Goal: Task Accomplishment & Management: Contribute content

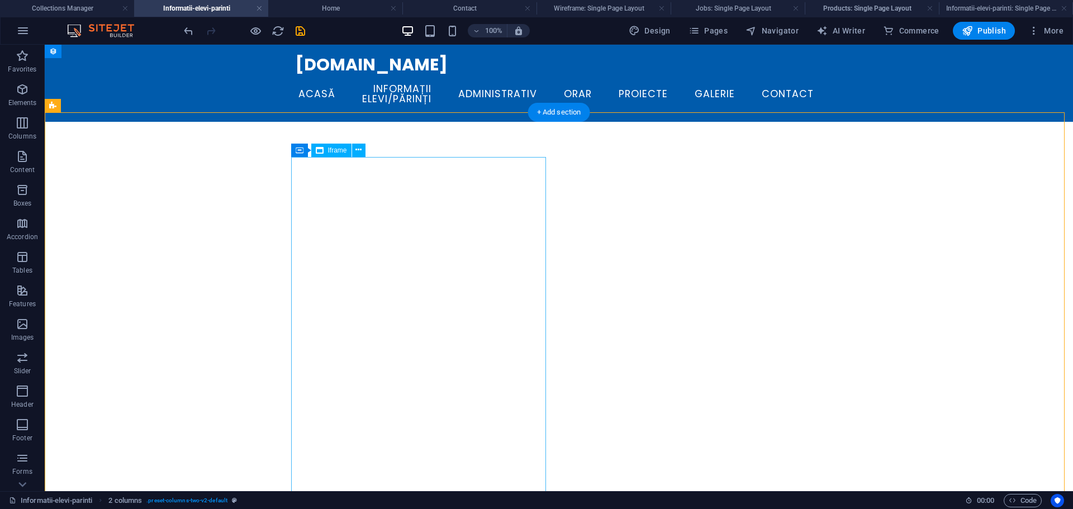
scroll to position [112, 0]
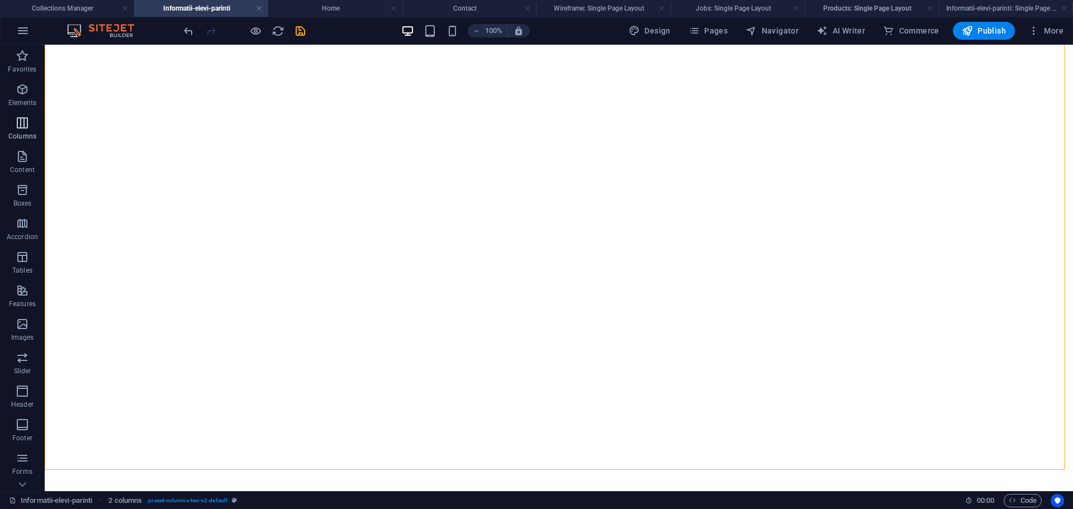
click at [22, 114] on button "Columns" at bounding box center [22, 129] width 45 height 34
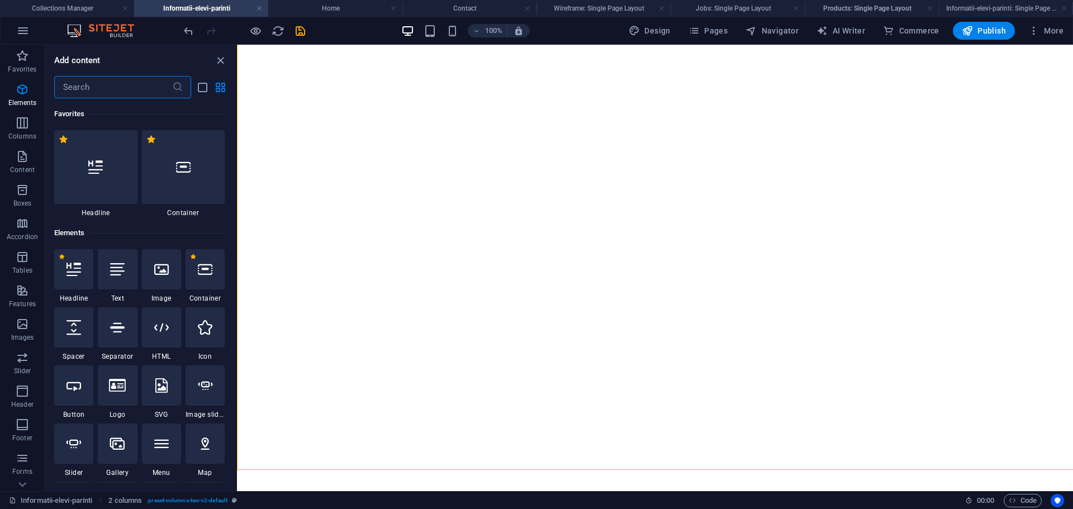
scroll to position [553, 0]
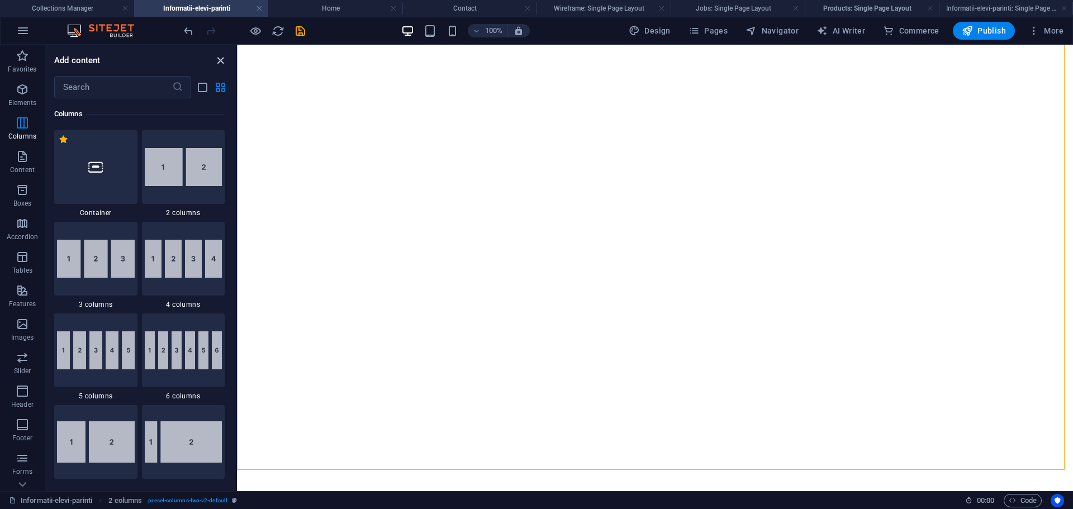
click at [225, 61] on icon "close panel" at bounding box center [220, 60] width 13 height 13
click at [363, 134] on div "</div> </div>" at bounding box center [655, 439] width 836 height 859
select select "rem"
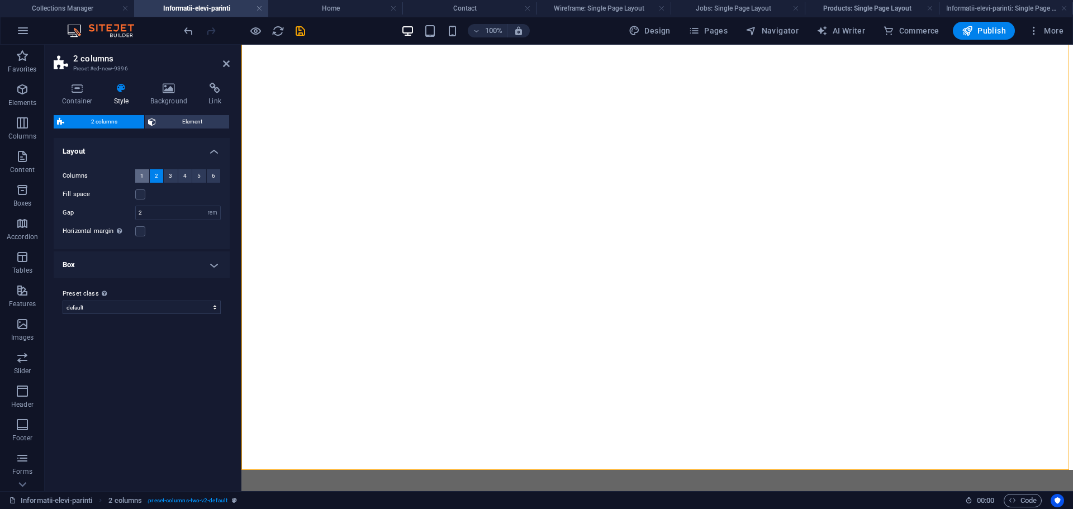
click at [140, 174] on span "1" at bounding box center [141, 175] width 3 height 13
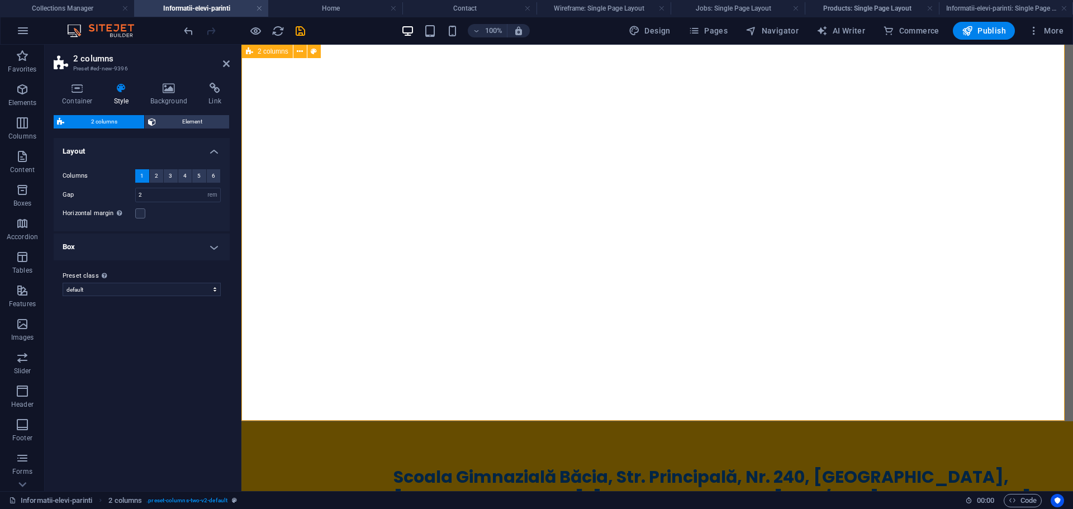
scroll to position [391, 0]
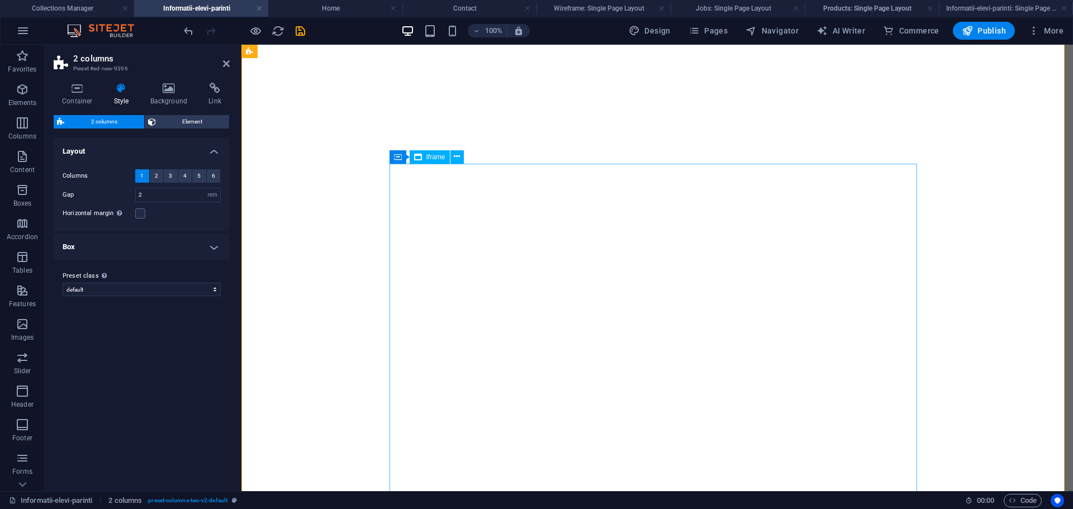
drag, startPoint x: 636, startPoint y: 179, endPoint x: 837, endPoint y: 176, distance: 201.3
click at [778, 179] on div "</div>" at bounding box center [514, 354] width 528 height 380
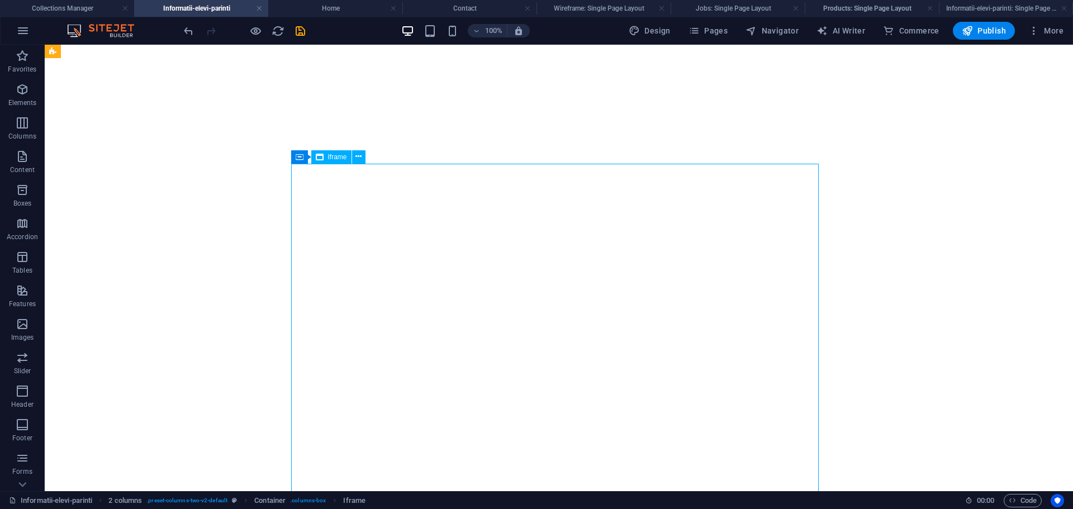
click at [540, 177] on div "</div>" at bounding box center [318, 354] width 528 height 380
click at [540, 180] on div "</div>" at bounding box center [318, 354] width 528 height 380
click at [251, 37] on div at bounding box center [244, 31] width 125 height 18
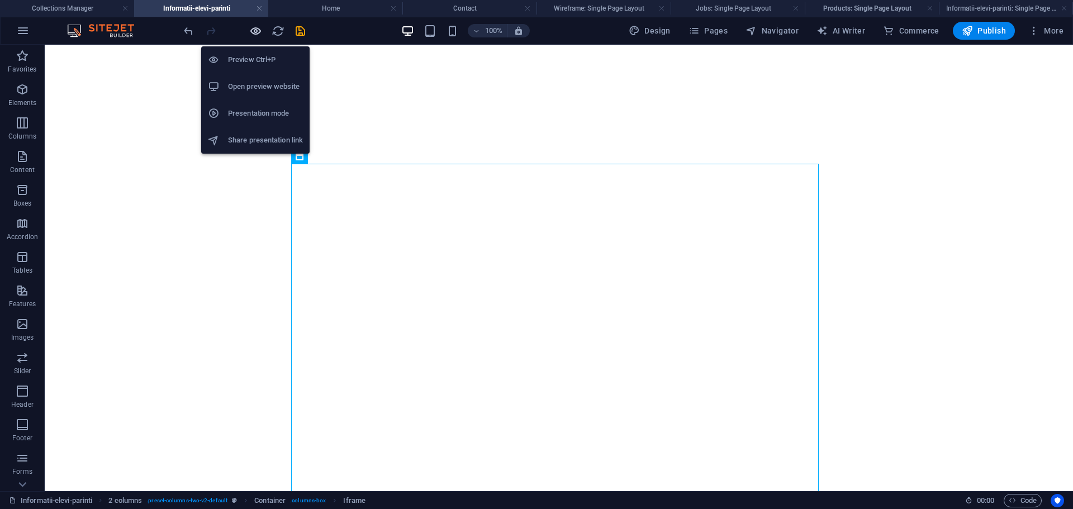
click at [257, 27] on icon "button" at bounding box center [255, 31] width 13 height 13
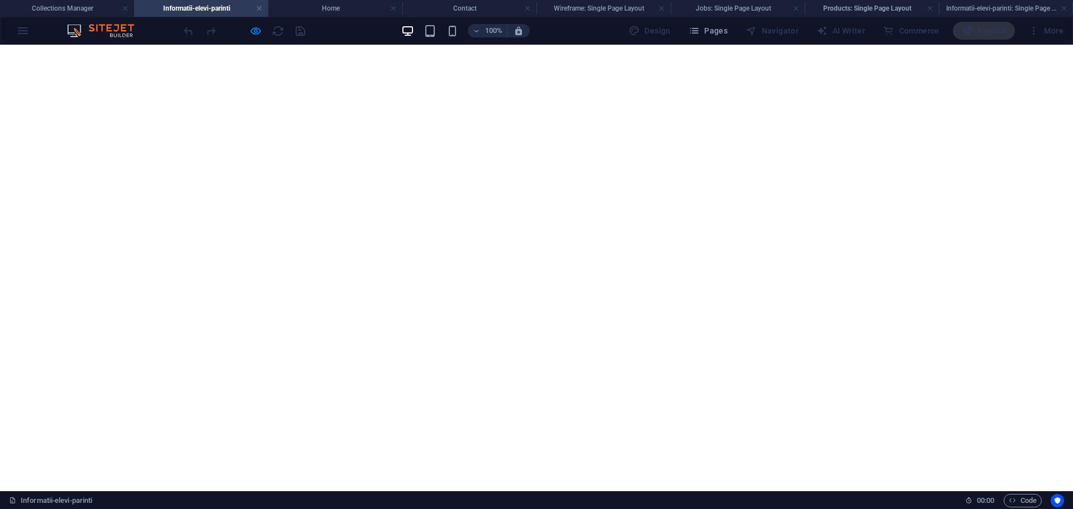
scroll to position [0, 0]
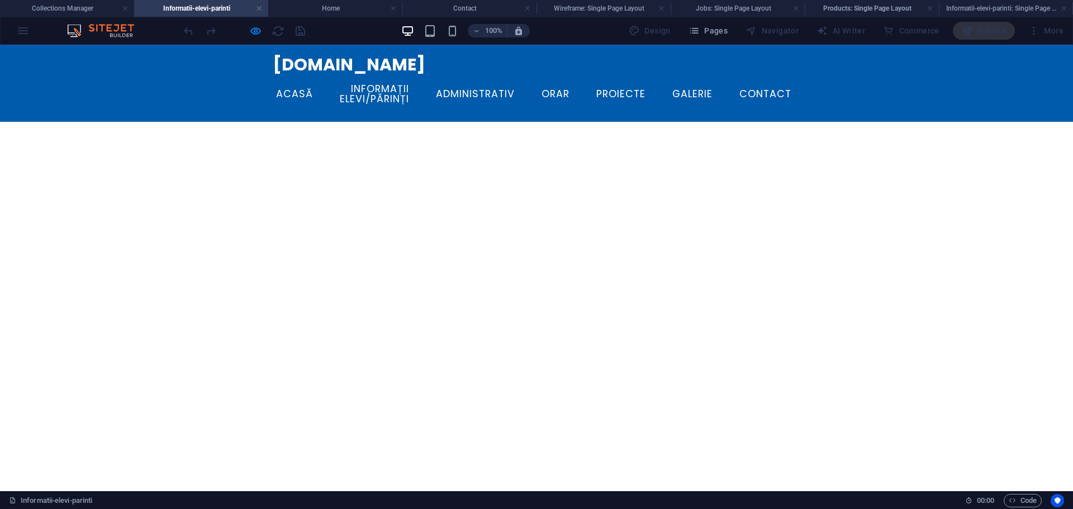
scroll to position [56, 0]
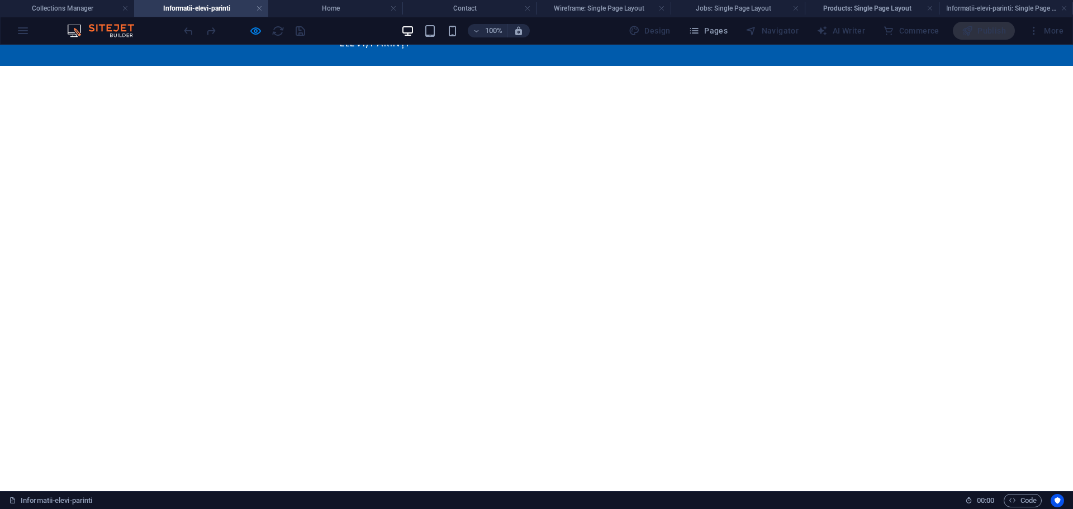
click at [254, 209] on div "</div> </div>" at bounding box center [536, 495] width 1073 height 859
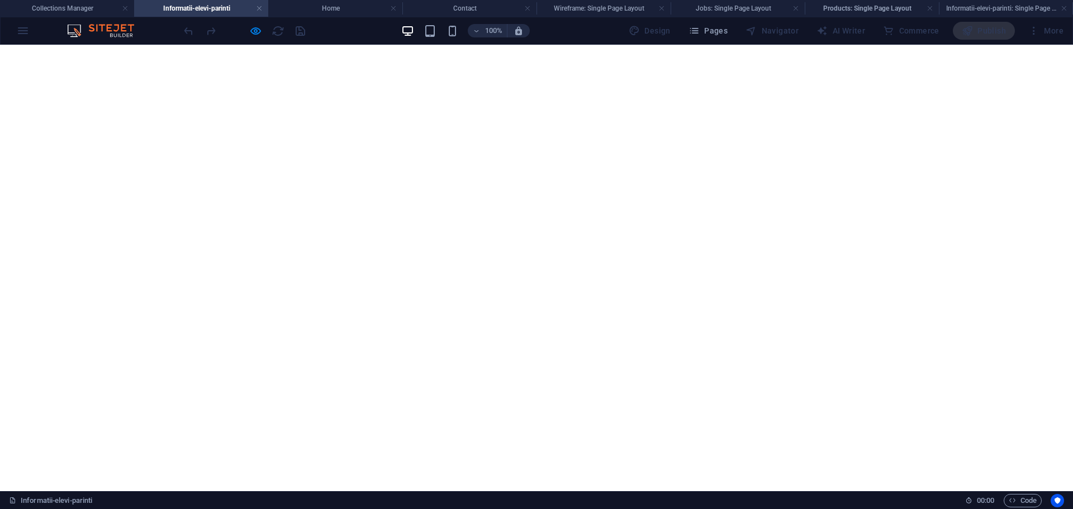
scroll to position [1, 0]
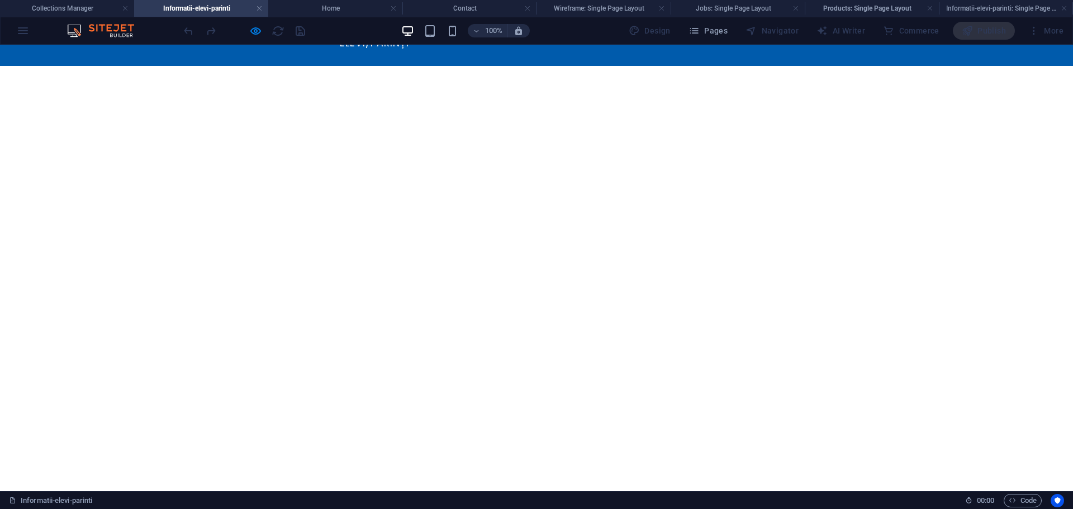
scroll to position [0, 0]
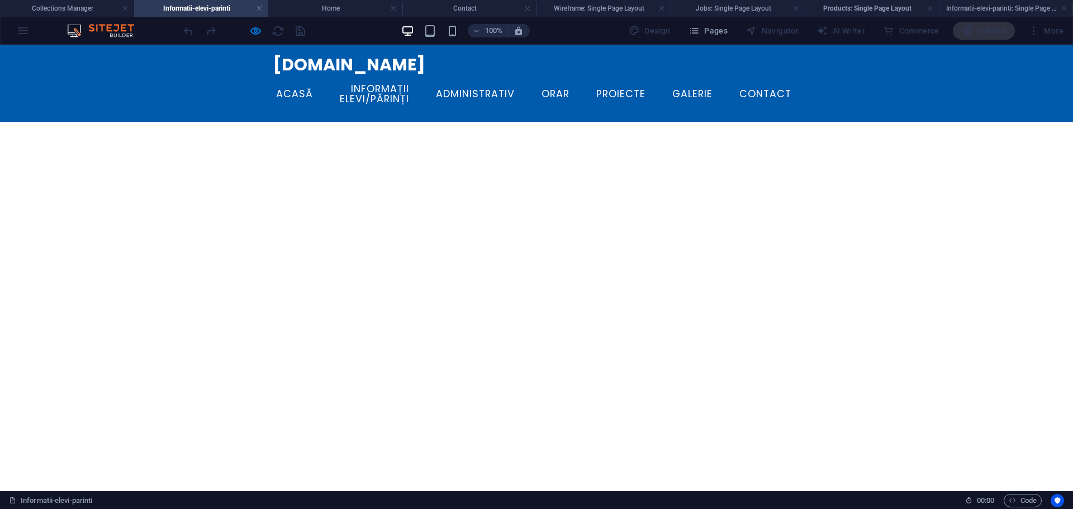
drag, startPoint x: 255, startPoint y: 179, endPoint x: 210, endPoint y: 209, distance: 53.6
drag, startPoint x: 306, startPoint y: 148, endPoint x: 251, endPoint y: 140, distance: 55.3
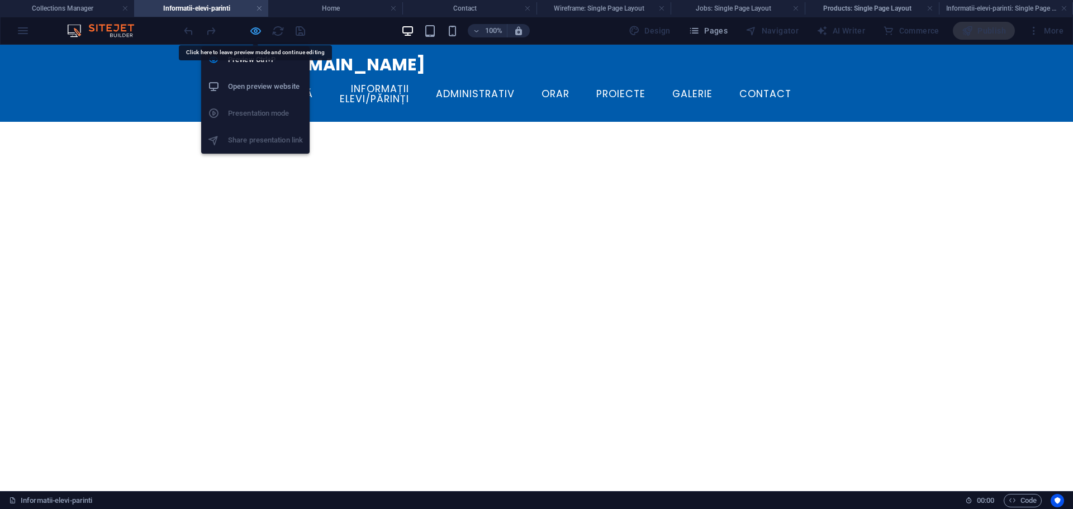
click at [258, 34] on icon "button" at bounding box center [255, 31] width 13 height 13
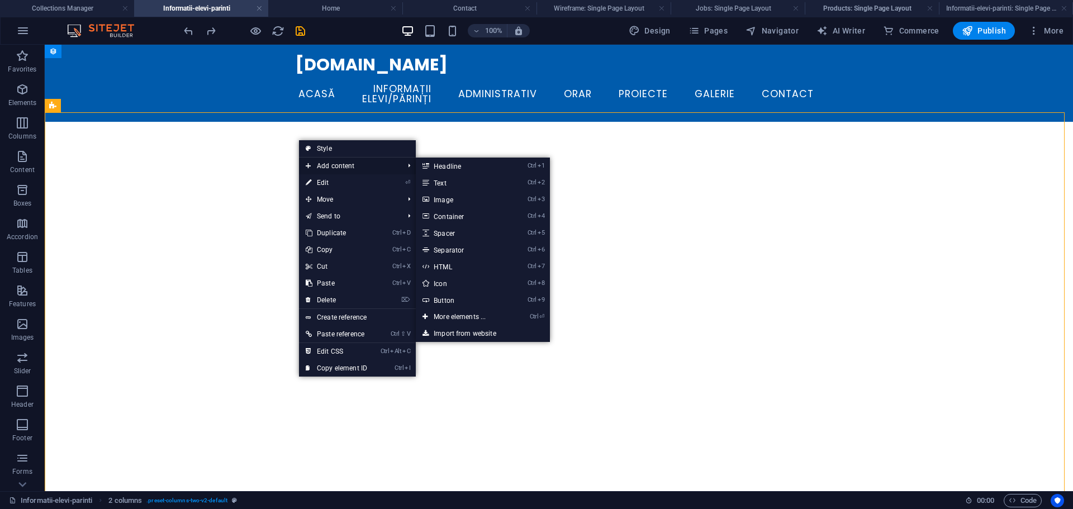
click at [382, 163] on span "Add content" at bounding box center [349, 166] width 100 height 17
click at [455, 167] on link "Ctrl 1 Headline" at bounding box center [462, 166] width 92 height 17
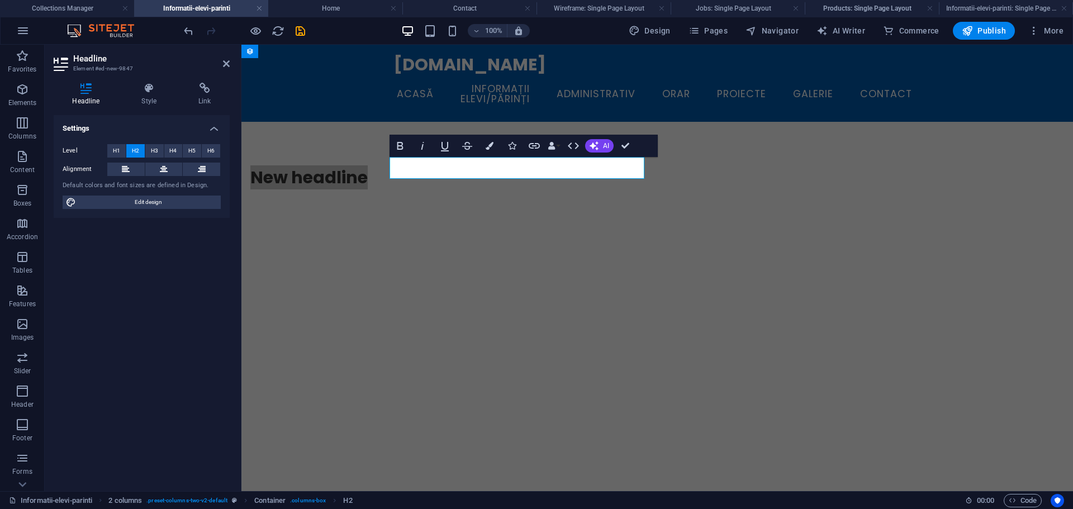
click at [105, 94] on h4 "Headline" at bounding box center [88, 94] width 69 height 23
click at [163, 103] on h4 "Style" at bounding box center [151, 94] width 57 height 23
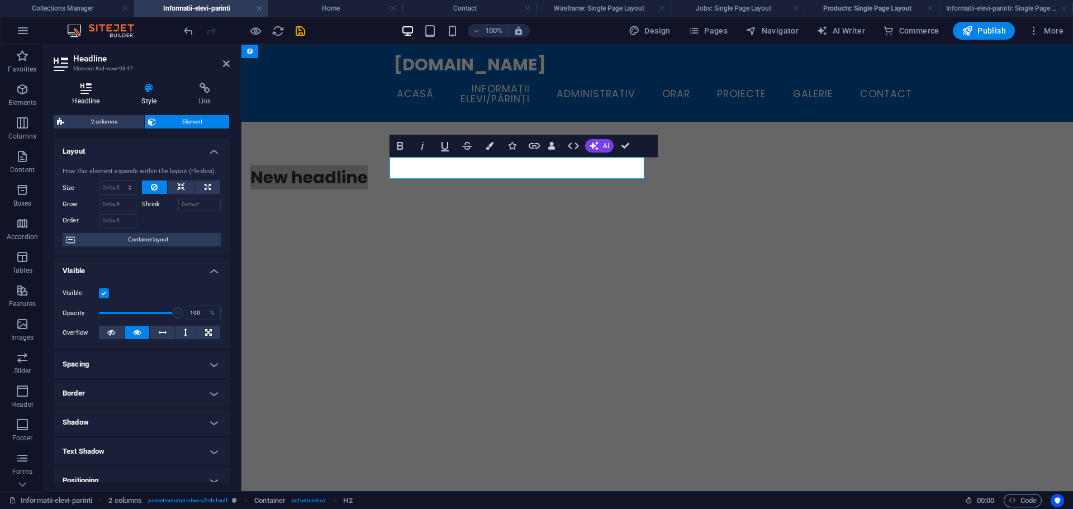
drag, startPoint x: 97, startPoint y: 94, endPoint x: 139, endPoint y: 88, distance: 41.8
click at [97, 94] on h4 "Headline" at bounding box center [88, 94] width 69 height 23
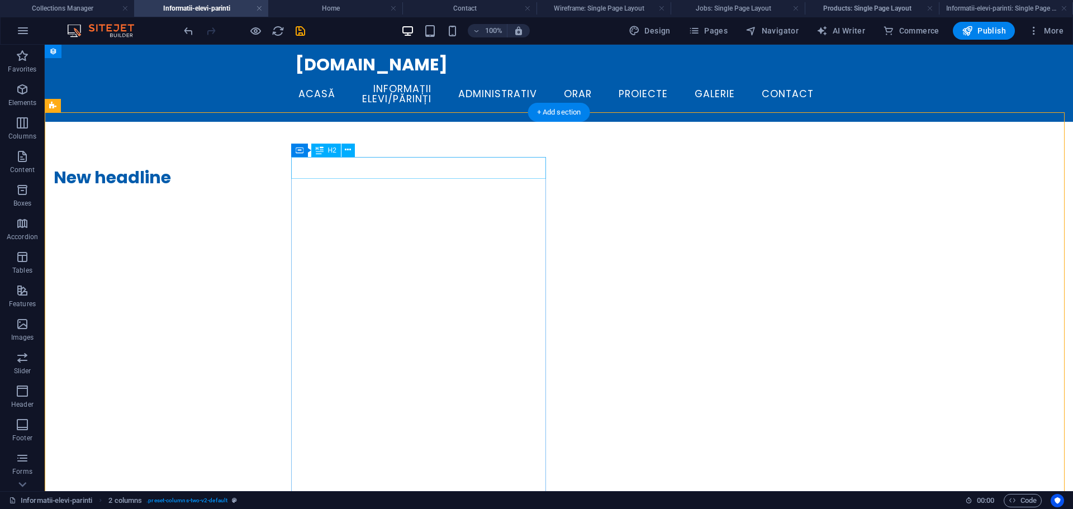
click at [309, 167] on div "New headline" at bounding box center [181, 178] width 255 height 22
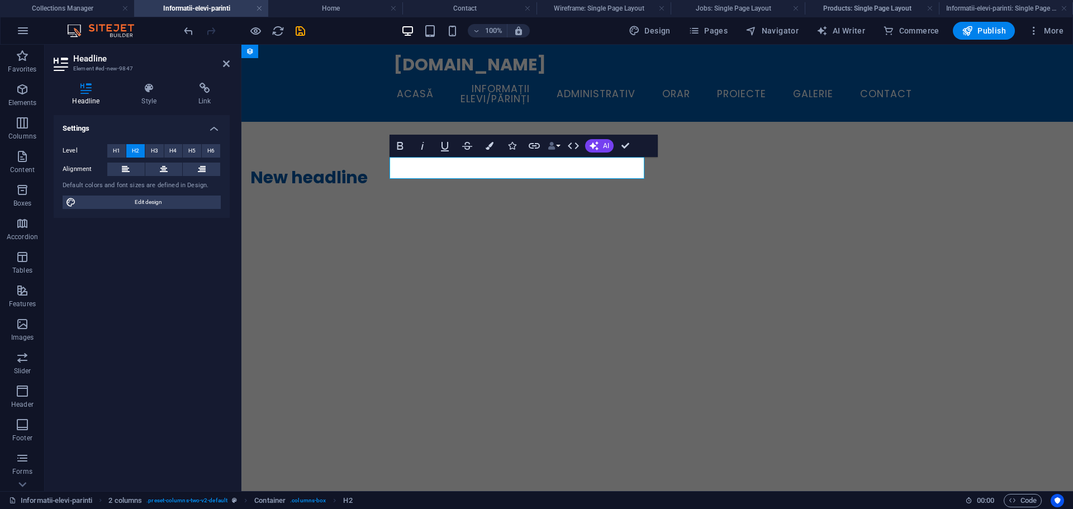
click at [557, 144] on button "Data Bindings" at bounding box center [554, 146] width 16 height 22
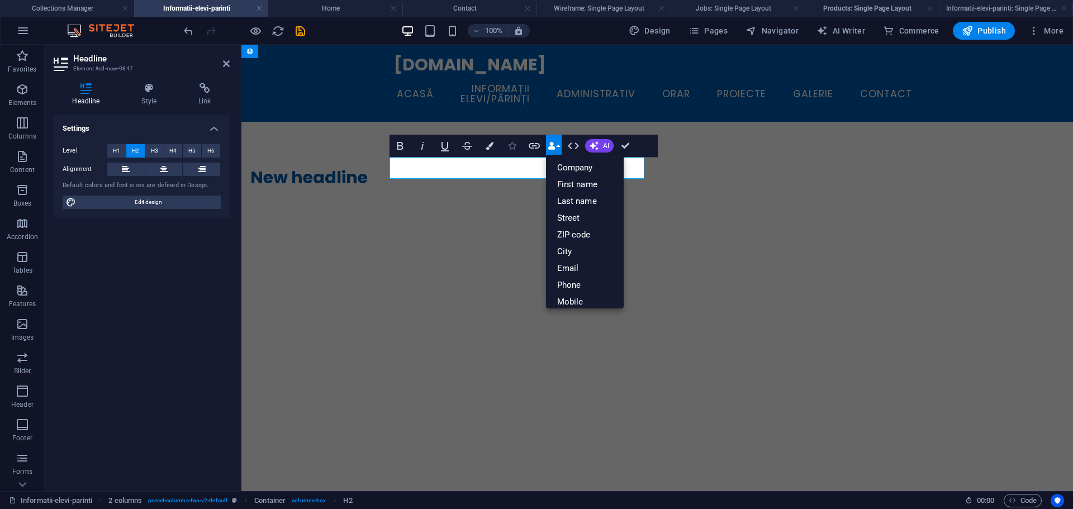
click at [512, 143] on icon "button" at bounding box center [512, 146] width 8 height 8
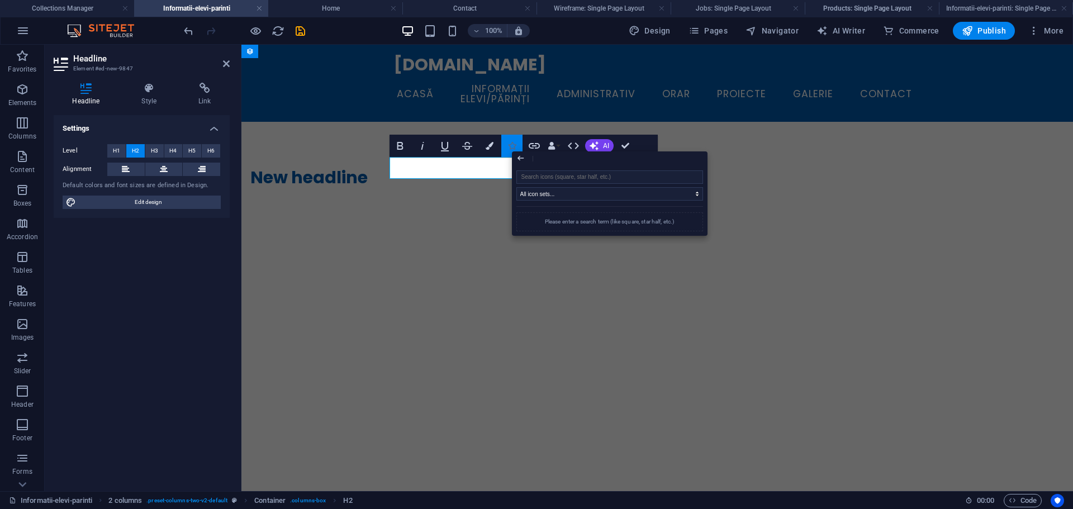
click at [512, 143] on icon "button" at bounding box center [512, 146] width 8 height 8
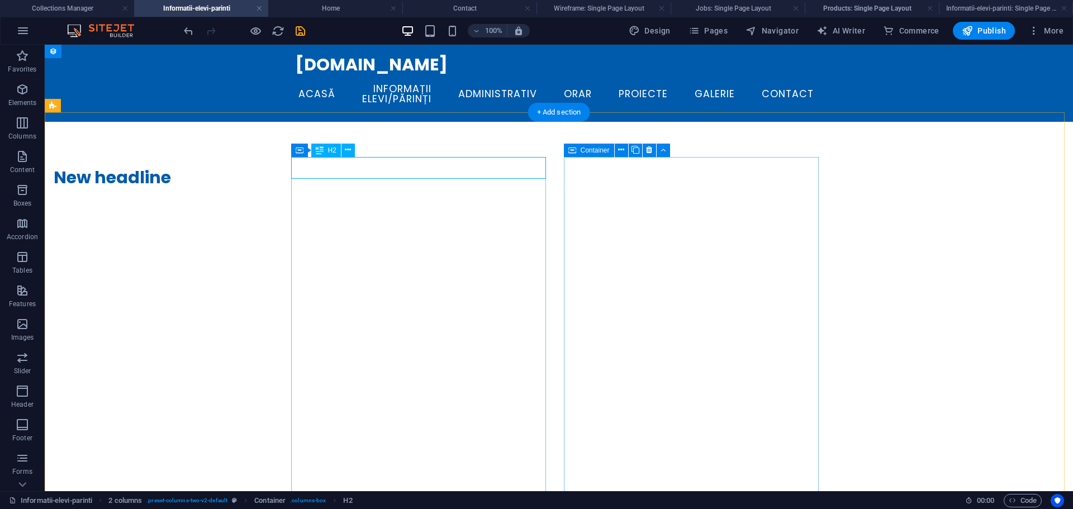
click at [309, 167] on div "New headline" at bounding box center [181, 178] width 255 height 22
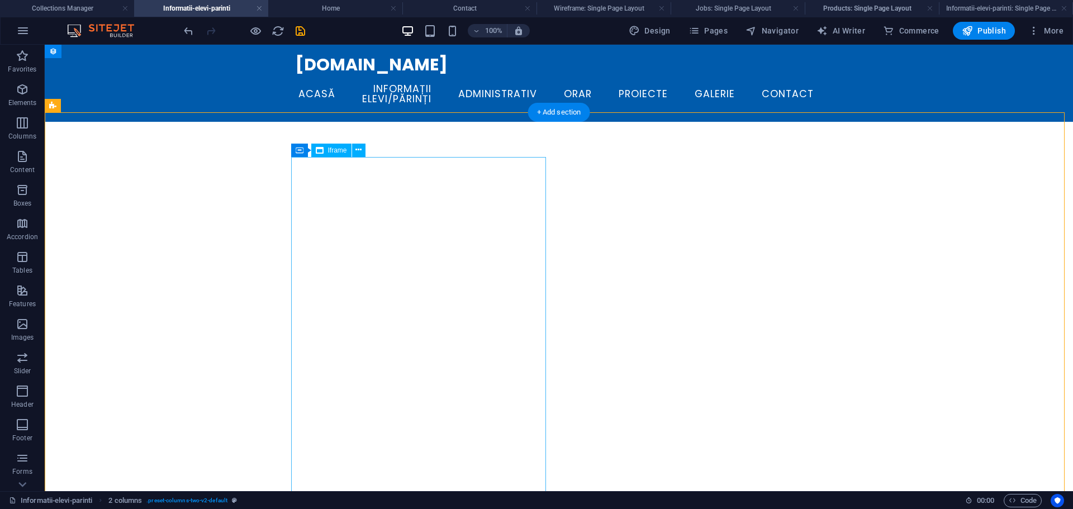
click at [309, 192] on div "</div>" at bounding box center [181, 357] width 255 height 380
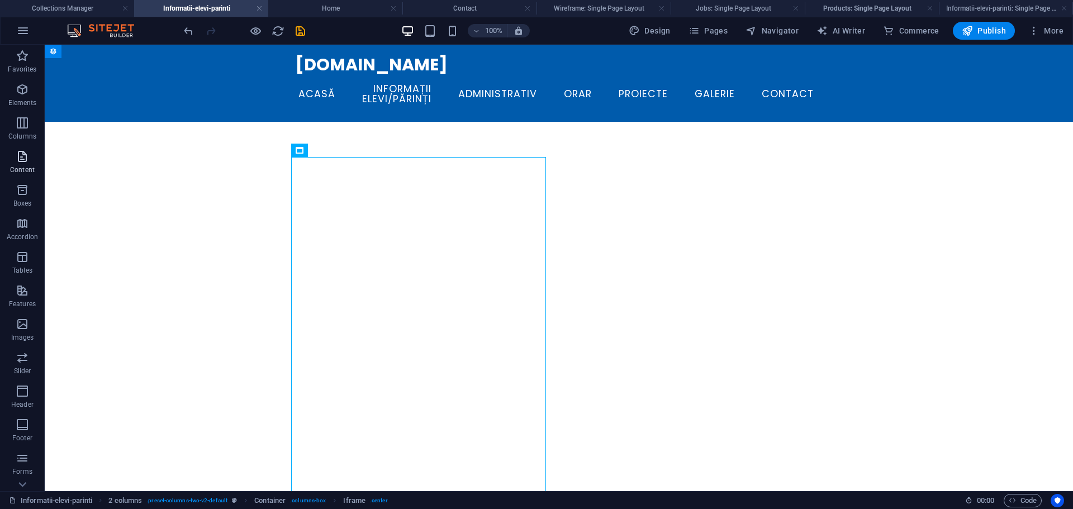
click at [10, 163] on span "Content" at bounding box center [22, 163] width 45 height 27
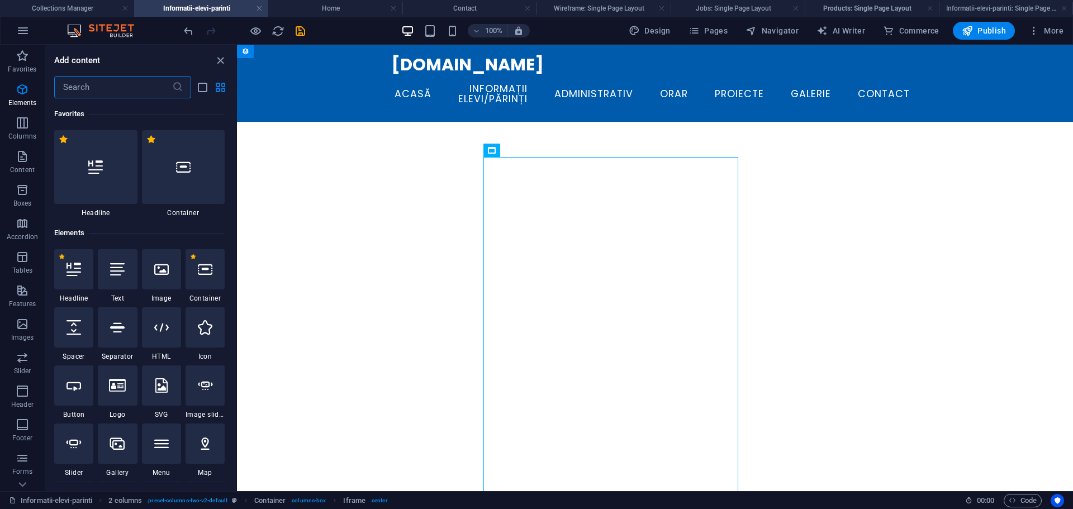
scroll to position [1956, 0]
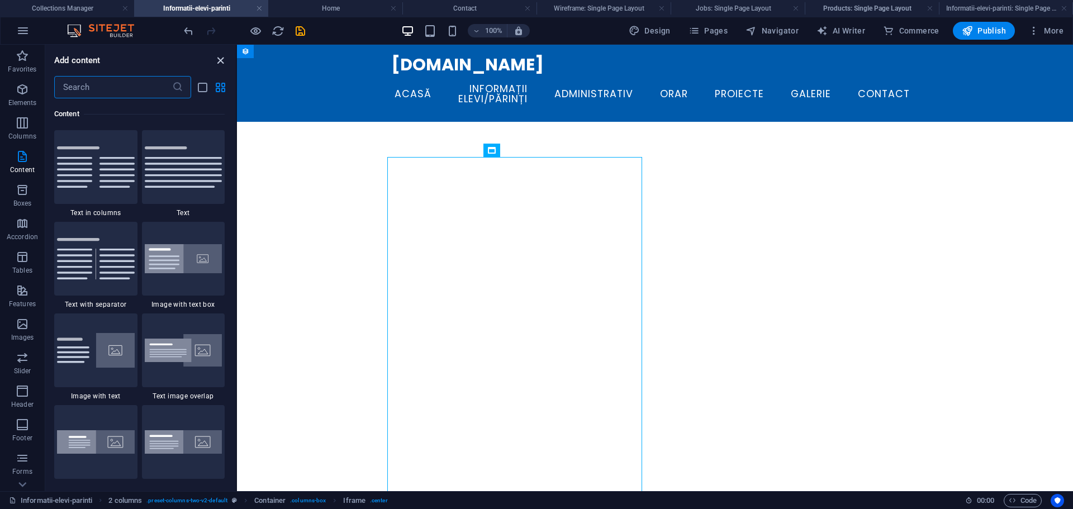
click at [221, 65] on icon "close panel" at bounding box center [220, 60] width 13 height 13
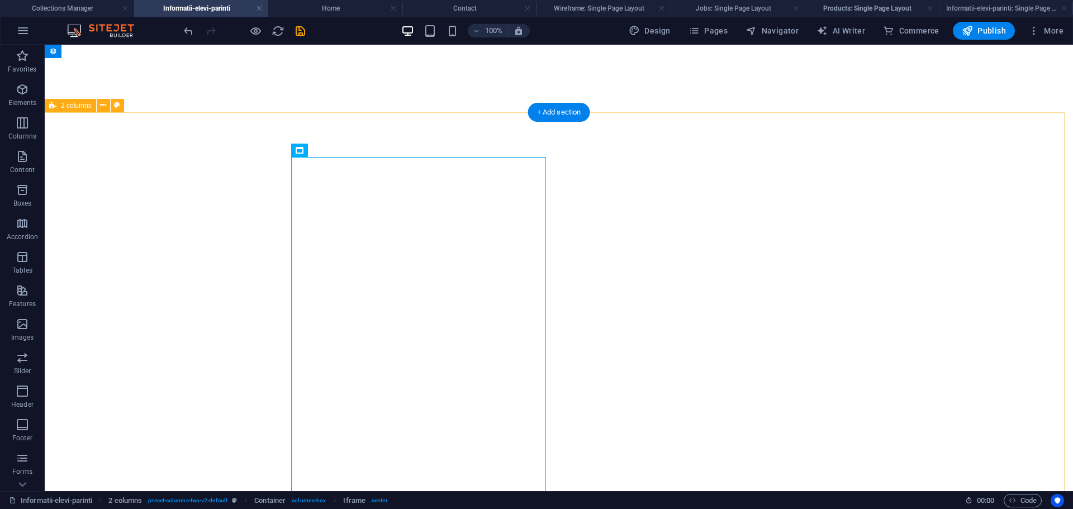
scroll to position [0, 0]
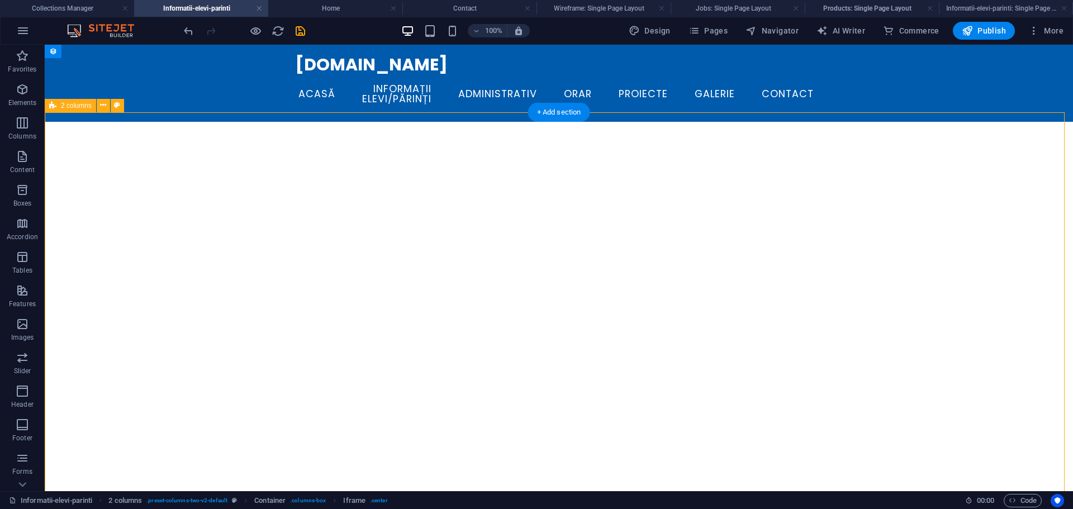
select select "rem"
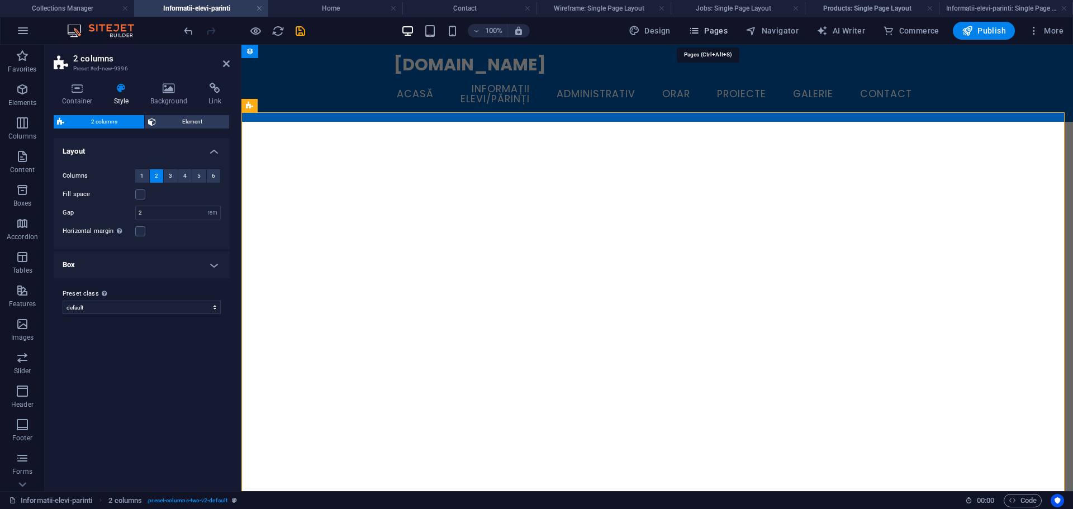
click at [715, 33] on span "Pages" at bounding box center [708, 30] width 39 height 11
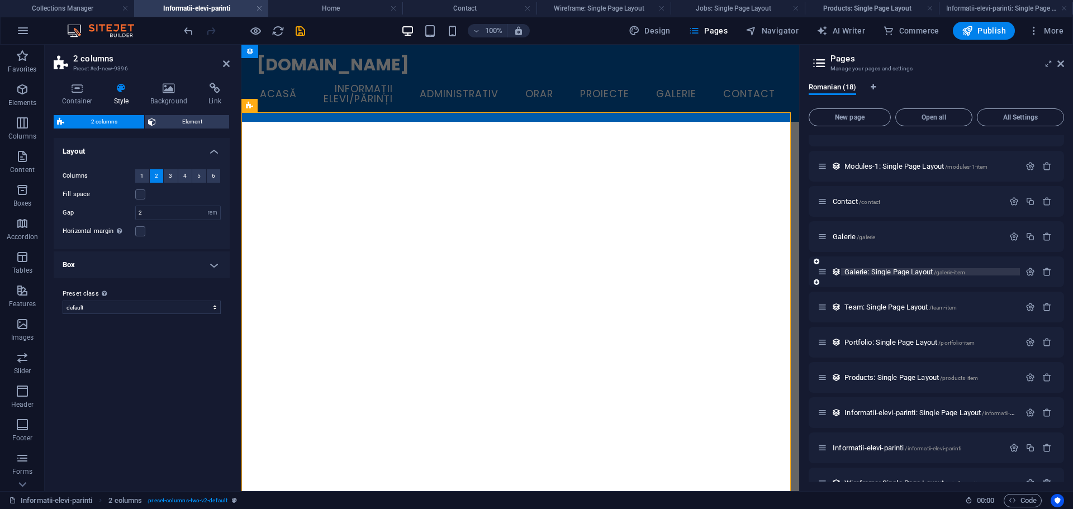
scroll to position [119, 0]
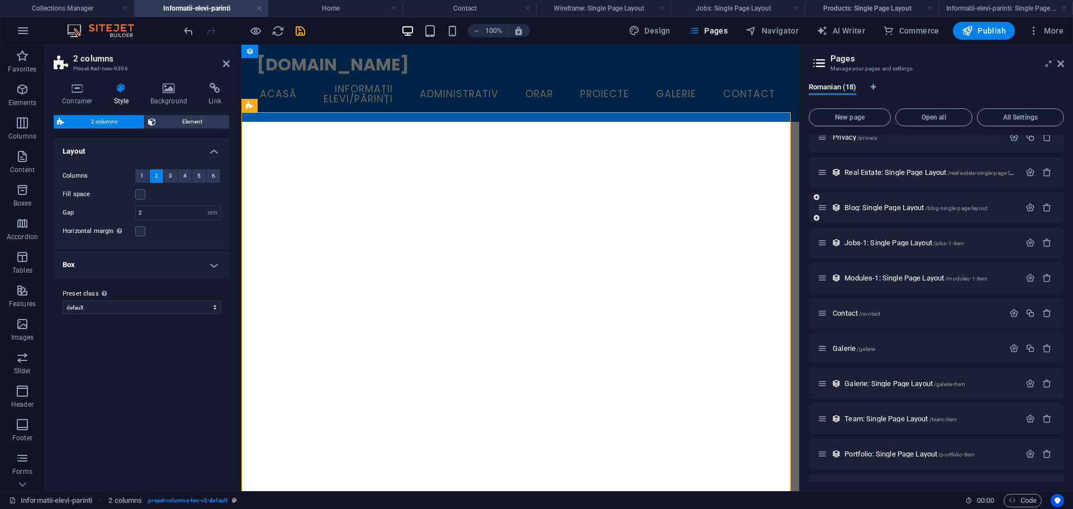
click at [877, 211] on div "Blog: Single Page Layout /blog-single-page-layout" at bounding box center [919, 207] width 202 height 13
click at [870, 204] on span "Blog: Single Page Layout /blog-single-page-layout" at bounding box center [916, 207] width 143 height 8
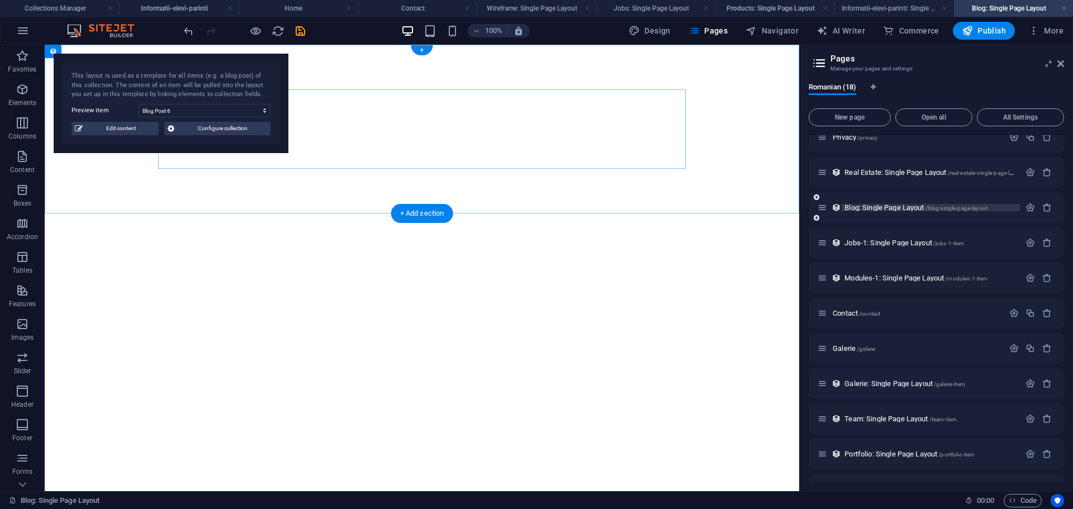
select select "68dcca4bf12dc1a48c0bdbbc"
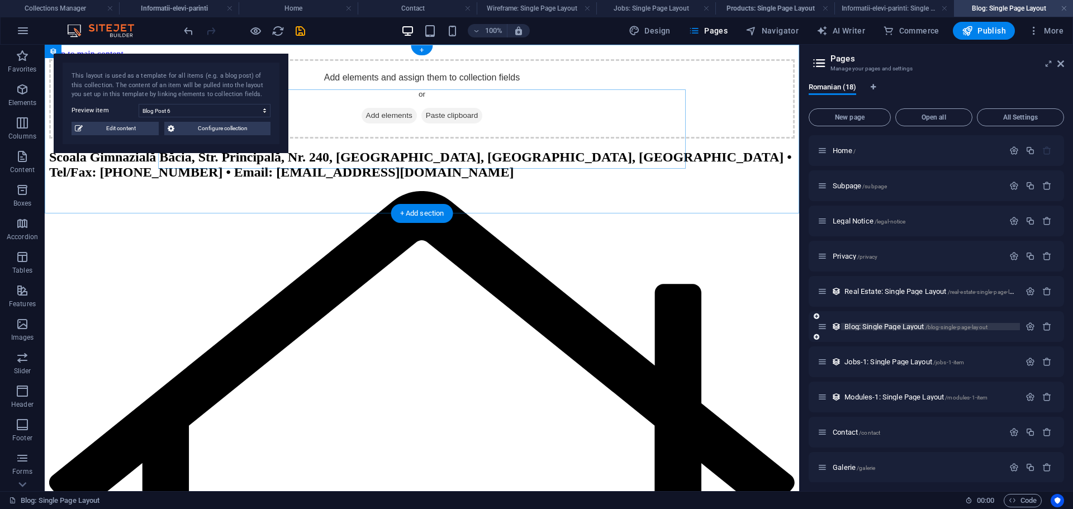
scroll to position [0, 0]
click at [367, 124] on span "Add elements" at bounding box center [389, 116] width 55 height 16
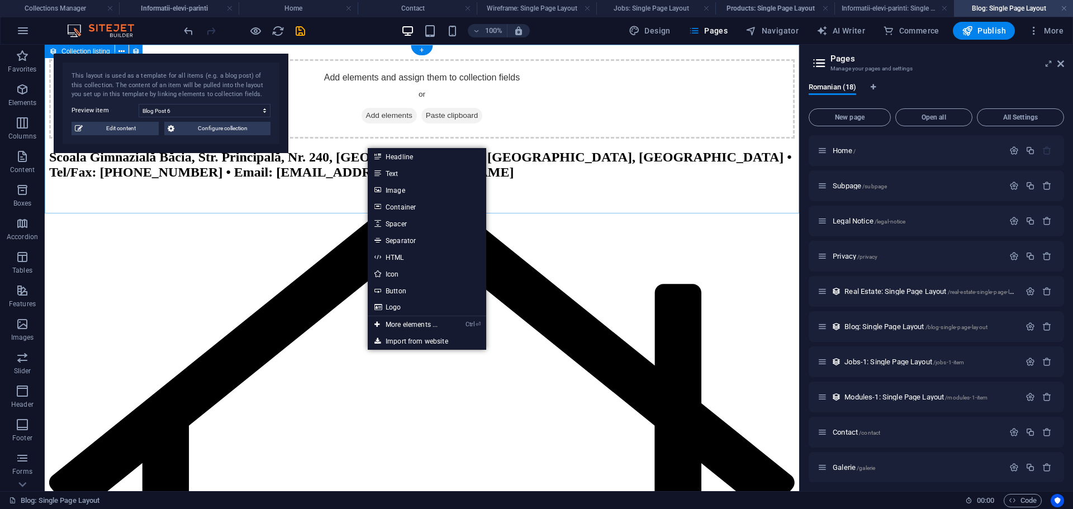
drag, startPoint x: 494, startPoint y: 201, endPoint x: 717, endPoint y: 172, distance: 225.4
click at [717, 139] on div "Add elements and assign them to collection fields or Add elements Paste clipboa…" at bounding box center [422, 98] width 746 height 79
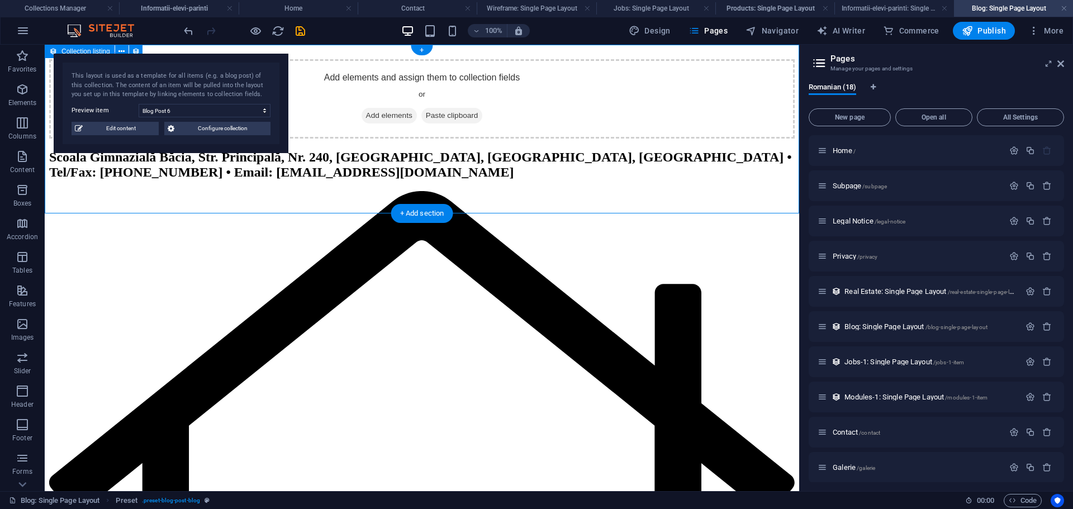
click at [377, 124] on span "Add elements" at bounding box center [389, 116] width 55 height 16
click at [386, 124] on span "Add elements" at bounding box center [389, 116] width 55 height 16
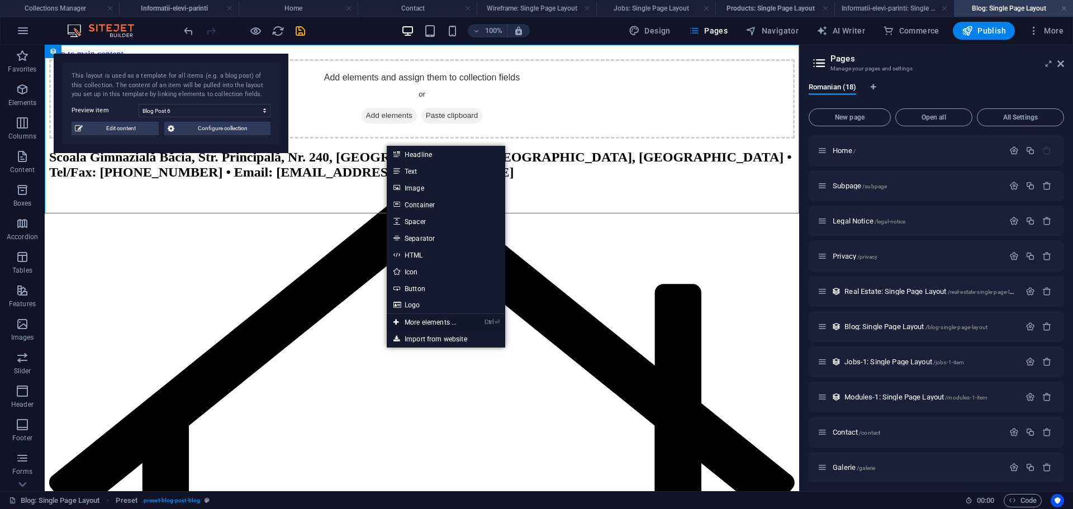
click at [422, 326] on link "Ctrl ⏎ More elements ..." at bounding box center [425, 322] width 77 height 17
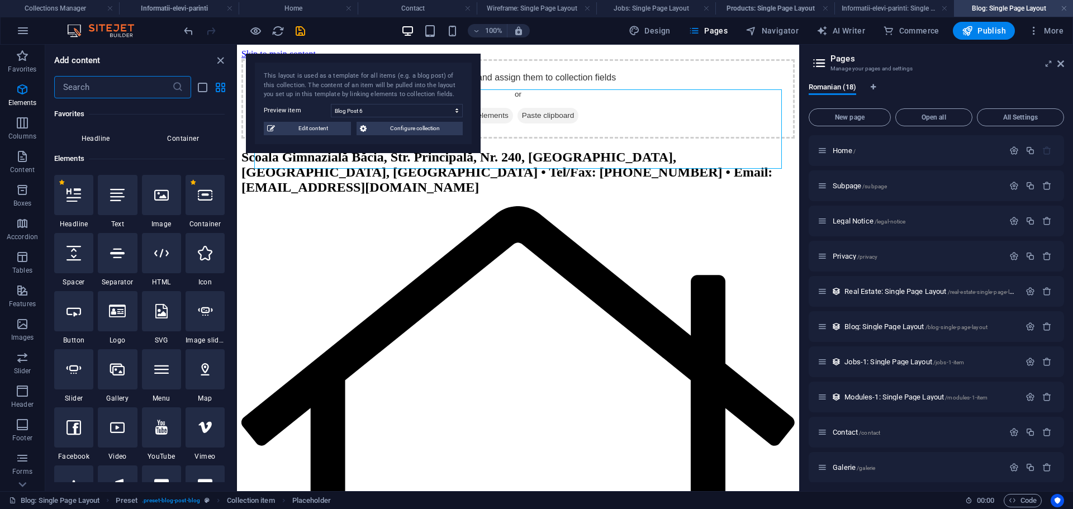
click at [139, 84] on input "text" at bounding box center [113, 87] width 118 height 22
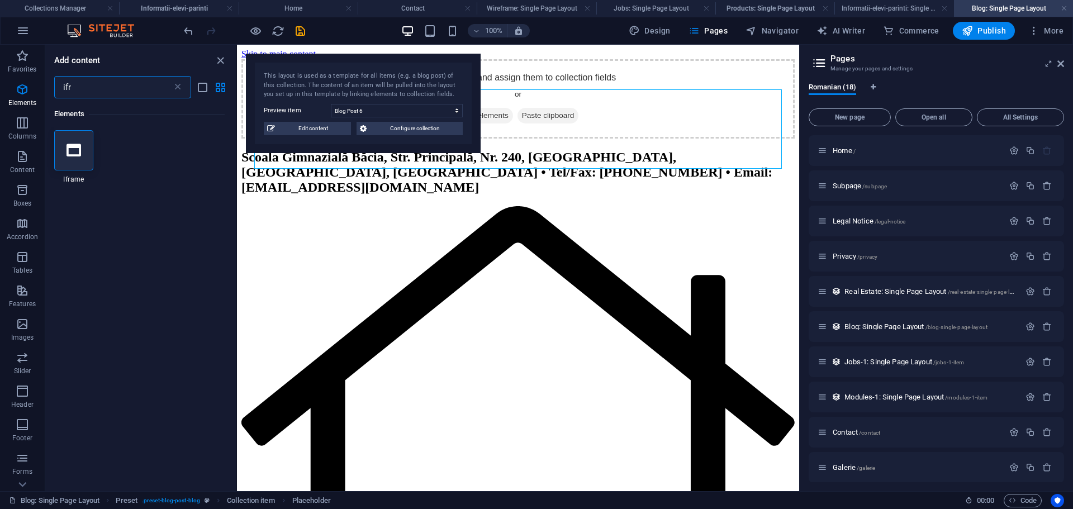
type input "ifra"
click at [91, 138] on div at bounding box center [73, 150] width 39 height 40
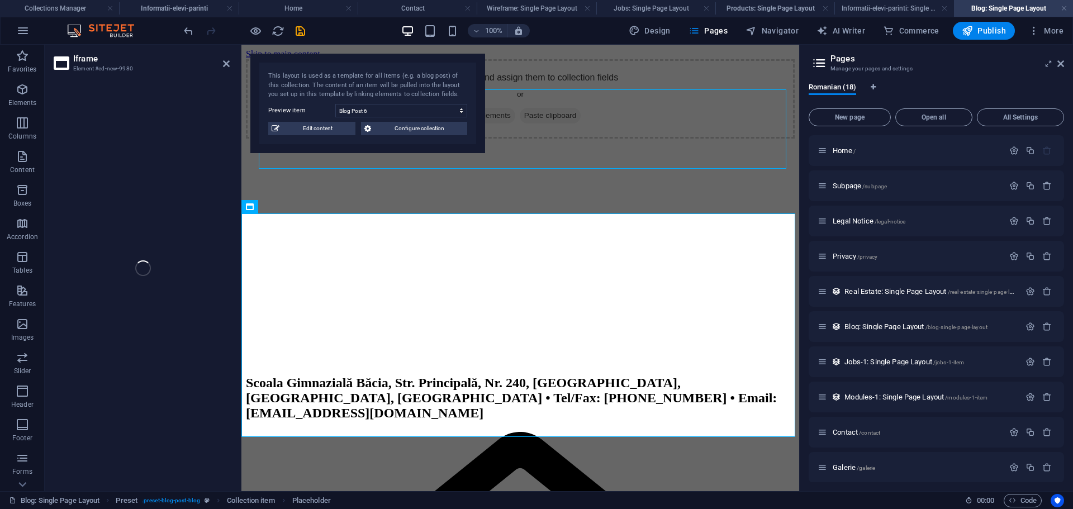
select select "%"
select select "px"
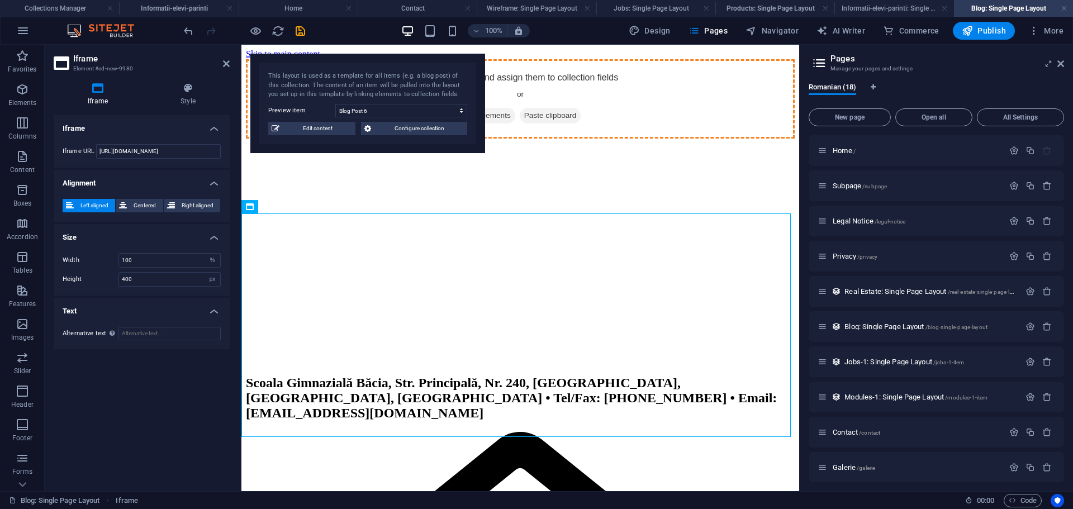
drag, startPoint x: 416, startPoint y: 212, endPoint x: 431, endPoint y: 159, distance: 55.2
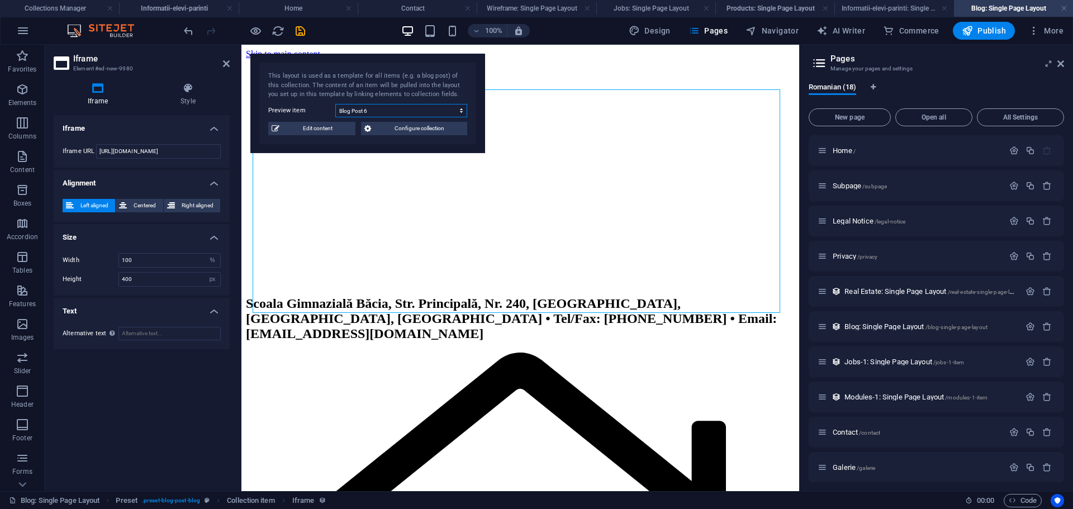
click at [353, 108] on select "Blog Post 6 Blog Post 5 Blog Post 4 Blog Post 3 Blog Post 2 Blog Post 1" at bounding box center [401, 110] width 132 height 13
select select "68dcca4bf12dc1a48c0bdbbb"
click at [335, 104] on select "Blog Post 6 Blog Post 5 Blog Post 4 Blog Post 3 Blog Post 2 Blog Post 1" at bounding box center [401, 110] width 132 height 13
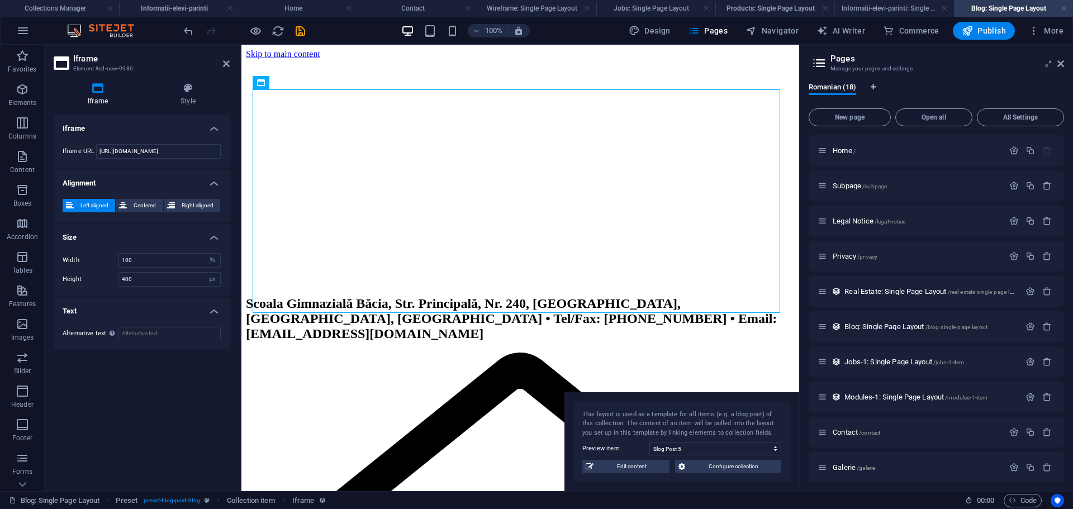
drag, startPoint x: 407, startPoint y: 62, endPoint x: 744, endPoint y: 429, distance: 498.2
click at [744, 429] on div "This layout is used as a template for all items (e.g. a blog post) of this coll…" at bounding box center [682, 442] width 235 height 100
click at [1059, 65] on icon at bounding box center [1061, 63] width 7 height 9
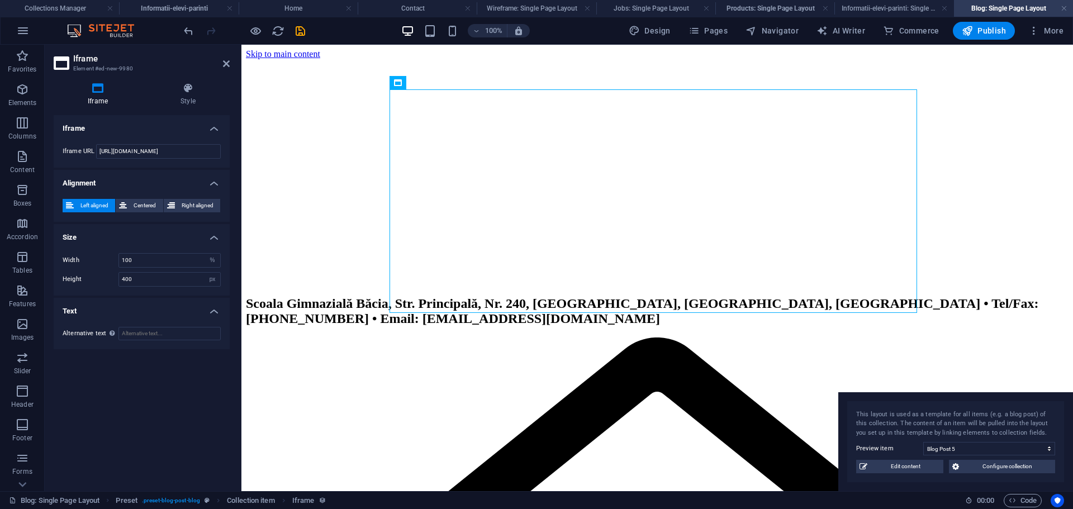
drag, startPoint x: 905, startPoint y: 408, endPoint x: 1003, endPoint y: 409, distance: 98.4
click at [1003, 409] on div "This layout is used as a template for all items (e.g. a blog post) of this coll…" at bounding box center [956, 442] width 235 height 100
click at [521, 217] on div "</div>" at bounding box center [657, 172] width 823 height 226
click at [399, 86] on icon at bounding box center [398, 82] width 8 height 13
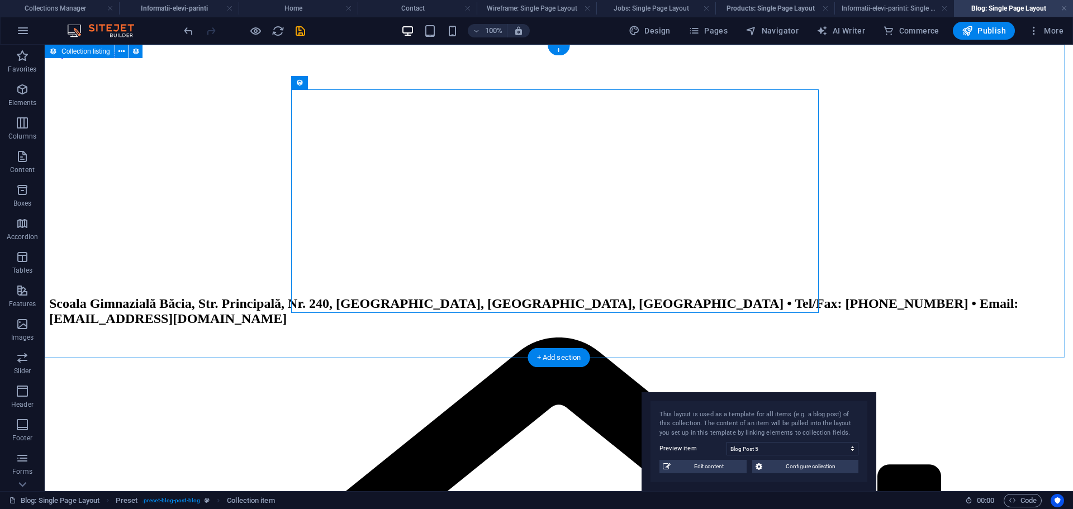
click at [258, 119] on div "</div>" at bounding box center [559, 172] width 1020 height 226
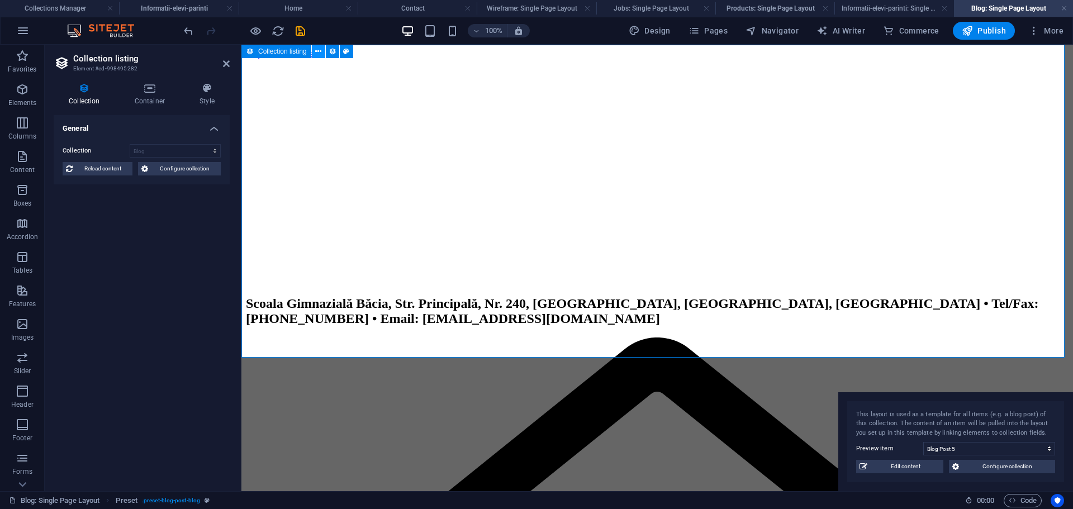
click at [320, 49] on icon at bounding box center [318, 52] width 6 height 12
click at [160, 87] on icon at bounding box center [150, 88] width 60 height 11
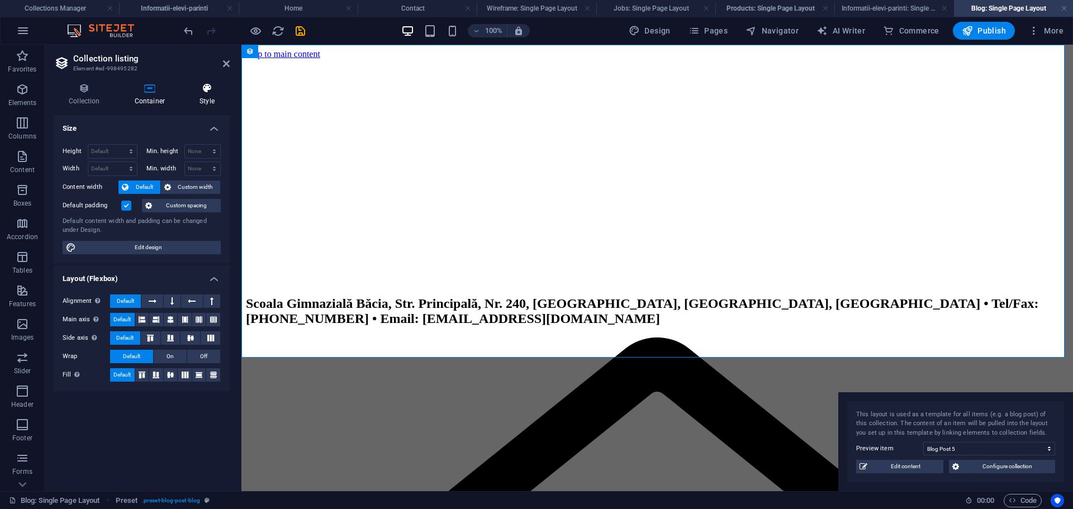
click at [198, 89] on icon at bounding box center [206, 88] width 45 height 11
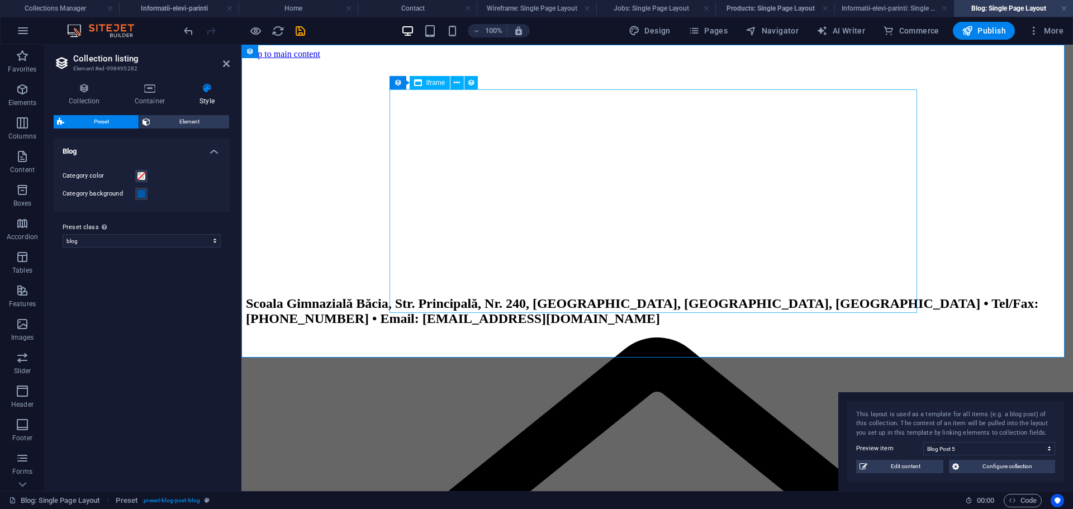
drag, startPoint x: 431, startPoint y: 171, endPoint x: 628, endPoint y: 172, distance: 196.8
click at [628, 172] on div "</div>" at bounding box center [657, 172] width 823 height 226
select select "%"
select select "px"
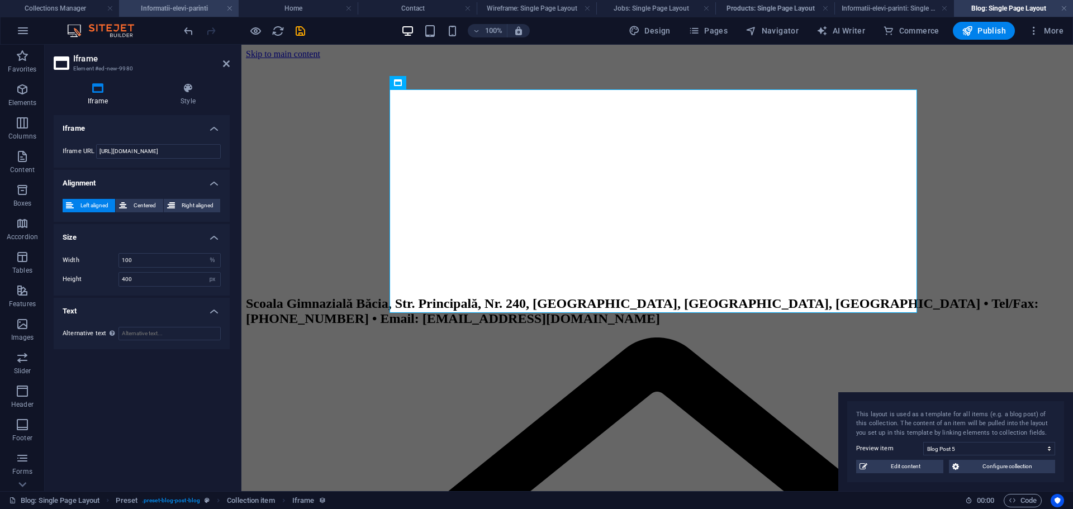
click at [183, 7] on h4 "Informatii-elevi-parinti" at bounding box center [178, 8] width 119 height 12
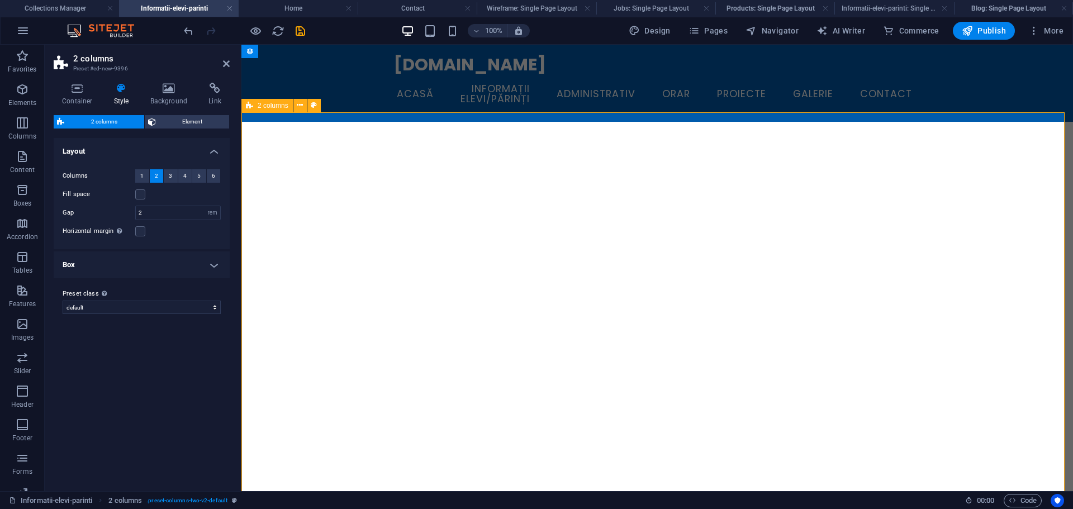
click at [8, 438] on span "Collections" at bounding box center [22, 442] width 45 height 27
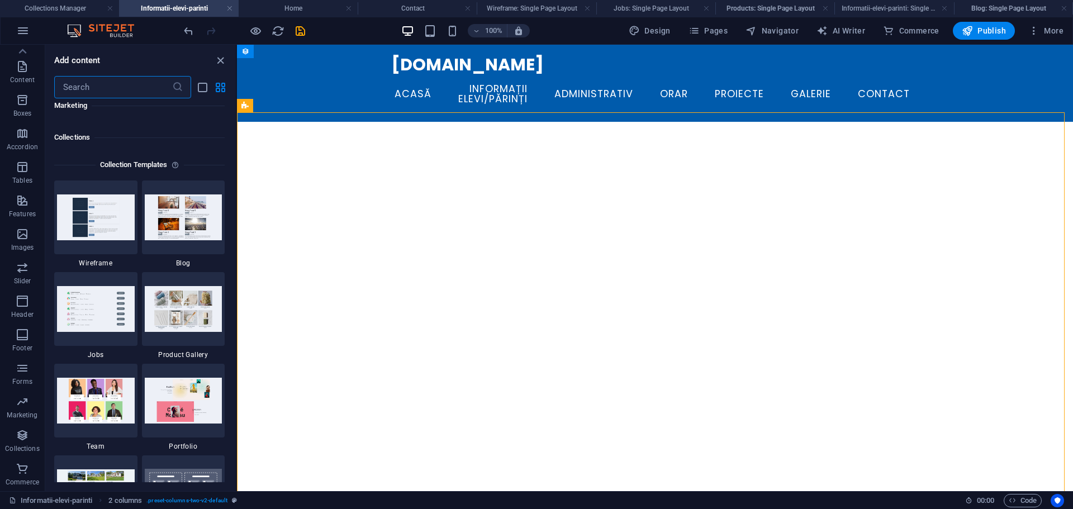
scroll to position [10546, 0]
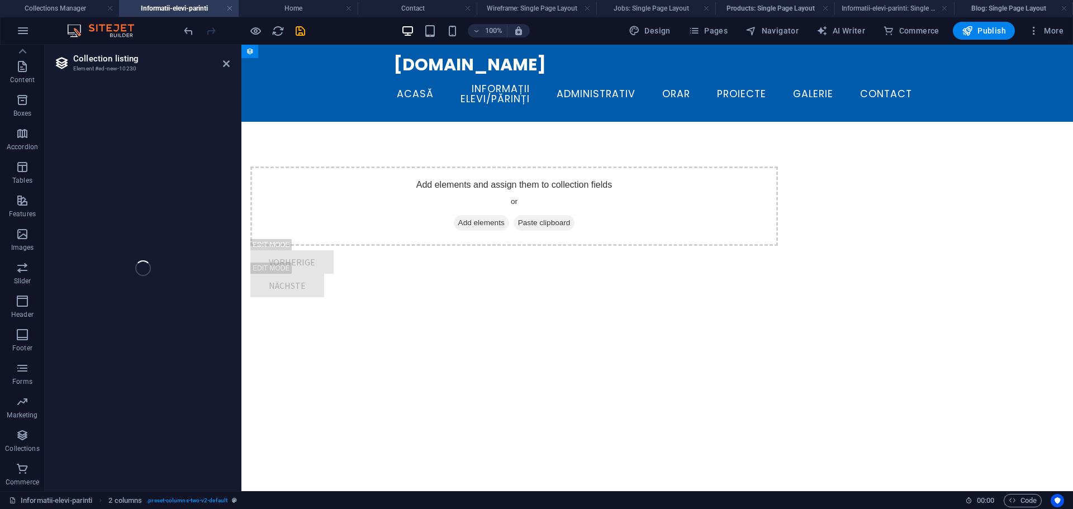
select select
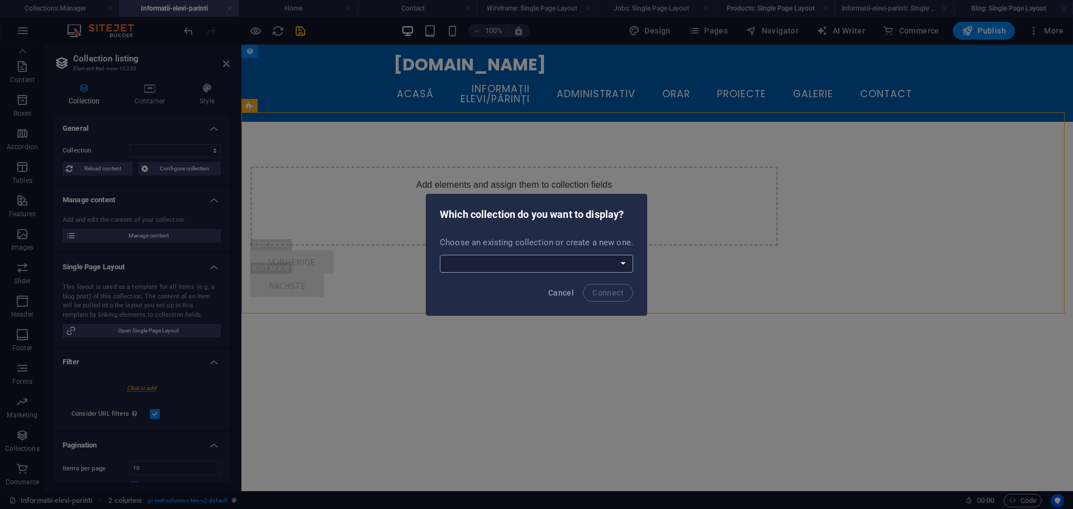
click at [542, 261] on select "Blog Galerie Informatii-elevi-parinti Jobs Jobs-1 Modules-1 Portfolio Products …" at bounding box center [536, 264] width 193 height 18
click at [531, 266] on select "Blog Galerie Informatii-elevi-parinti Jobs Jobs-1 Modules-1 Portfolio Products …" at bounding box center [536, 264] width 193 height 18
select select "68de241224979dde5b01754f"
click at [440, 255] on select "Blog Galerie Informatii-elevi-parinti Jobs Jobs-1 Modules-1 Portfolio Products …" at bounding box center [536, 264] width 193 height 18
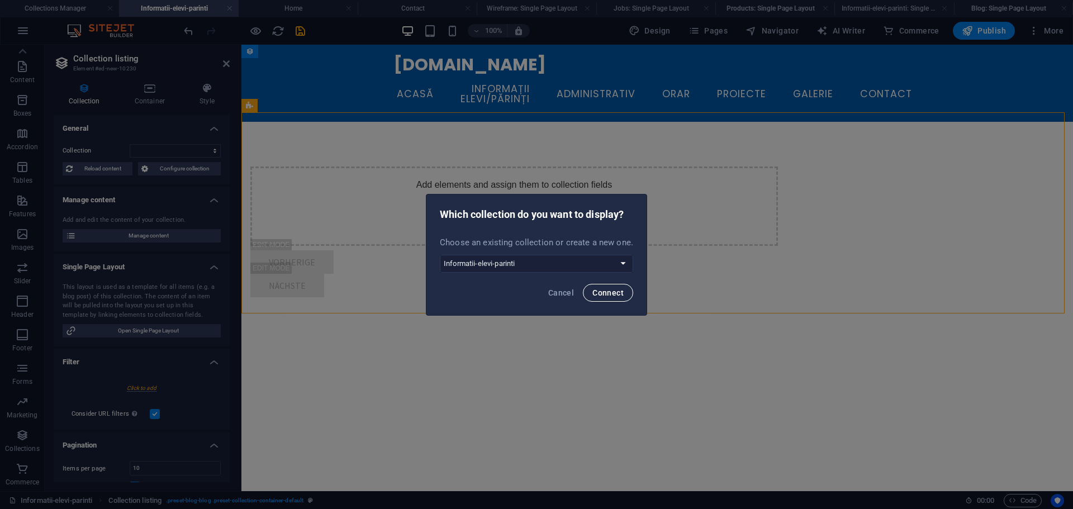
click at [616, 293] on span "Connect" at bounding box center [608, 292] width 31 height 9
select select "68de241224979dde5b01754f"
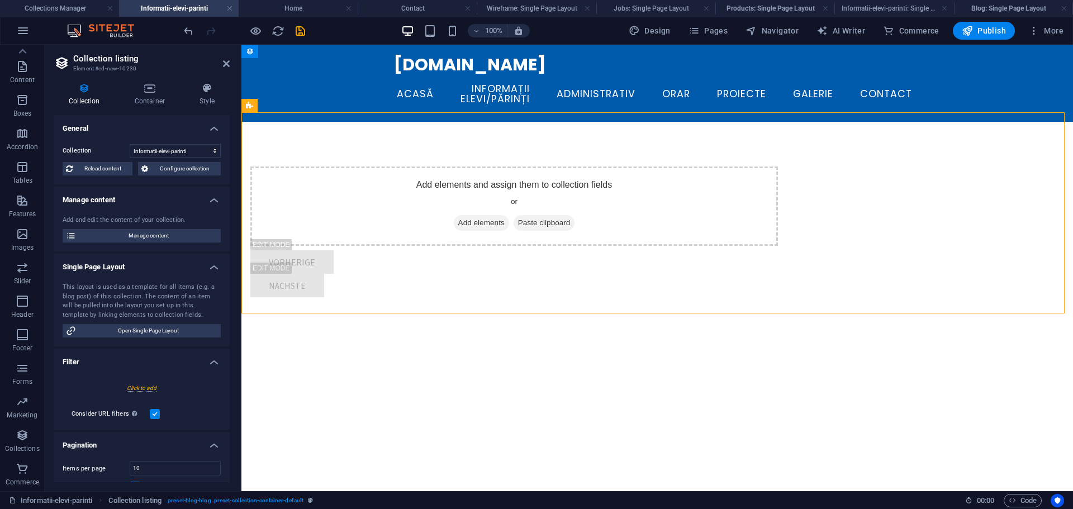
select select "createdAt_DESC"
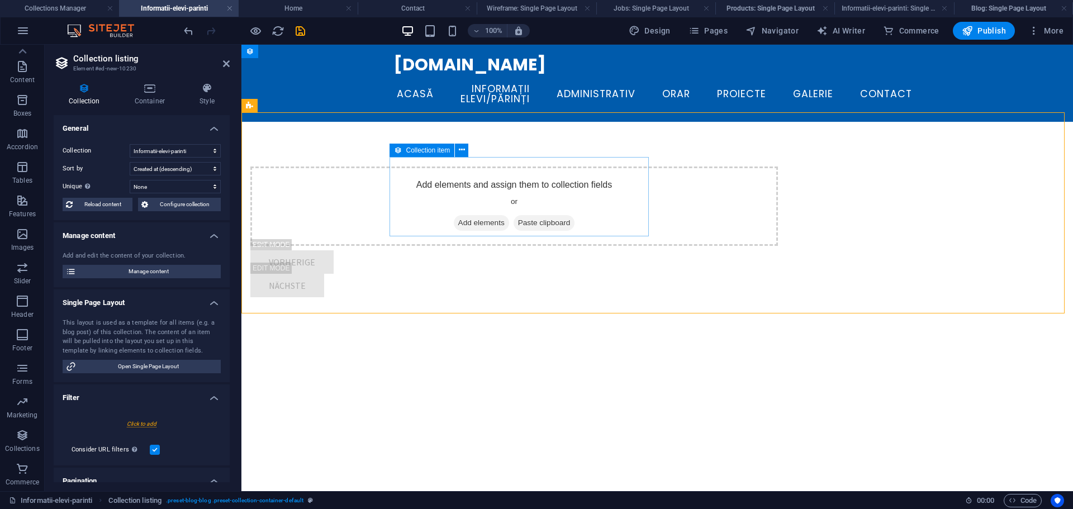
click at [454, 215] on span "Add elements" at bounding box center [481, 223] width 55 height 16
click at [479, 216] on span "Add elements" at bounding box center [481, 223] width 55 height 16
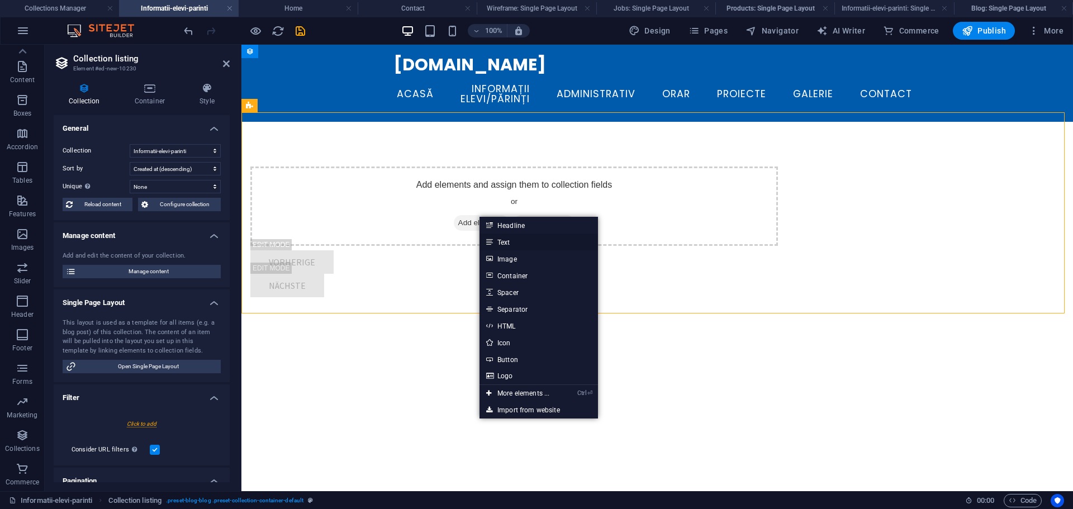
drag, startPoint x: 511, startPoint y: 249, endPoint x: 320, endPoint y: 180, distance: 203.2
click at [511, 249] on link "Text" at bounding box center [539, 242] width 119 height 17
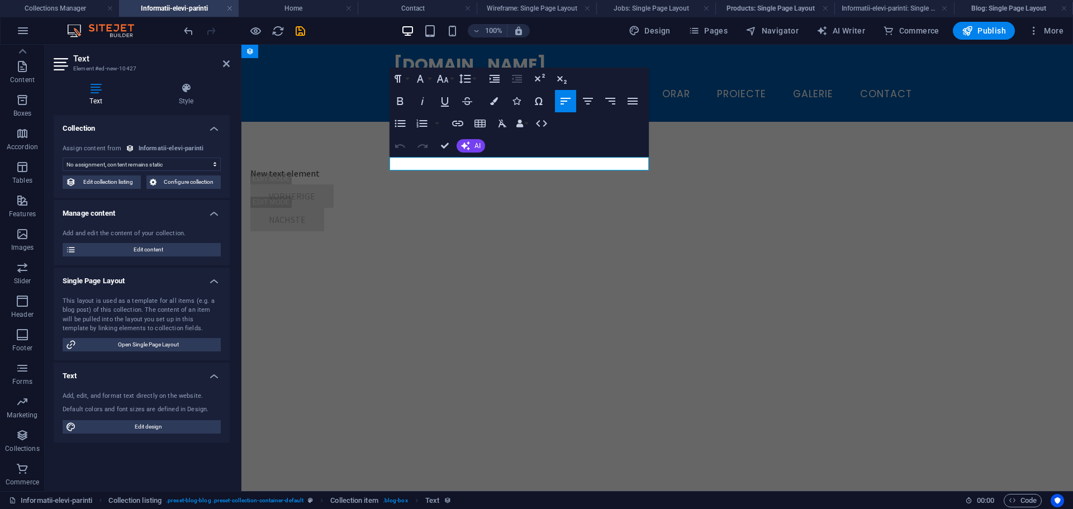
click at [172, 165] on select "No assignment, content remains static Created at (Date) Updated at (Date) Name …" at bounding box center [142, 164] width 158 height 13
click at [458, 129] on icon "button" at bounding box center [457, 123] width 13 height 13
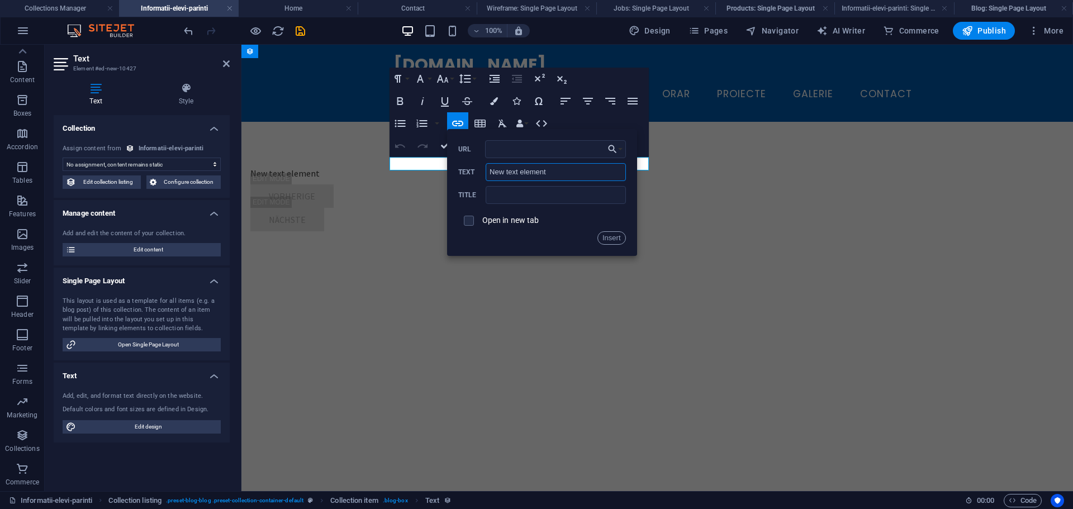
click at [548, 169] on input "New text element" at bounding box center [556, 172] width 140 height 18
click at [559, 172] on input "New text element" at bounding box center [556, 172] width 140 height 18
click at [613, 147] on icon "button" at bounding box center [612, 149] width 11 height 13
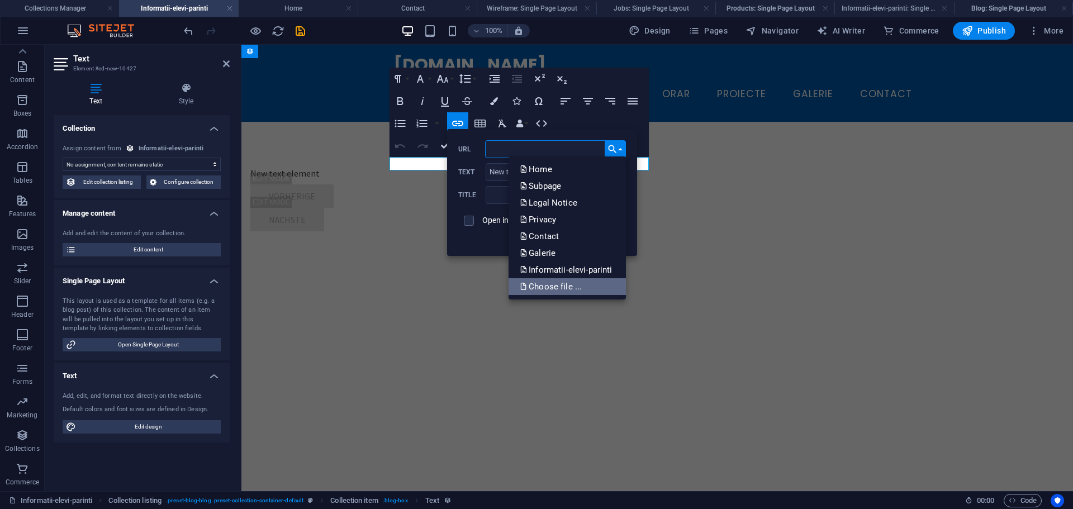
click at [575, 280] on p "Choose file ..." at bounding box center [552, 286] width 64 height 17
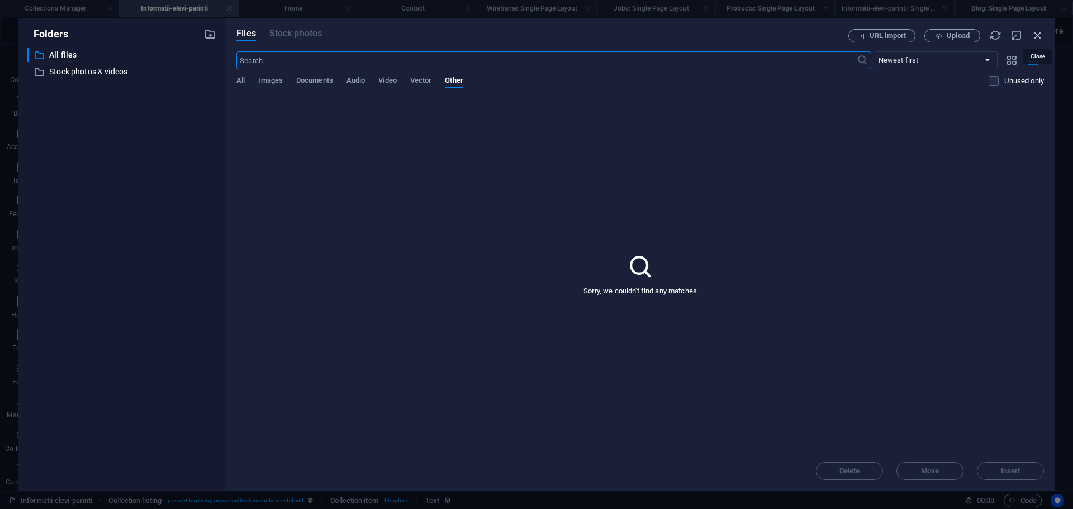
click at [1036, 37] on icon "button" at bounding box center [1038, 35] width 12 height 12
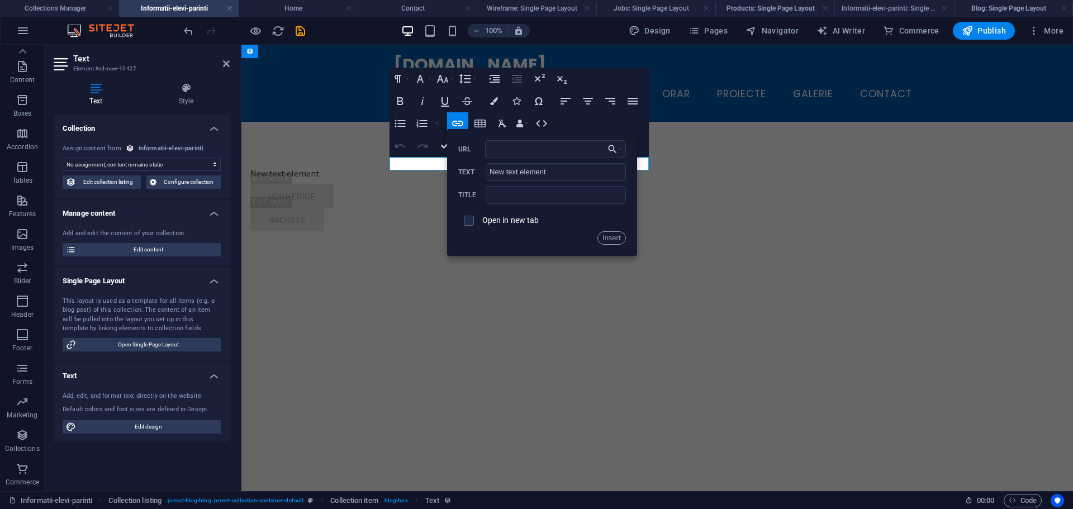
click at [585, 115] on div "Paragraph Format Normal Heading 1 Heading 2 Heading 3 Heading 4 Heading 5 Headi…" at bounding box center [519, 112] width 259 height 89
click at [396, 221] on div "​ New text element ​ Vorherige Nächste" at bounding box center [658, 199] width 832 height 154
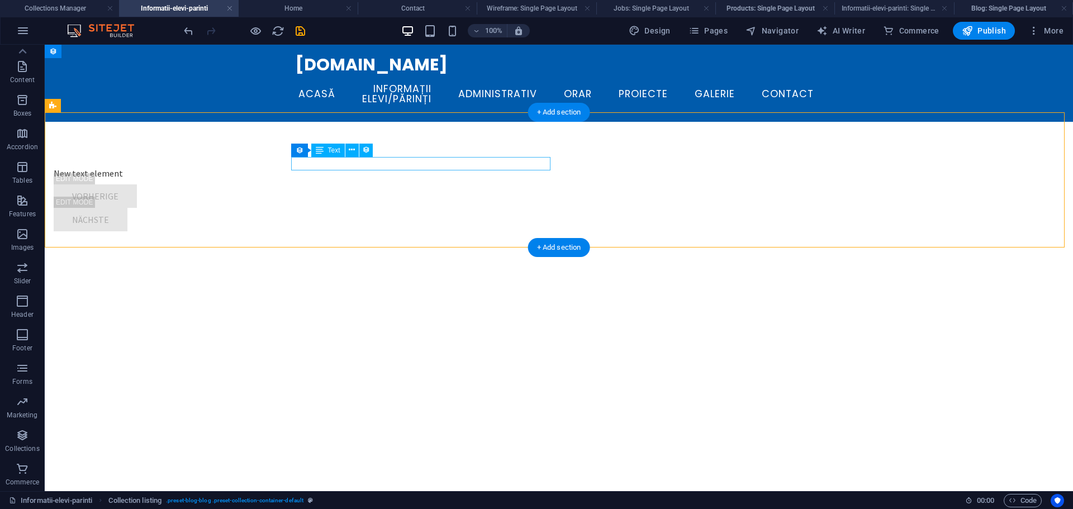
click at [344, 167] on div "New text element" at bounding box center [318, 173] width 528 height 13
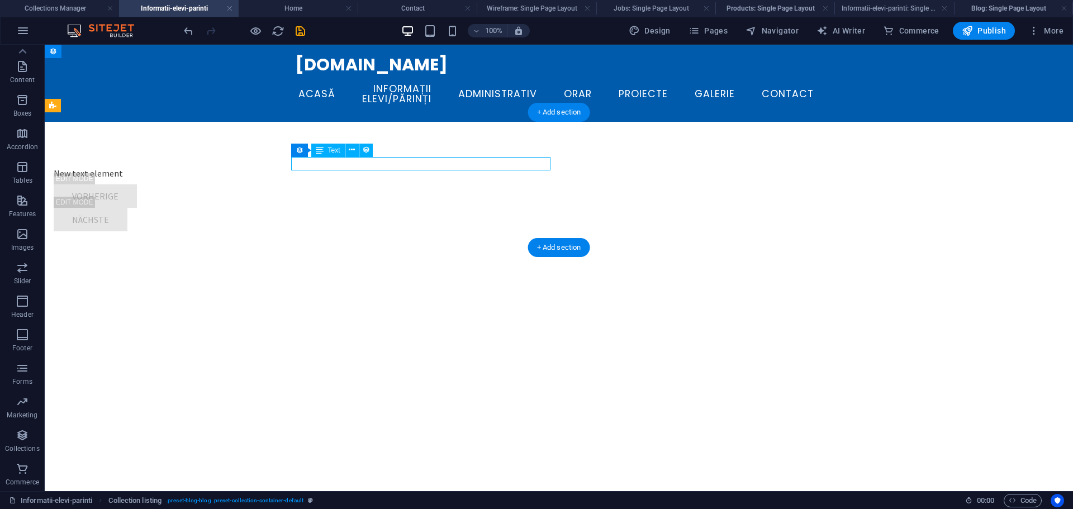
click at [344, 167] on div "New text element" at bounding box center [318, 173] width 528 height 13
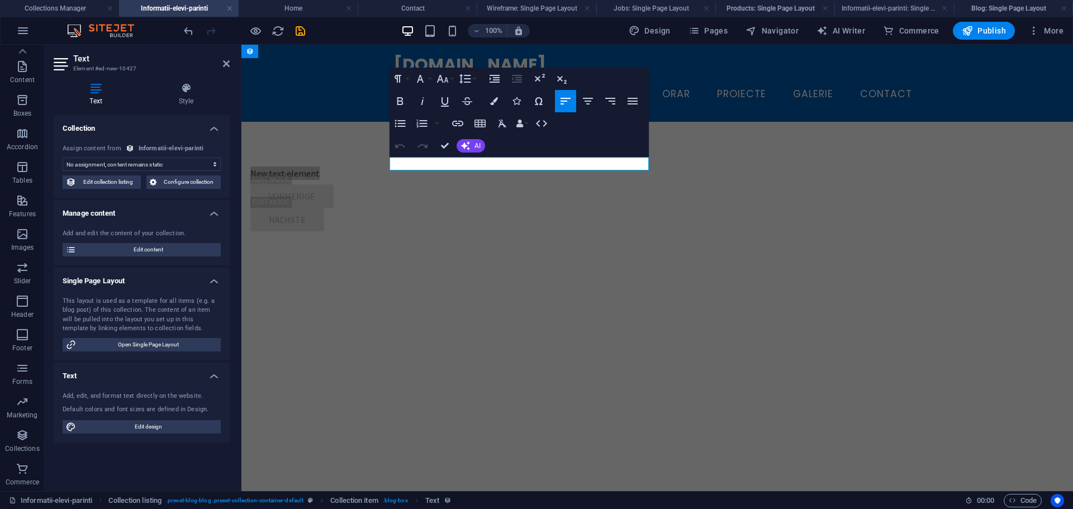
drag, startPoint x: 153, startPoint y: 163, endPoint x: 153, endPoint y: 170, distance: 7.3
click at [153, 163] on select "No assignment, content remains static Created at (Date) Updated at (Date) Name …" at bounding box center [142, 164] width 158 height 13
click at [460, 121] on icon "button" at bounding box center [457, 124] width 11 height 6
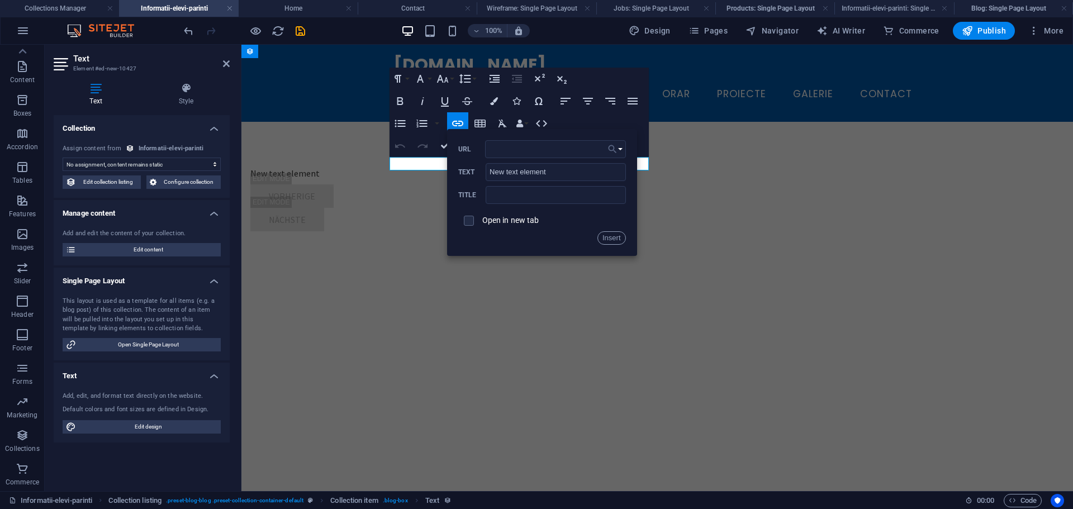
click at [620, 148] on button "Choose Link" at bounding box center [615, 149] width 21 height 18
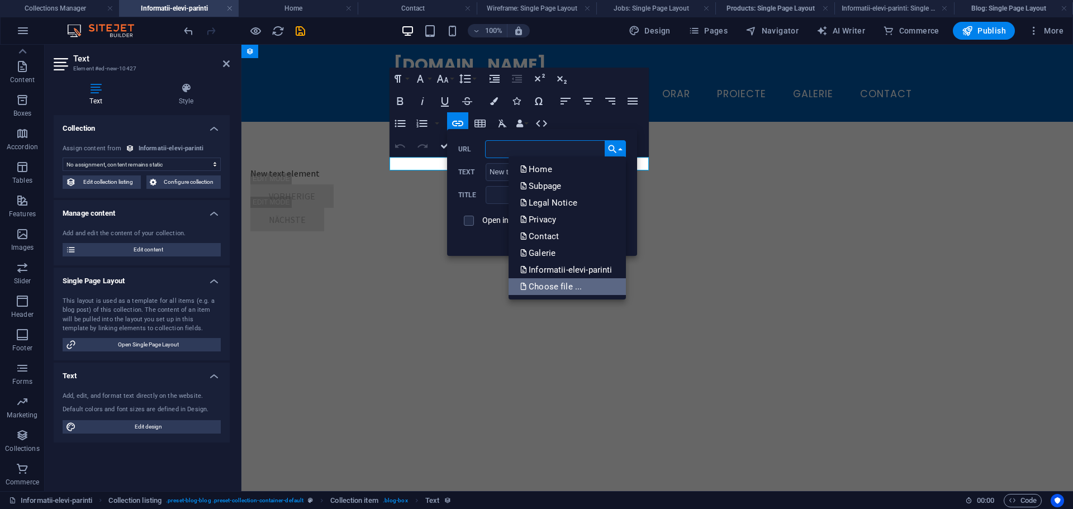
click at [569, 280] on p "Choose file ..." at bounding box center [552, 286] width 64 height 17
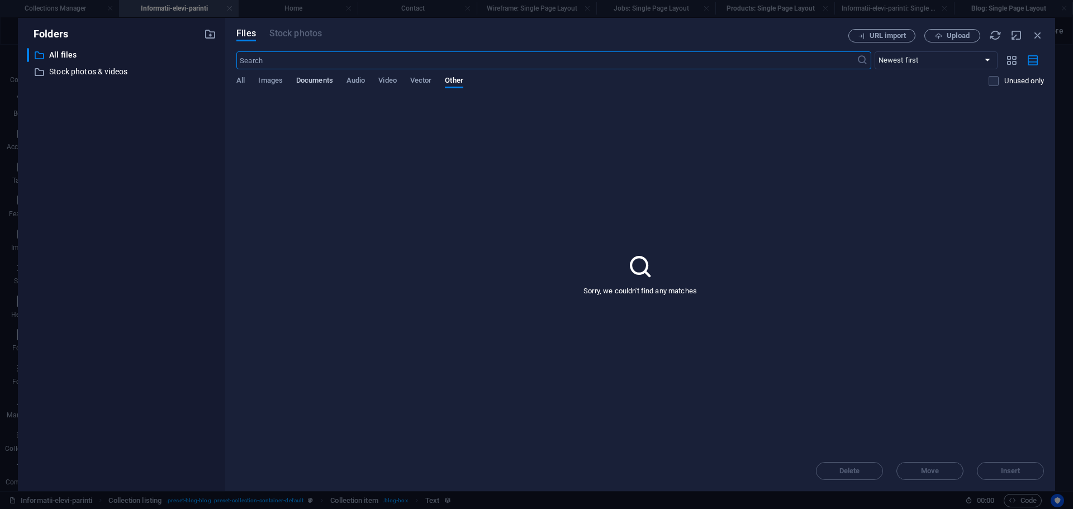
click at [321, 86] on span "Documents" at bounding box center [314, 82] width 37 height 16
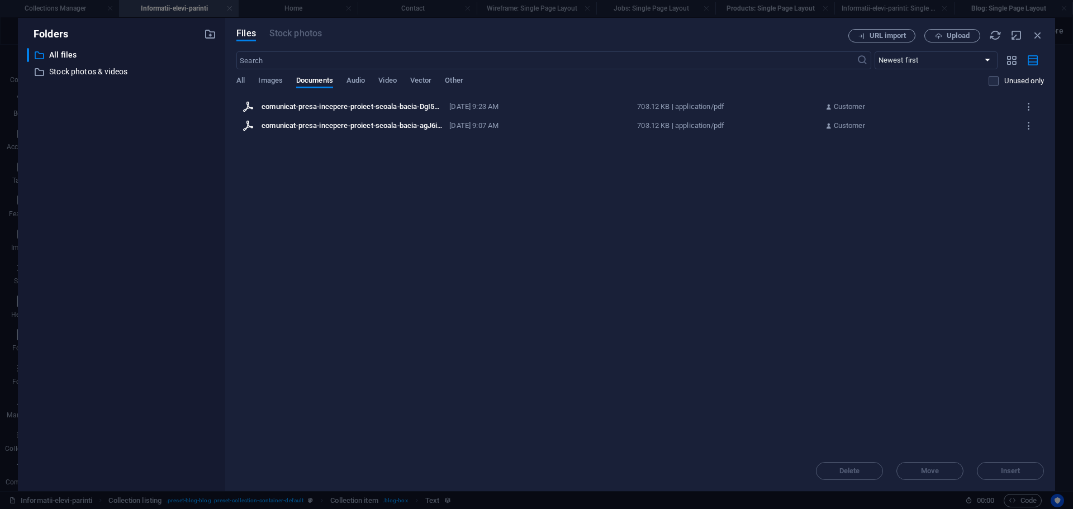
click at [286, 110] on div "comunicat-presa-incepere-proiect-scoala-bacia-DgI5x-JMT4ZG3ANigDsYBg.pdf" at bounding box center [352, 107] width 181 height 10
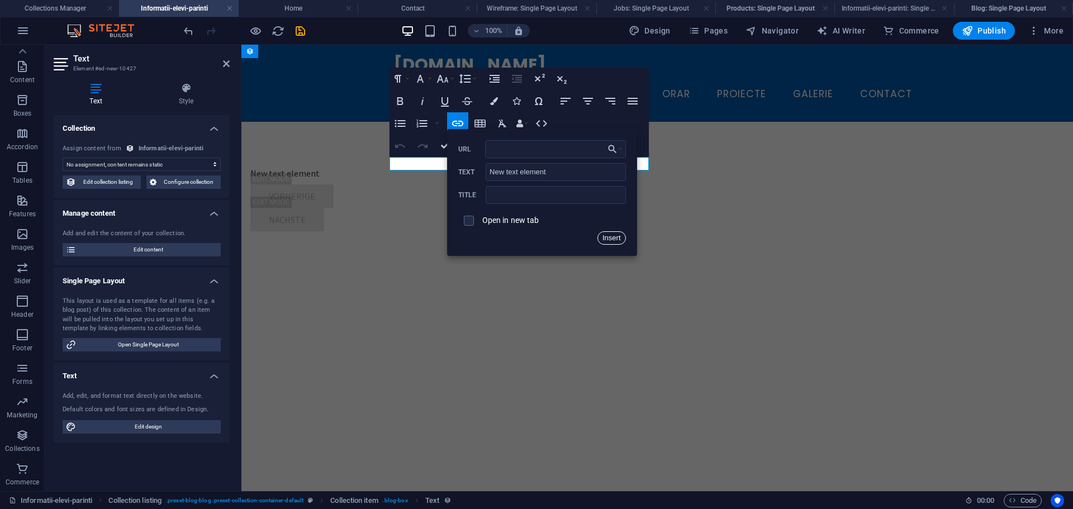
click at [607, 241] on button "Insert" at bounding box center [612, 237] width 29 height 13
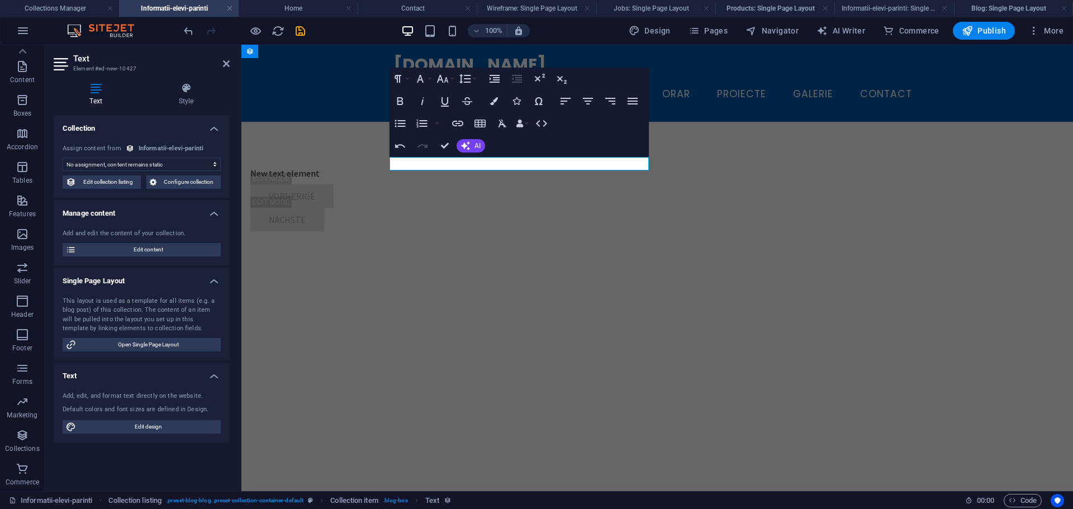
click at [163, 165] on select "No assignment, content remains static Created at (Date) Updated at (Date) Name …" at bounding box center [142, 164] width 158 height 13
click at [706, 202] on div "Vorherige Nächste" at bounding box center [514, 207] width 528 height 47
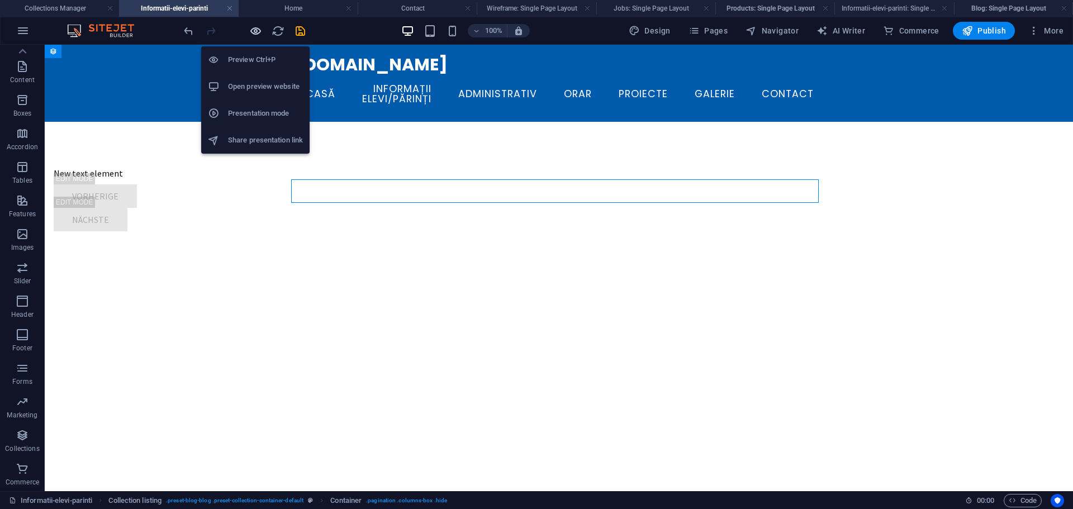
click at [250, 26] on icon "button" at bounding box center [255, 31] width 13 height 13
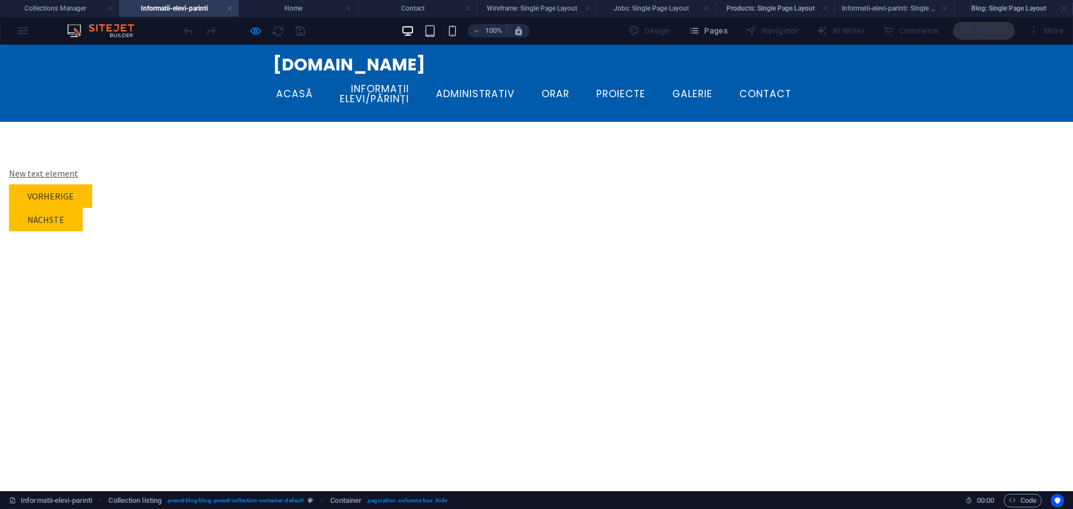
click at [78, 168] on link "New text element" at bounding box center [43, 173] width 69 height 11
drag, startPoint x: 281, startPoint y: 158, endPoint x: 215, endPoint y: 210, distance: 84.8
click at [215, 210] on div "New text element Vorherige Nächste" at bounding box center [536, 199] width 1073 height 154
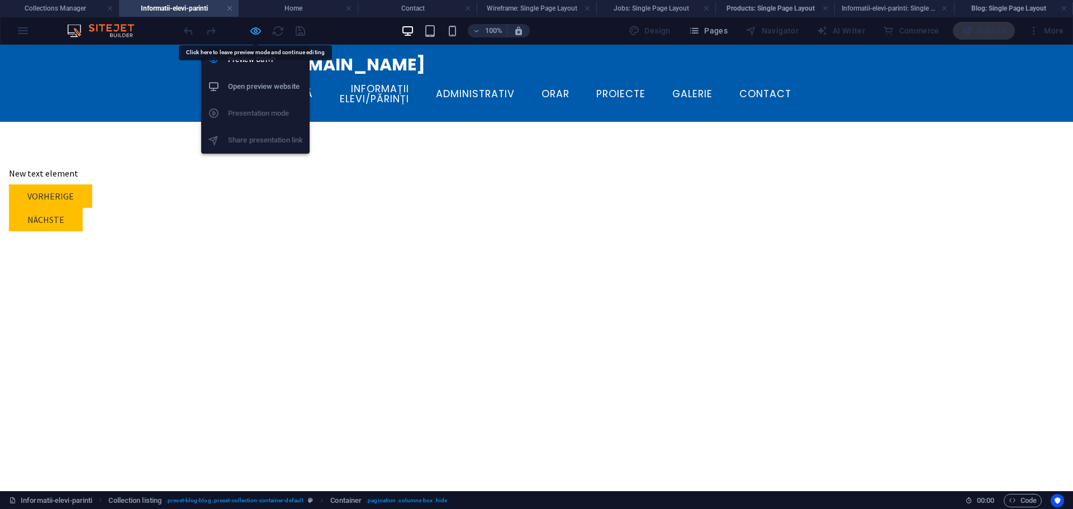
click at [258, 36] on icon "button" at bounding box center [255, 31] width 13 height 13
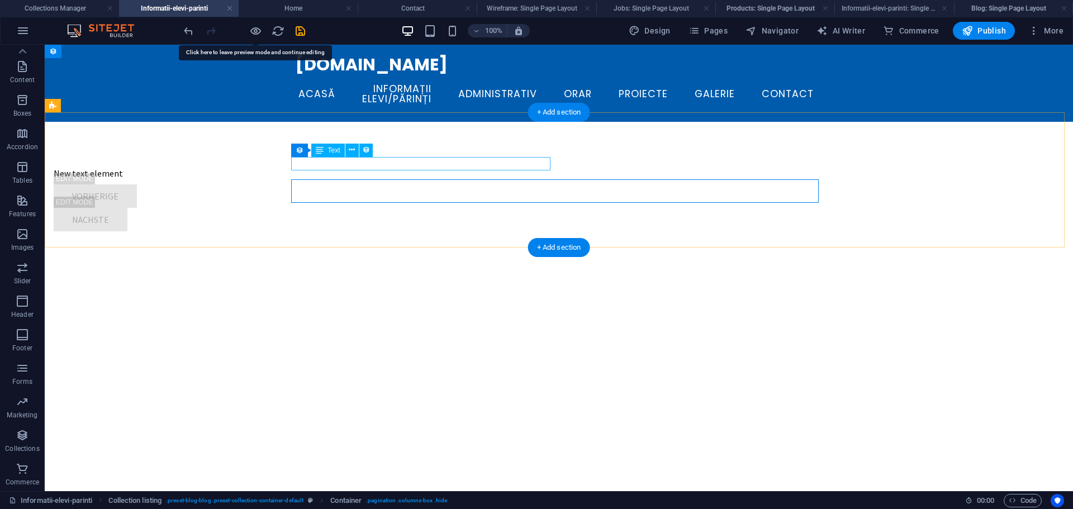
click at [316, 167] on div "New text element" at bounding box center [318, 173] width 528 height 13
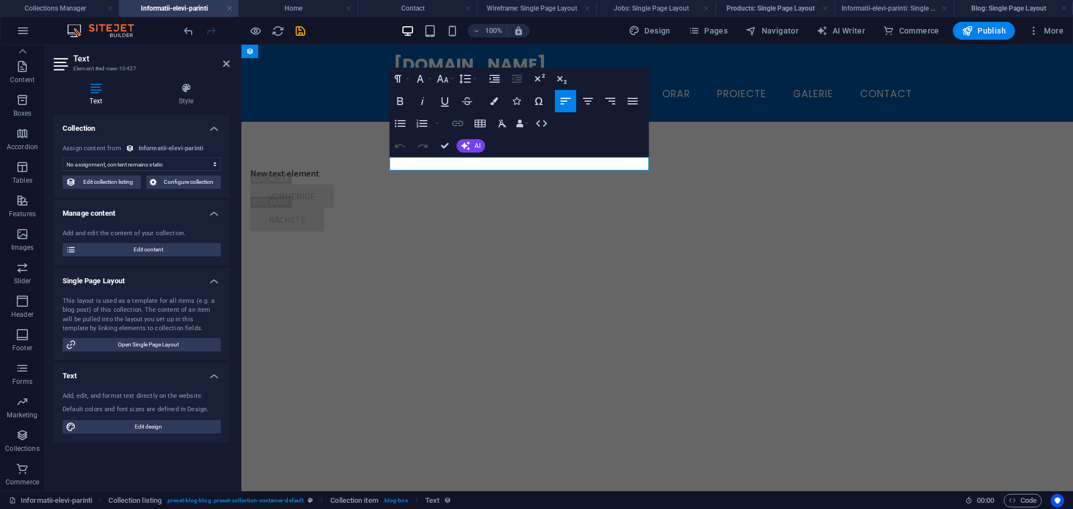
click at [461, 126] on icon "button" at bounding box center [457, 124] width 11 height 6
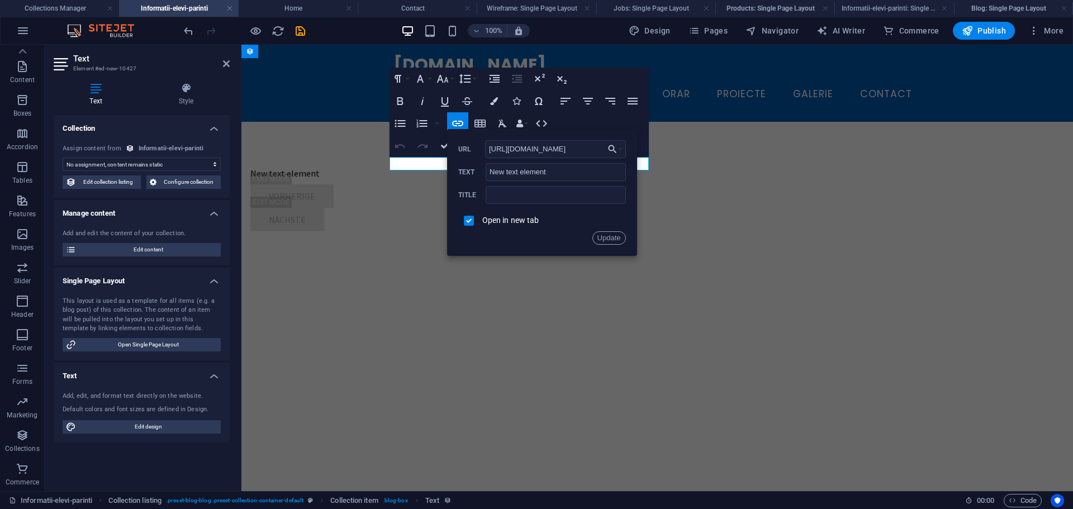
scroll to position [0, 321]
click at [564, 140] on input "https://cdn1.site-media.eu/images/document/19632383/comunicat-presa-incepere-pr…" at bounding box center [555, 149] width 141 height 18
type input "{{LinkCdn}}"
click at [606, 236] on button "Update" at bounding box center [610, 237] width 34 height 13
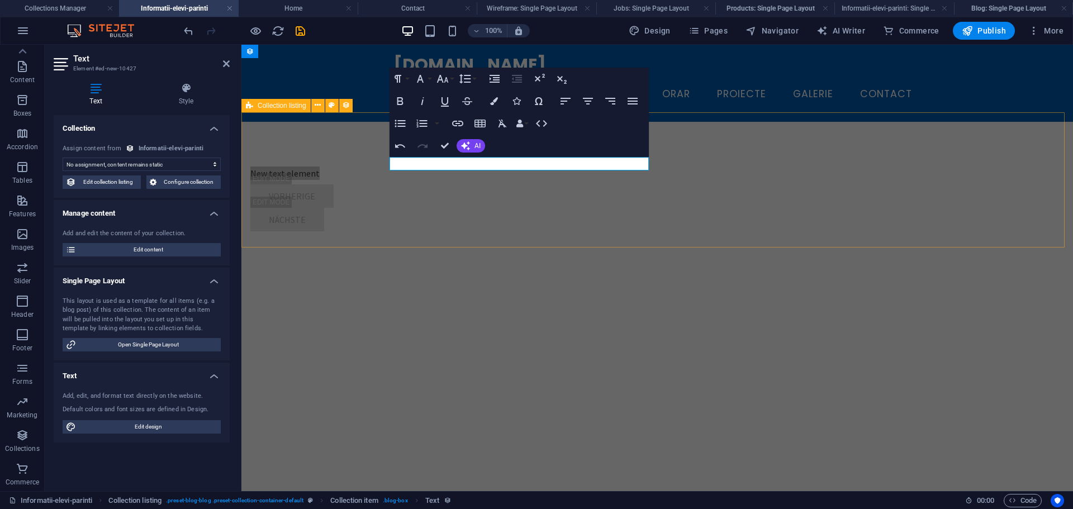
click at [600, 233] on div "New text element Vorherige Nächste" at bounding box center [658, 199] width 832 height 154
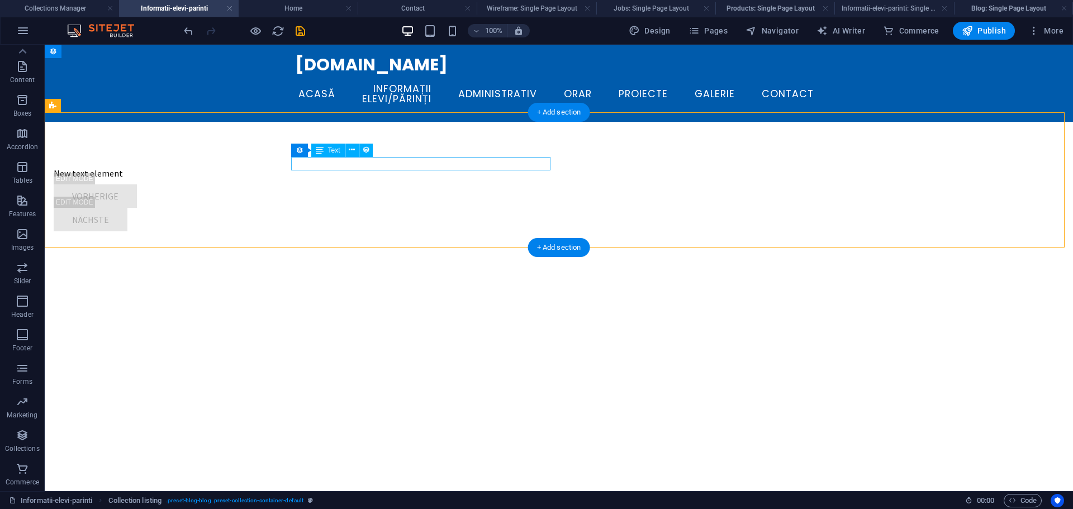
click at [337, 168] on div "New text element" at bounding box center [318, 173] width 528 height 13
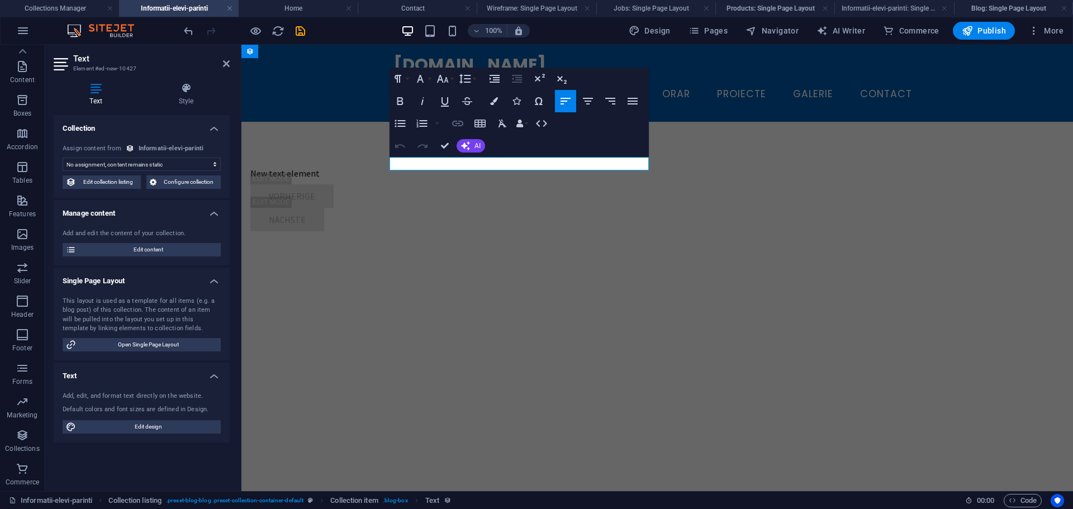
click at [451, 125] on icon "button" at bounding box center [457, 123] width 13 height 13
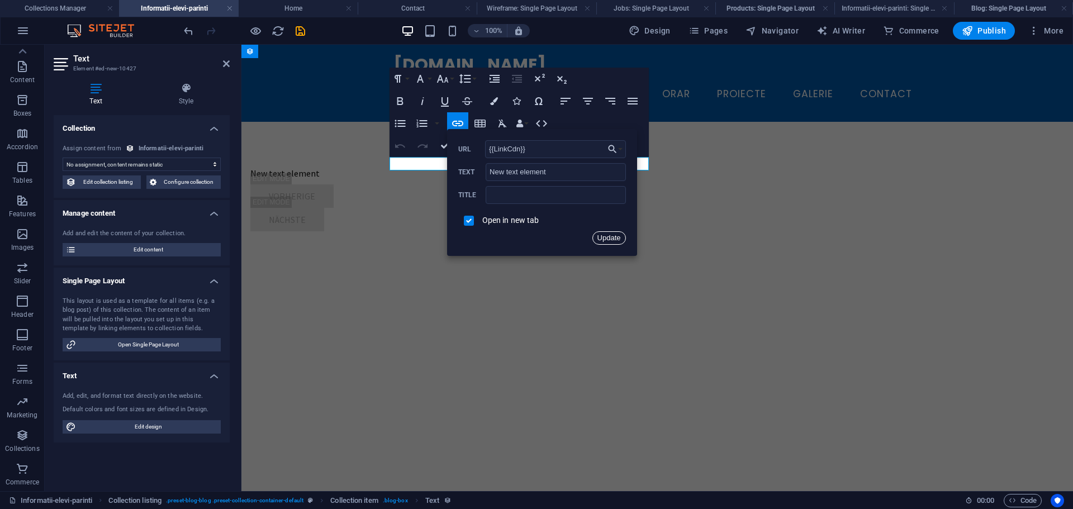
click at [604, 241] on button "Update" at bounding box center [610, 237] width 34 height 13
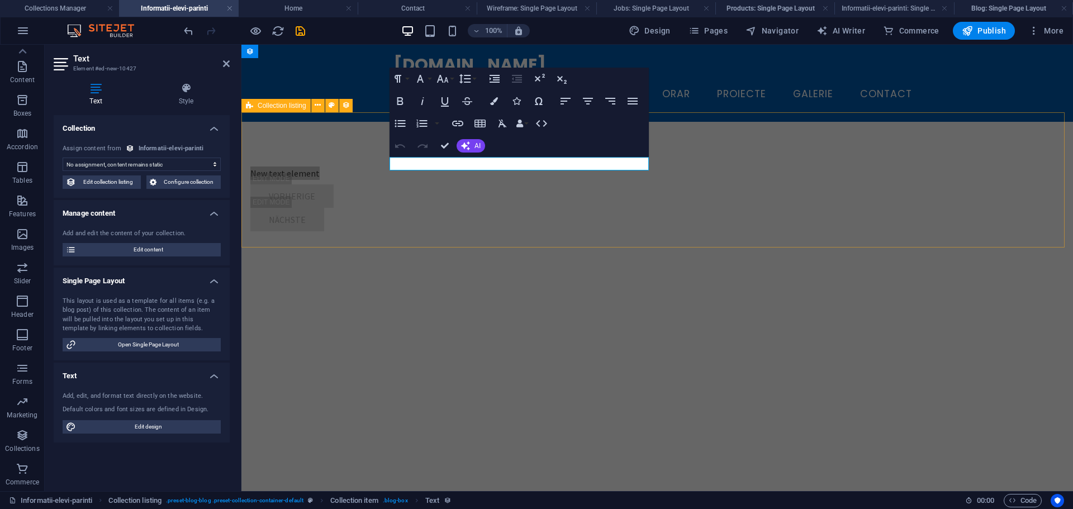
click at [312, 238] on div "New text element Vorherige Nächste" at bounding box center [658, 199] width 832 height 154
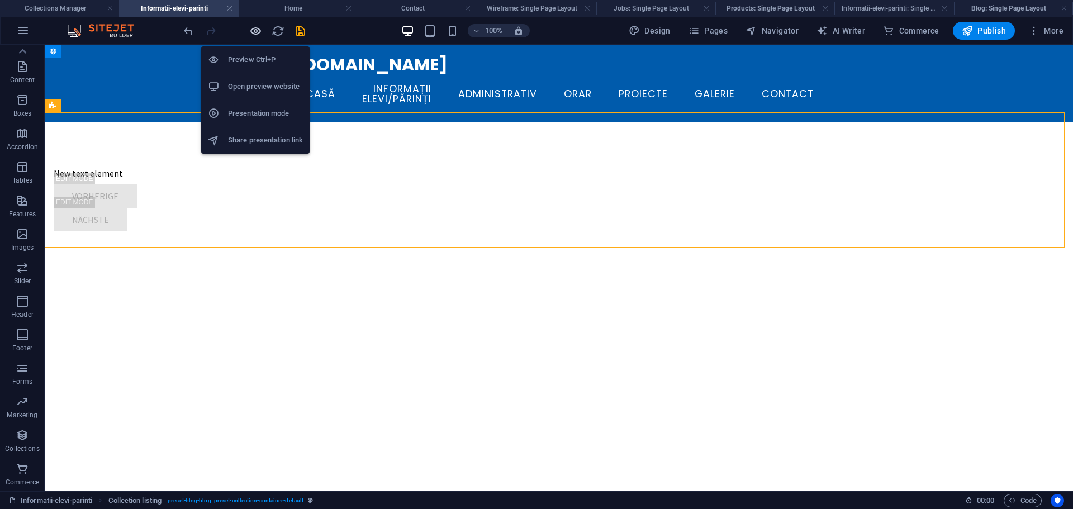
click at [257, 33] on icon "button" at bounding box center [255, 31] width 13 height 13
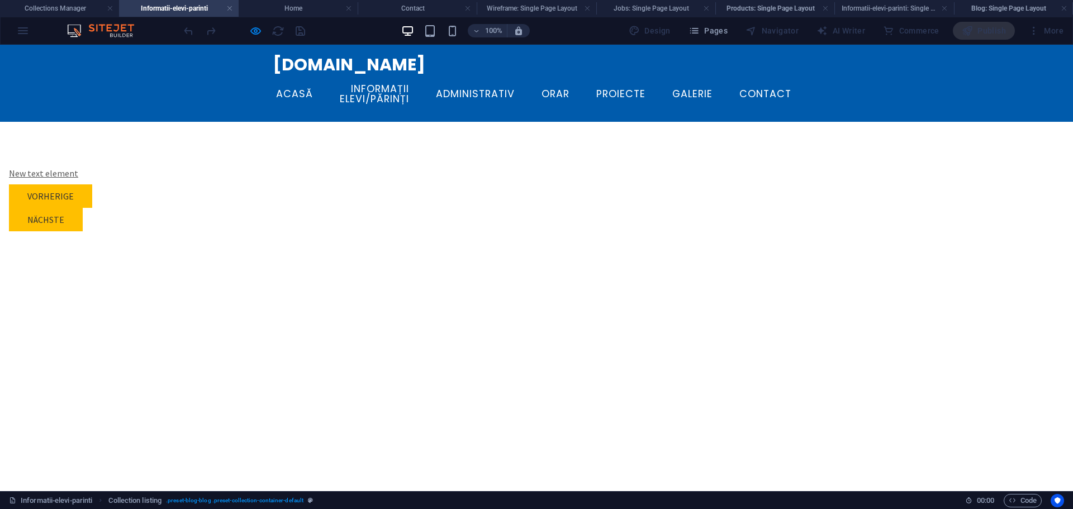
click at [78, 168] on link "New text element" at bounding box center [43, 173] width 69 height 11
drag, startPoint x: 295, startPoint y: 165, endPoint x: 190, endPoint y: 149, distance: 105.8
click at [190, 143] on div "New text element Vorherige Nächste" at bounding box center [536, 199] width 1073 height 154
drag, startPoint x: 301, startPoint y: 159, endPoint x: 234, endPoint y: 177, distance: 68.7
click at [219, 174] on div "New text element Vorherige Nächste" at bounding box center [536, 199] width 1073 height 154
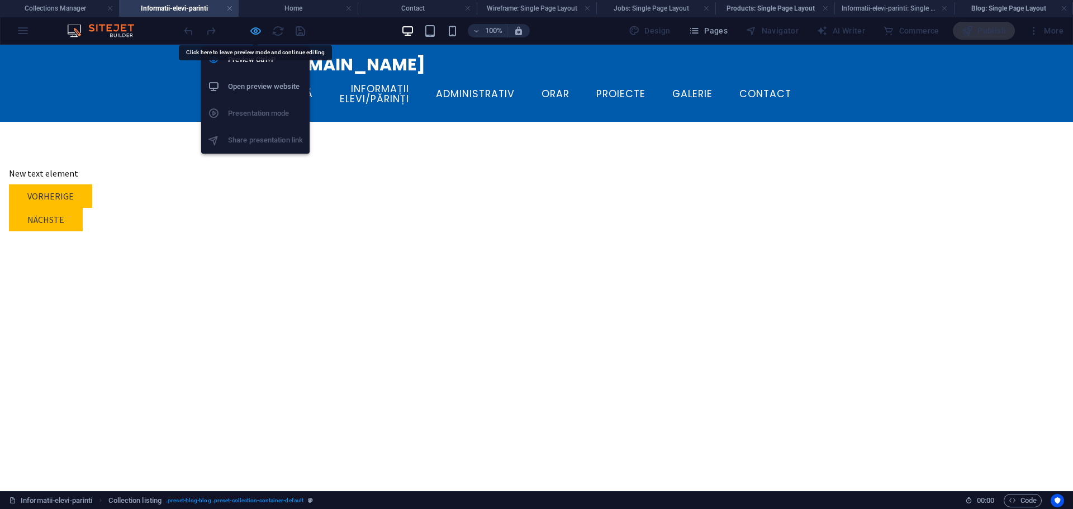
click at [249, 27] on icon "button" at bounding box center [255, 31] width 13 height 13
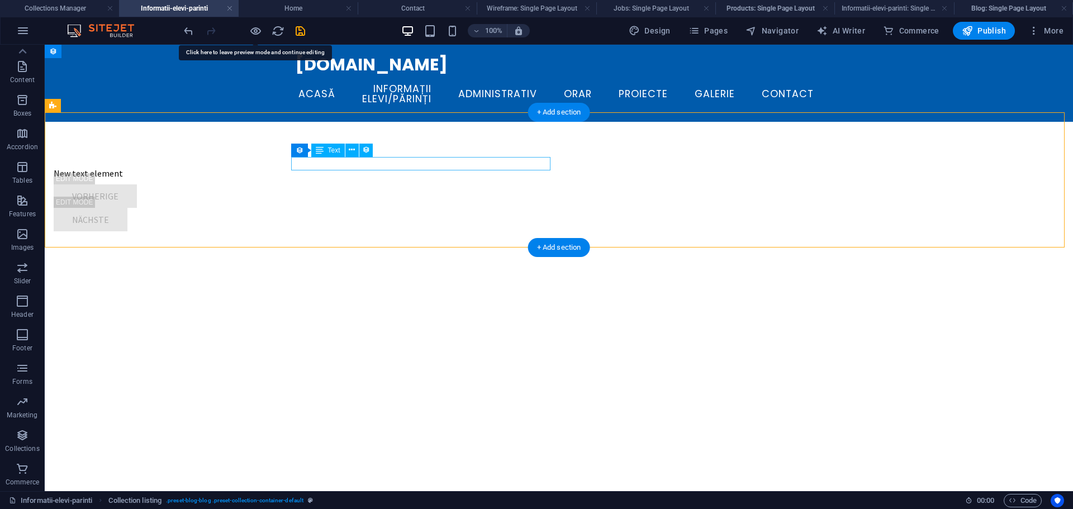
click at [375, 167] on div "New text element" at bounding box center [318, 173] width 528 height 13
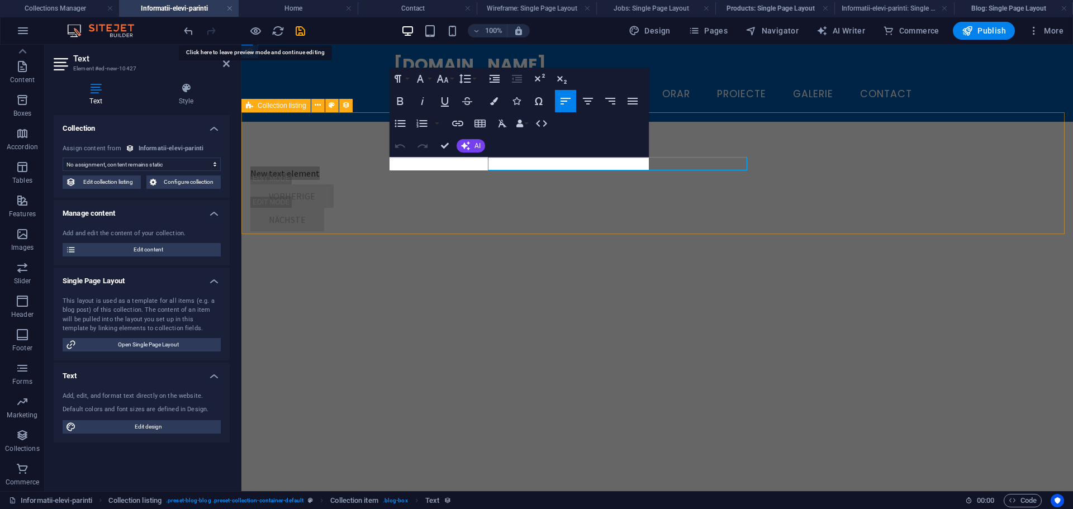
drag, startPoint x: 20, startPoint y: 121, endPoint x: 139, endPoint y: 160, distance: 124.8
click at [139, 160] on select "No assignment, content remains static Created at (Date) Updated at (Date) Name …" at bounding box center [142, 164] width 158 height 13
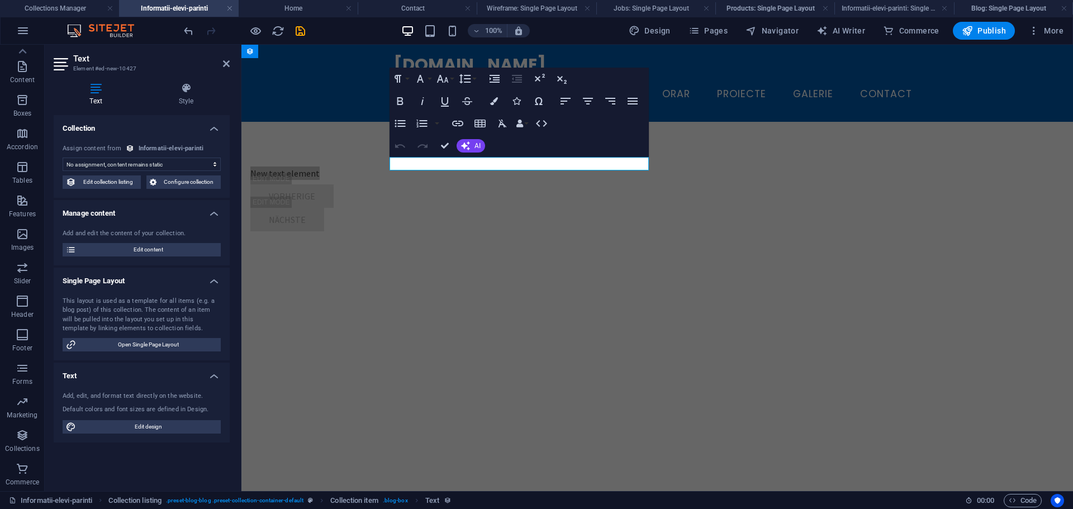
select select "name"
click at [63, 158] on select "No assignment, content remains static Created at (Date) Updated at (Date) Name …" at bounding box center [142, 164] width 158 height 13
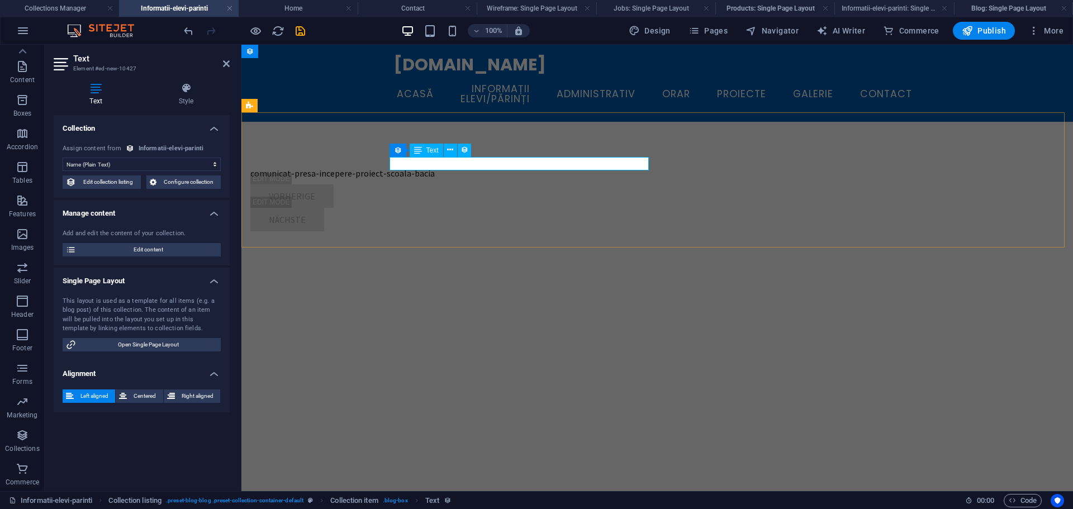
click at [430, 167] on div "comunicat-presa-incepere-proiect-scoala-bacia" at bounding box center [514, 173] width 528 height 13
click at [183, 93] on icon at bounding box center [186, 88] width 87 height 11
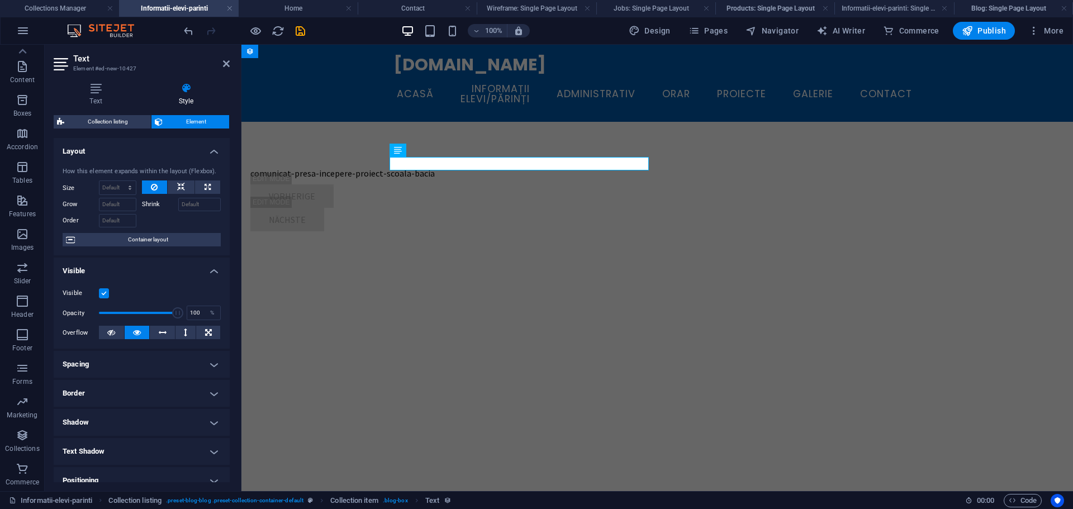
click at [95, 79] on div "Text Style Collection No assignment, content remains static Created at (Date) U…" at bounding box center [142, 283] width 194 height 418
click at [97, 96] on h4 "Text" at bounding box center [98, 94] width 89 height 23
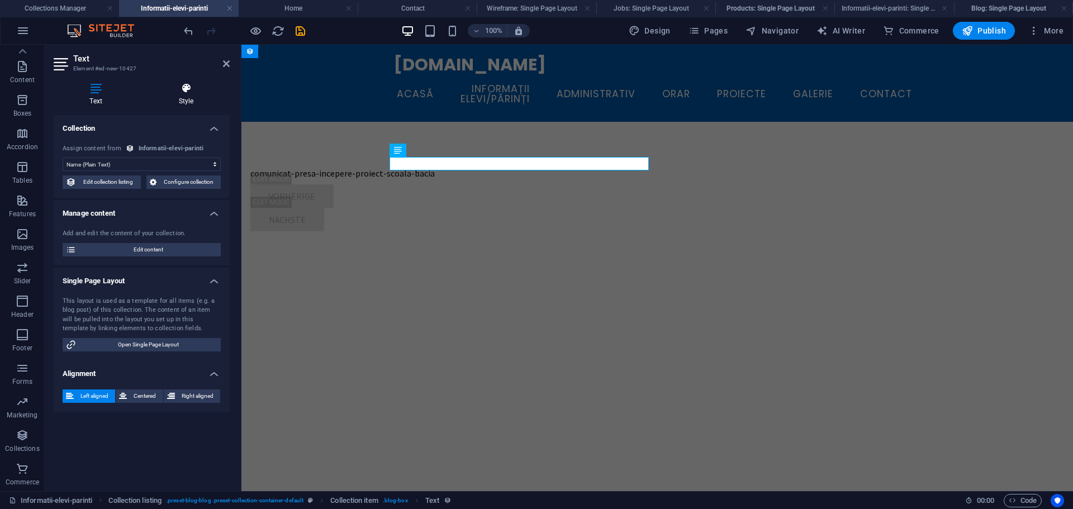
click at [183, 99] on h4 "Style" at bounding box center [186, 94] width 87 height 23
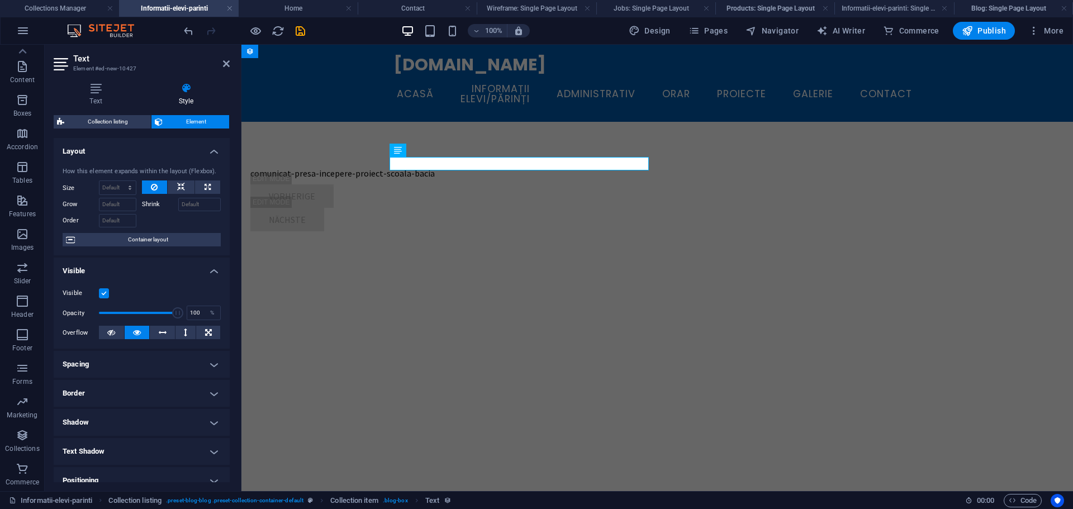
scroll to position [112, 0]
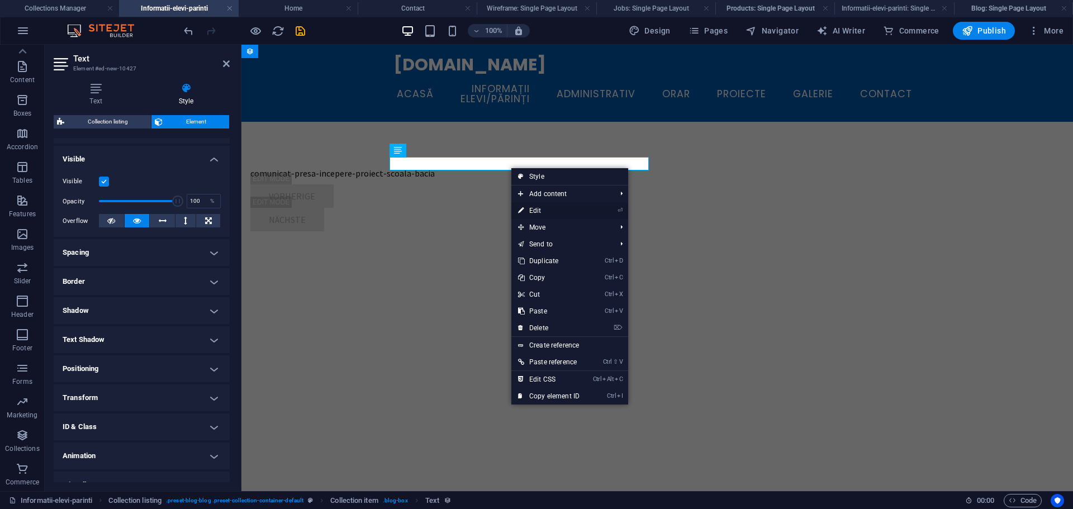
click at [552, 209] on link "⏎ Edit" at bounding box center [549, 210] width 75 height 17
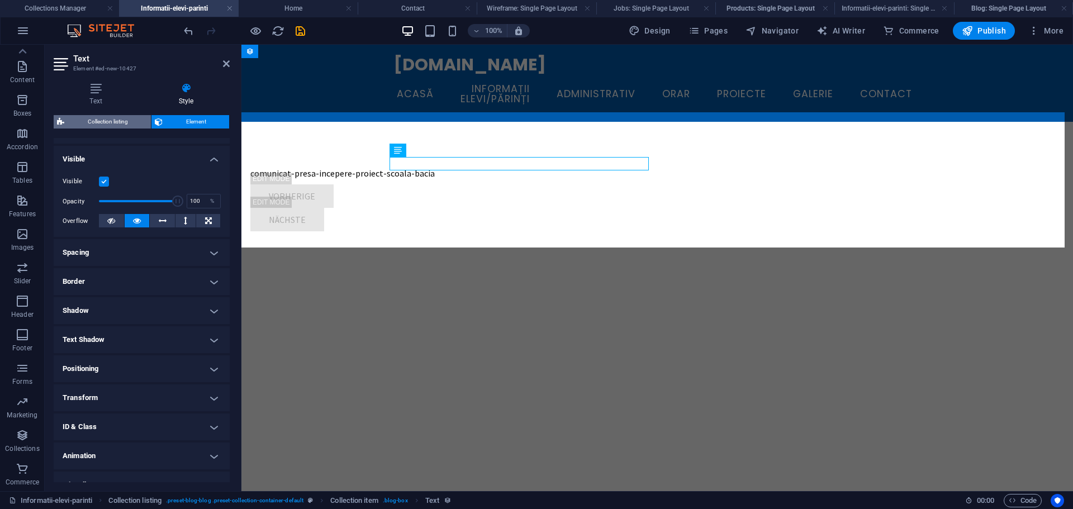
click at [96, 120] on span "Collection listing" at bounding box center [108, 121] width 80 height 13
select select "rem"
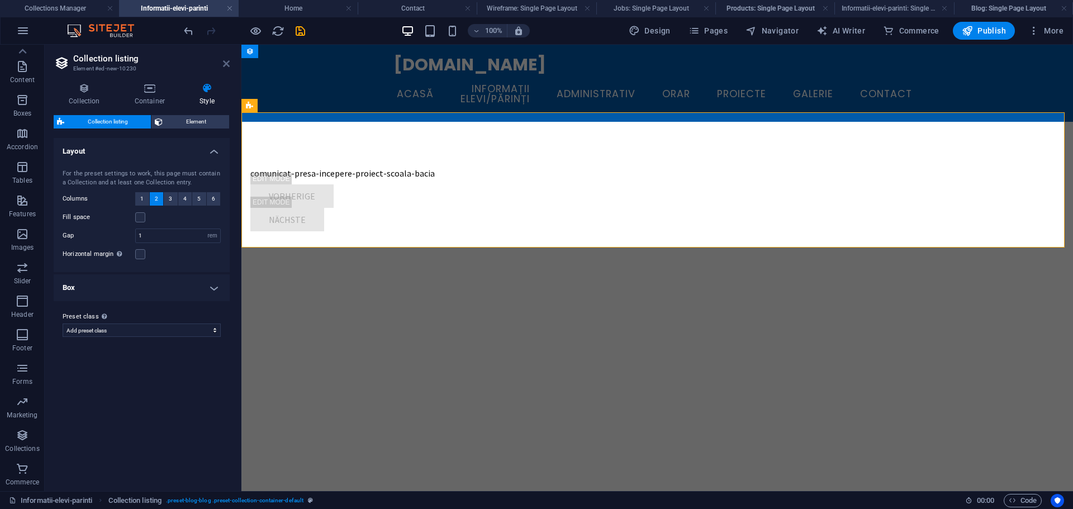
drag, startPoint x: 229, startPoint y: 61, endPoint x: 340, endPoint y: 160, distance: 148.9
click at [229, 61] on icon at bounding box center [226, 63] width 7 height 9
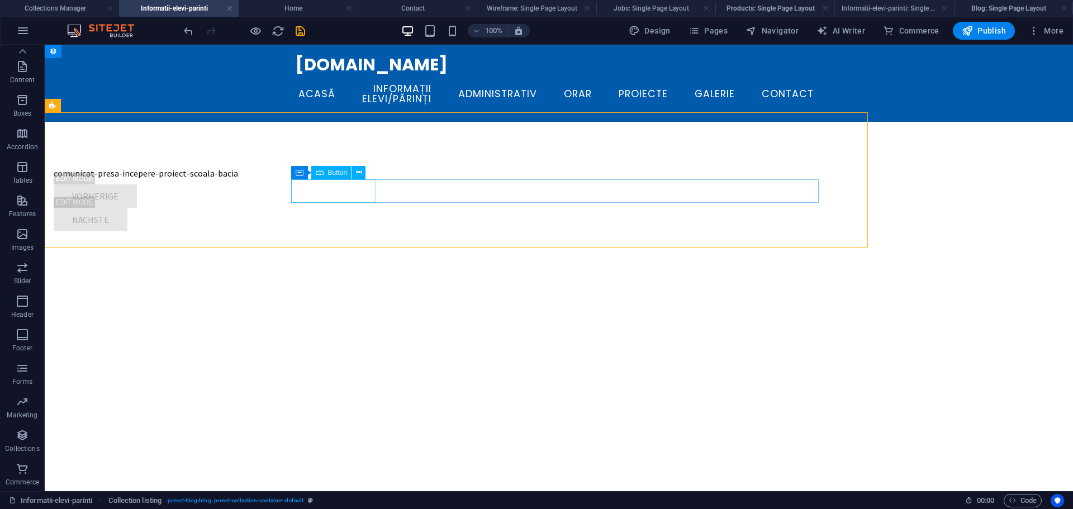
drag, startPoint x: 390, startPoint y: 160, endPoint x: 403, endPoint y: 212, distance: 53.4
click at [390, 167] on div "comunicat-presa-incepere-proiect-scoala-bacia" at bounding box center [318, 173] width 528 height 13
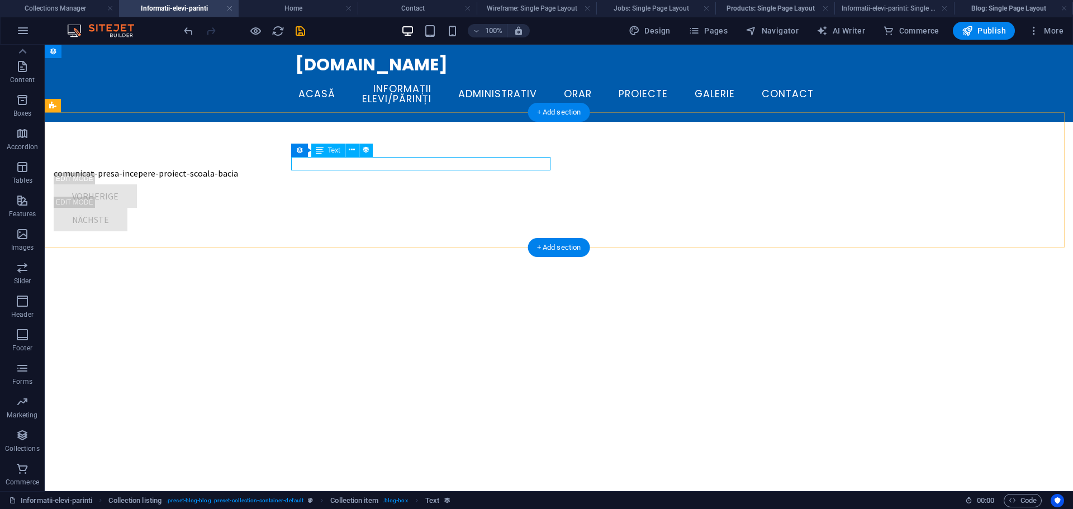
click at [352, 167] on div "comunicat-presa-incepere-proiect-scoala-bacia" at bounding box center [318, 173] width 528 height 13
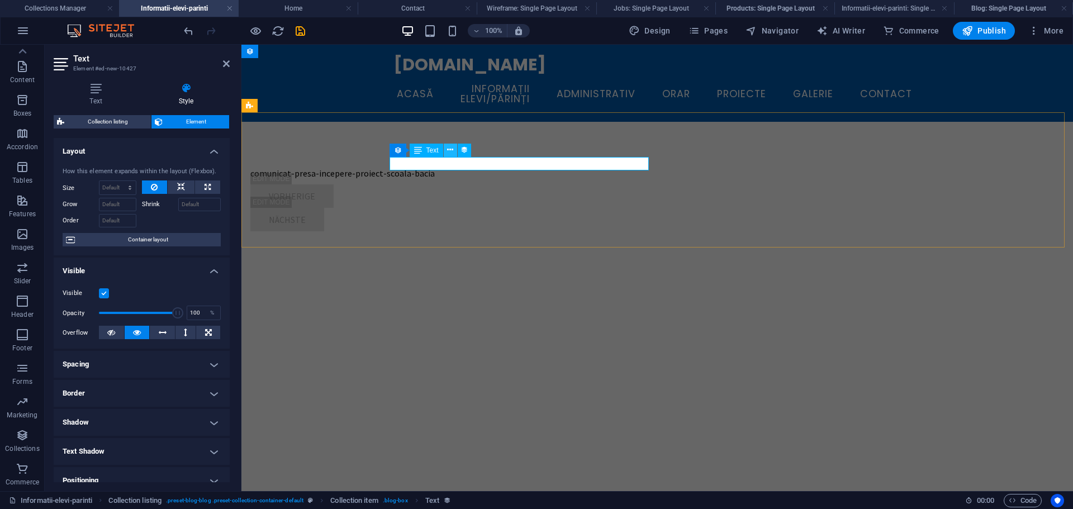
click at [450, 148] on icon at bounding box center [450, 150] width 6 height 12
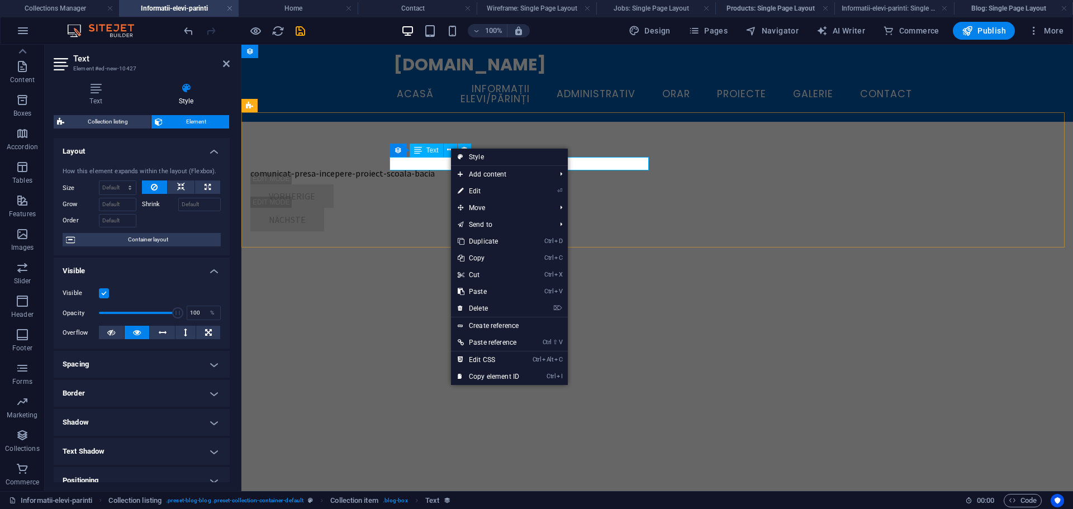
click at [407, 167] on div "comunicat-presa-incepere-proiect-scoala-bacia" at bounding box center [514, 173] width 528 height 13
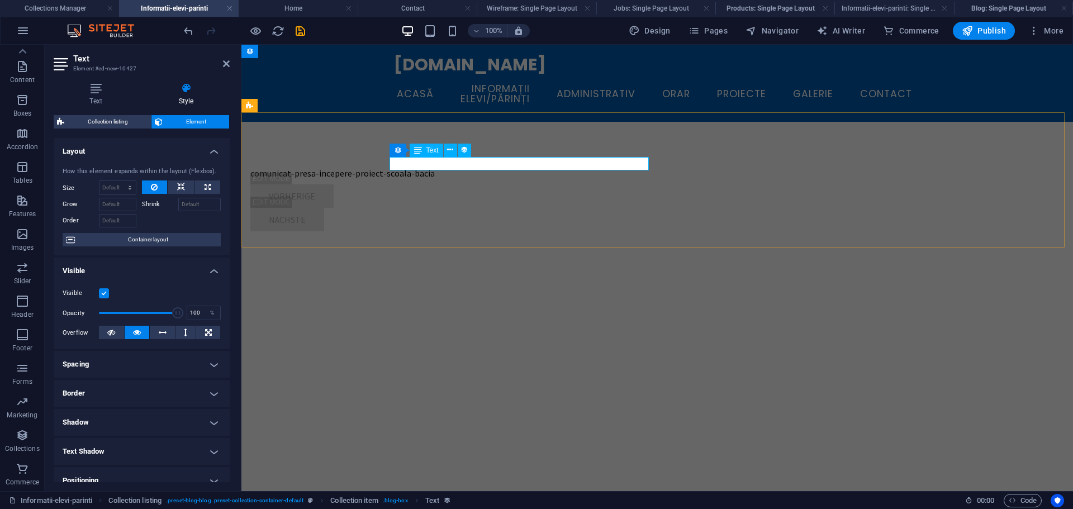
click at [407, 167] on div "comunicat-presa-incepere-proiect-scoala-bacia" at bounding box center [514, 173] width 528 height 13
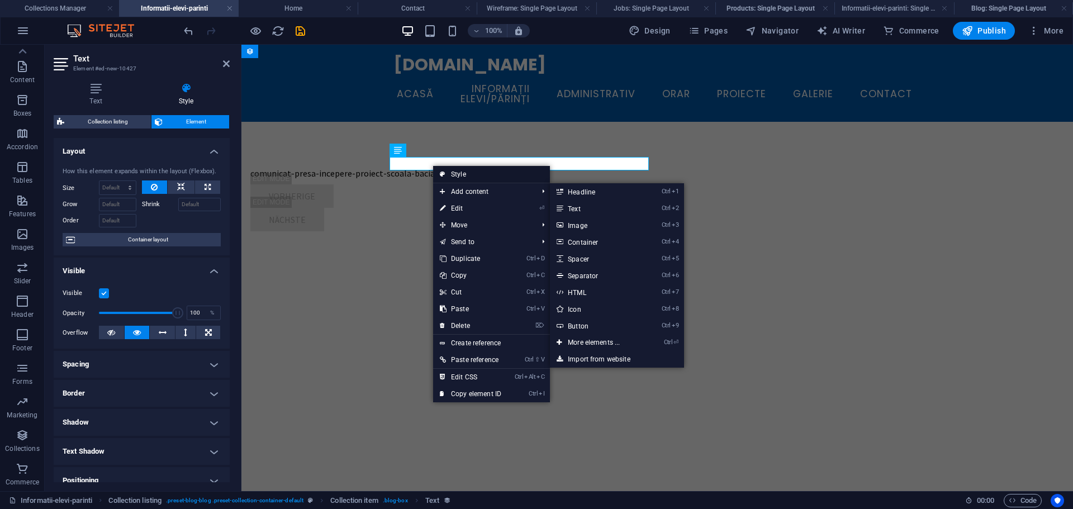
click at [476, 176] on link "Style" at bounding box center [491, 174] width 117 height 17
select select "68de241224979dde5b01754f"
select select "createdAt_DESC"
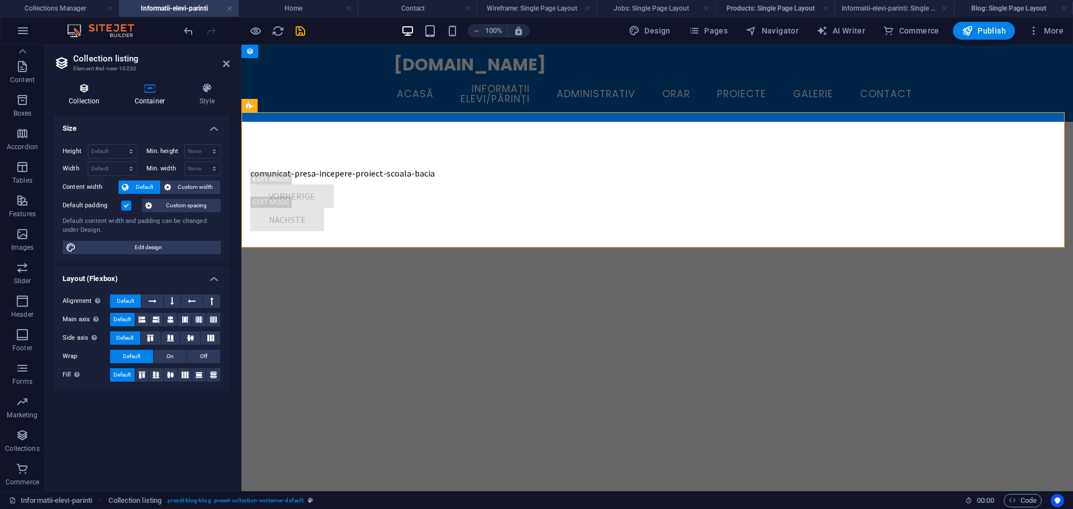
click at [91, 91] on icon at bounding box center [84, 88] width 61 height 11
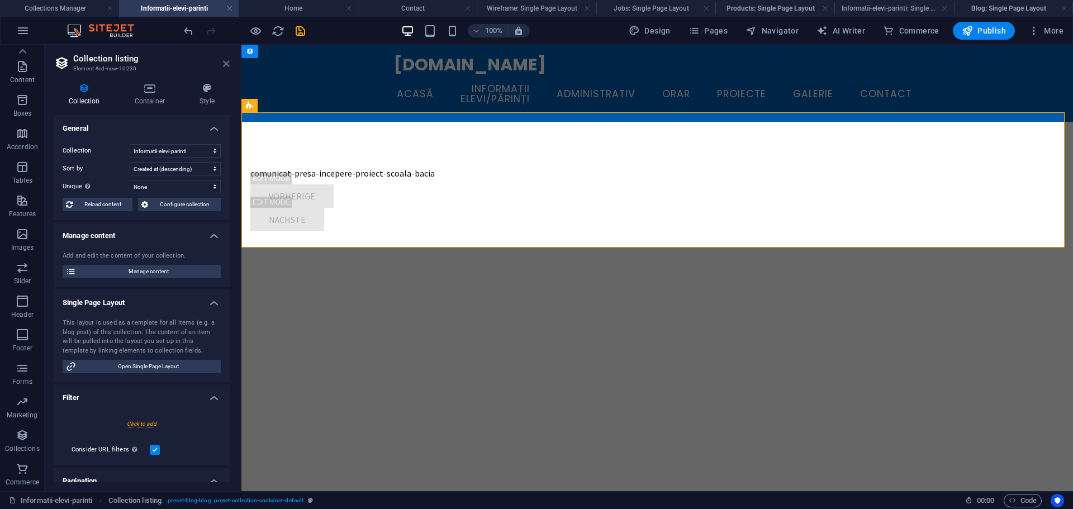
click at [223, 63] on icon at bounding box center [226, 63] width 7 height 9
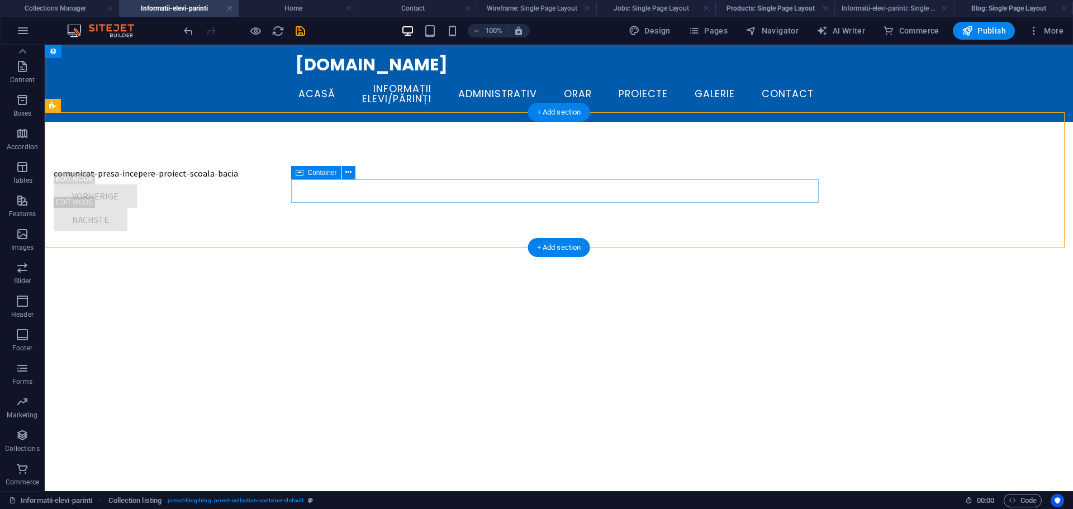
click at [409, 167] on div "comunicat-presa-incepere-proiect-scoala-bacia" at bounding box center [318, 173] width 528 height 13
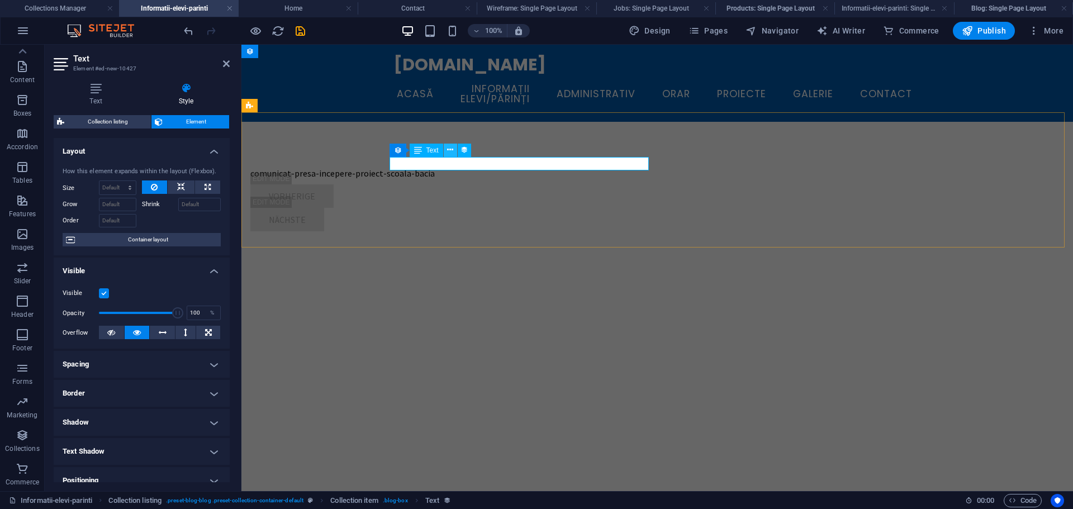
click at [449, 146] on icon at bounding box center [450, 150] width 6 height 12
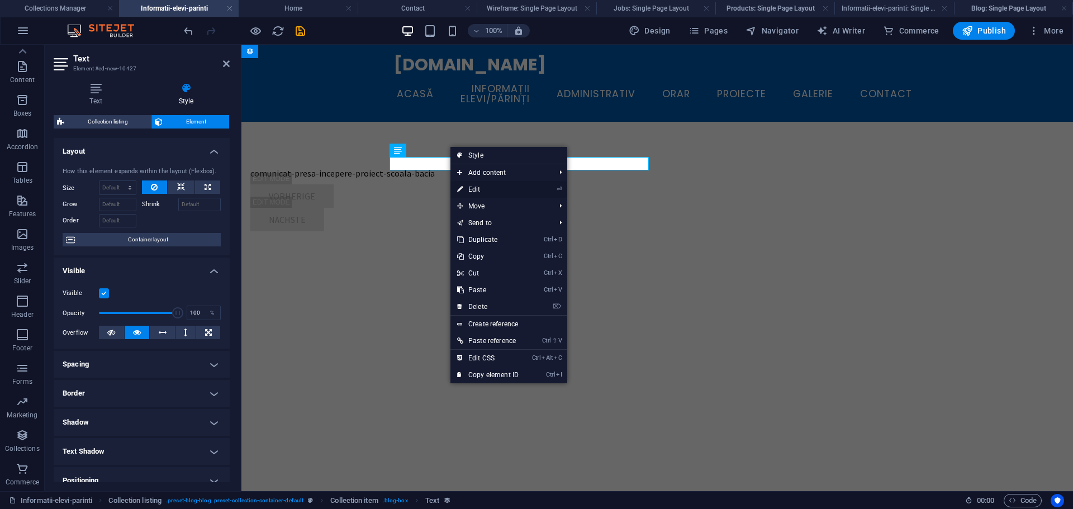
click at [490, 193] on link "⏎ Edit" at bounding box center [488, 189] width 75 height 17
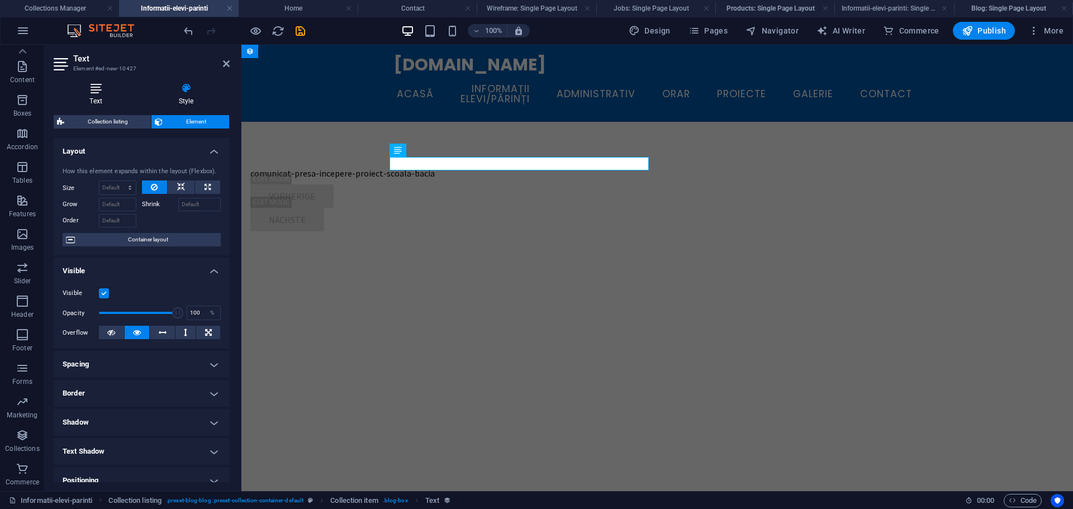
scroll to position [56, 0]
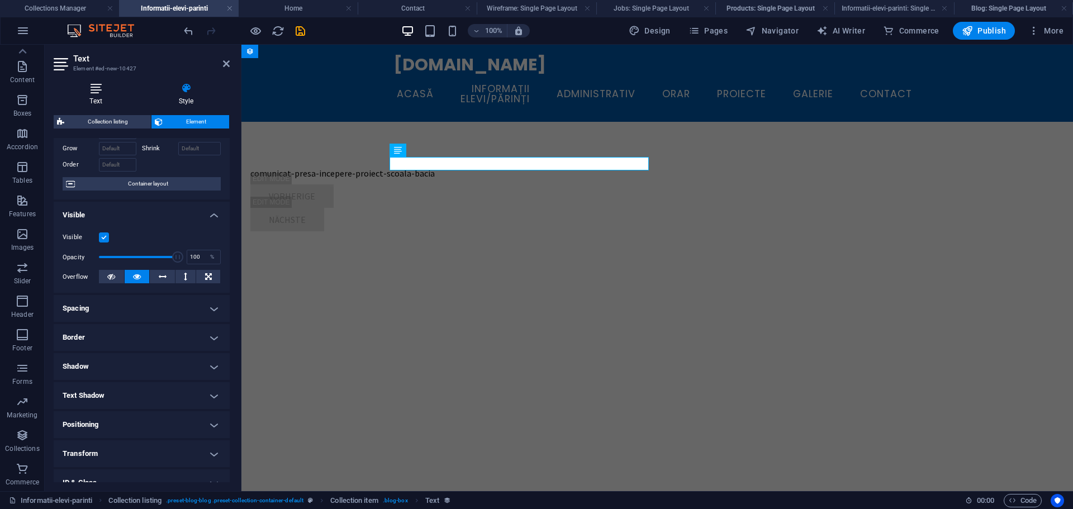
click at [84, 96] on h4 "Text" at bounding box center [98, 94] width 89 height 23
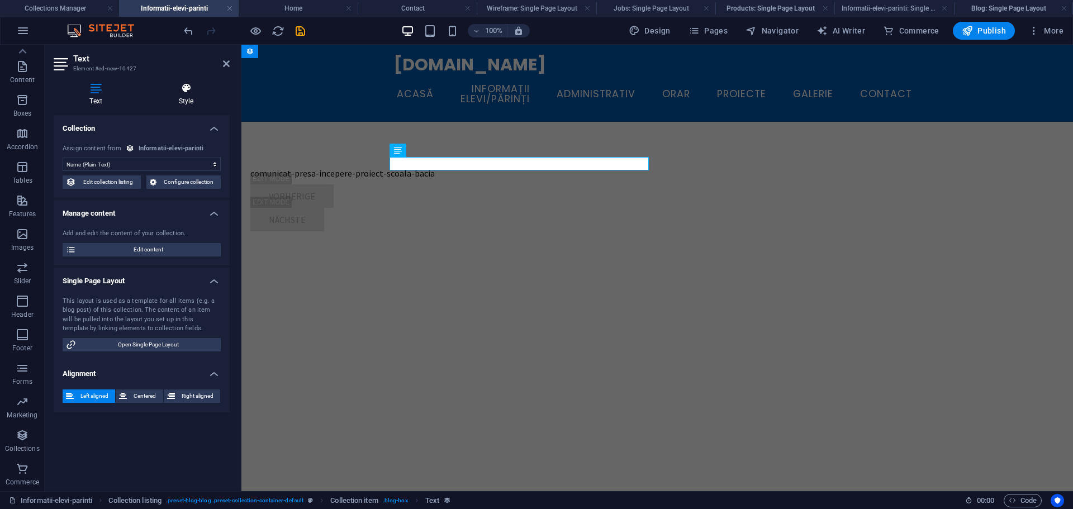
click at [188, 105] on h4 "Style" at bounding box center [186, 94] width 87 height 23
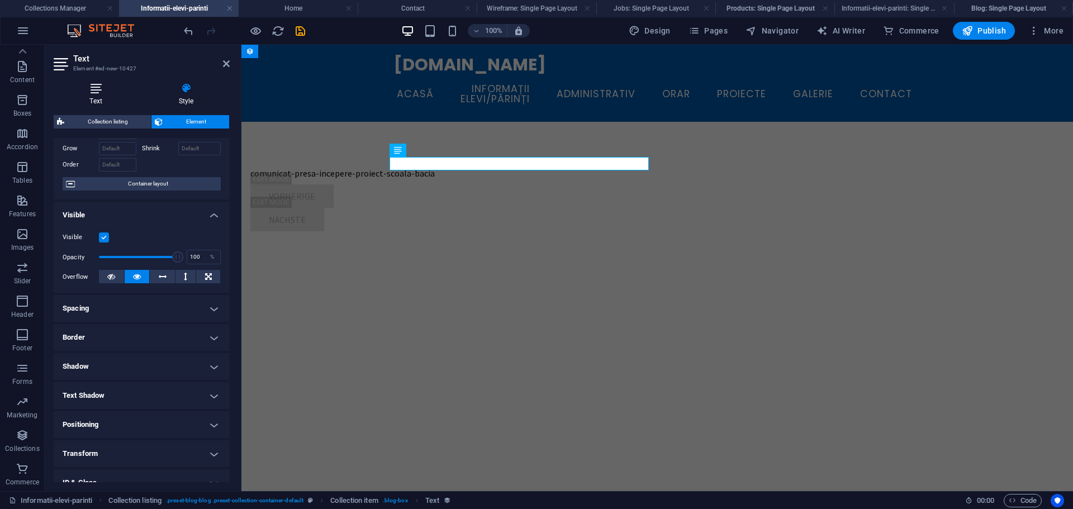
click at [110, 86] on icon at bounding box center [96, 88] width 84 height 11
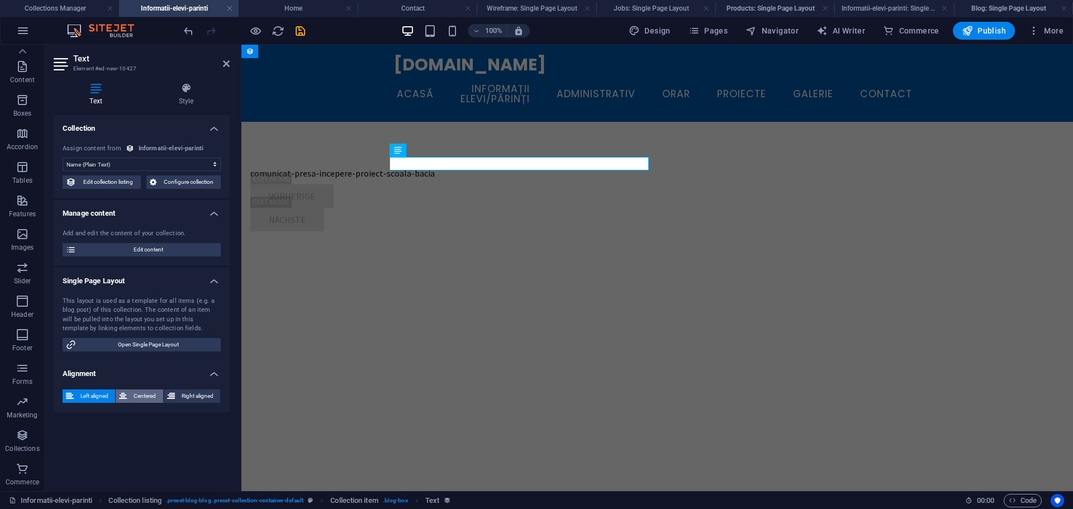
click at [134, 394] on span "Centered" at bounding box center [144, 396] width 29 height 13
click at [186, 86] on icon at bounding box center [186, 88] width 87 height 11
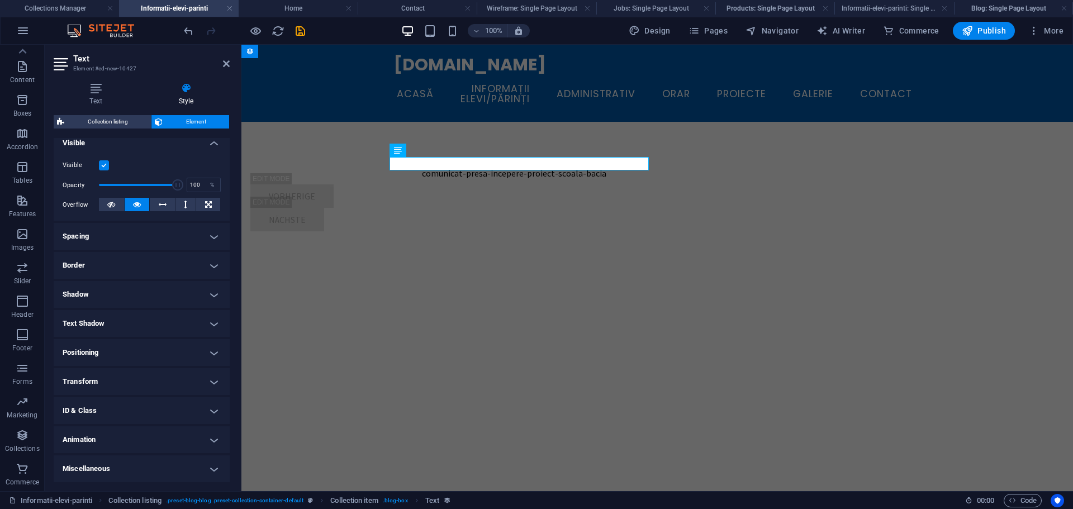
scroll to position [0, 0]
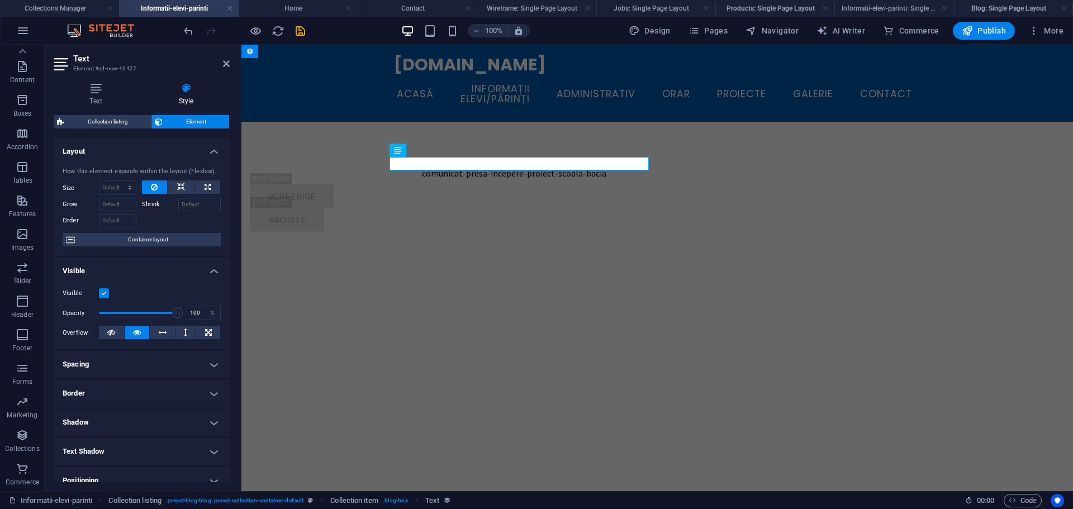
click at [207, 150] on h4 "Layout" at bounding box center [142, 148] width 176 height 20
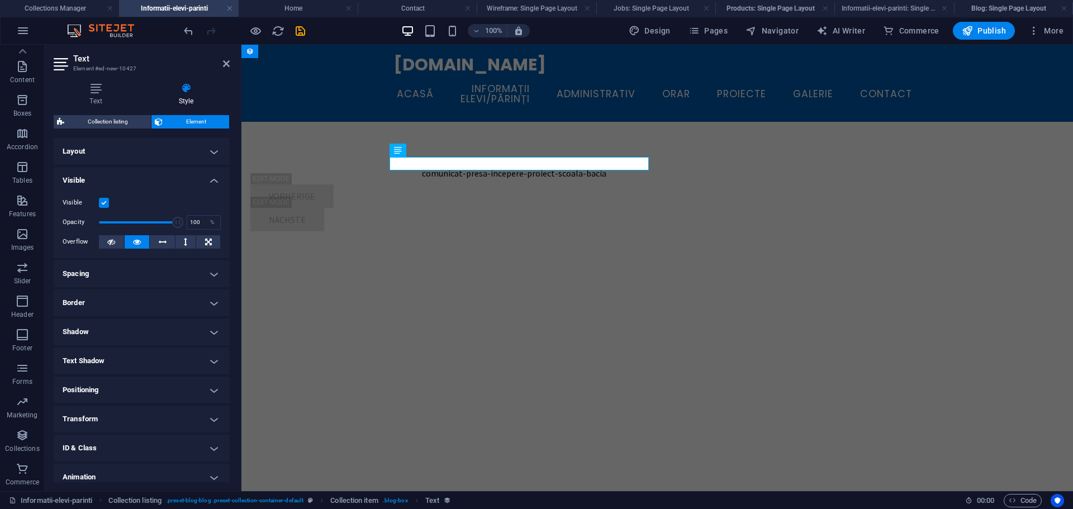
click at [215, 183] on h4 "Visible" at bounding box center [142, 177] width 176 height 20
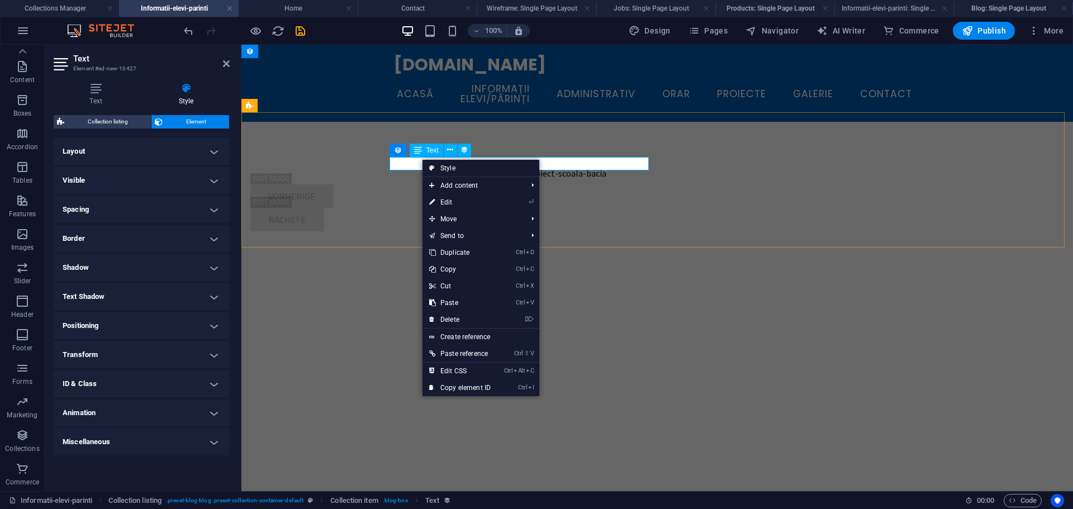
click at [403, 167] on div "comunicat-presa-incepere-proiect-scoala-bacia" at bounding box center [514, 173] width 528 height 13
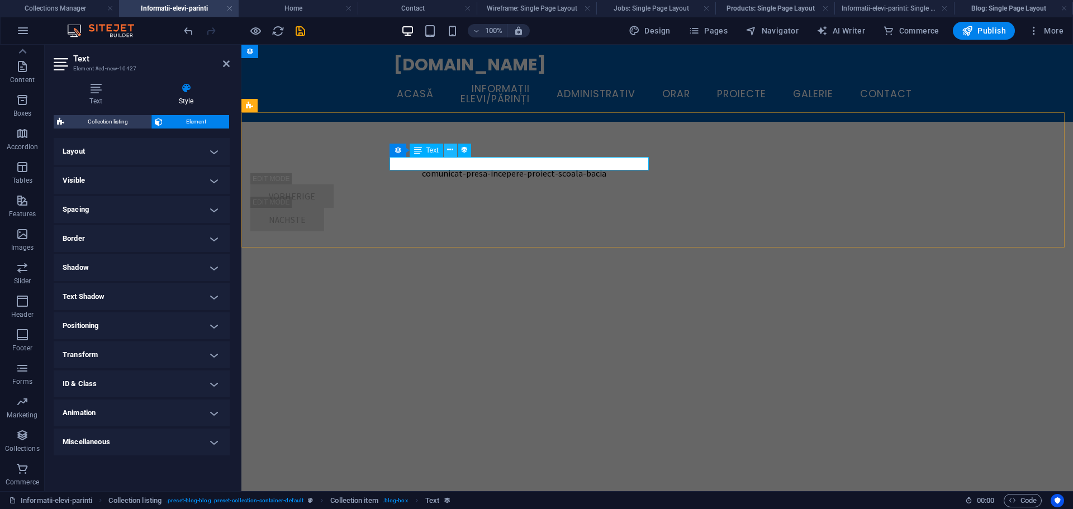
click at [449, 154] on icon at bounding box center [450, 150] width 6 height 12
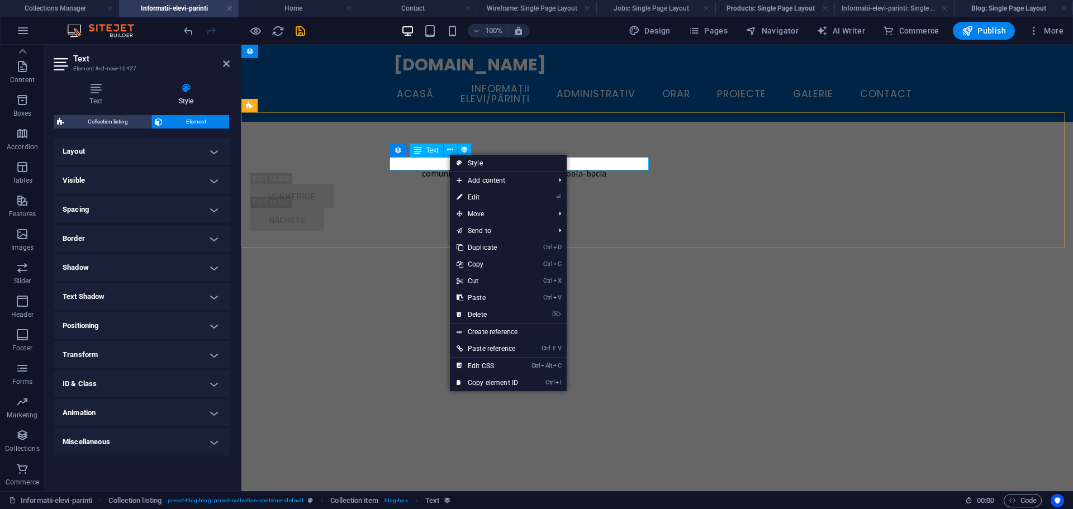
click at [416, 153] on icon at bounding box center [418, 150] width 8 height 13
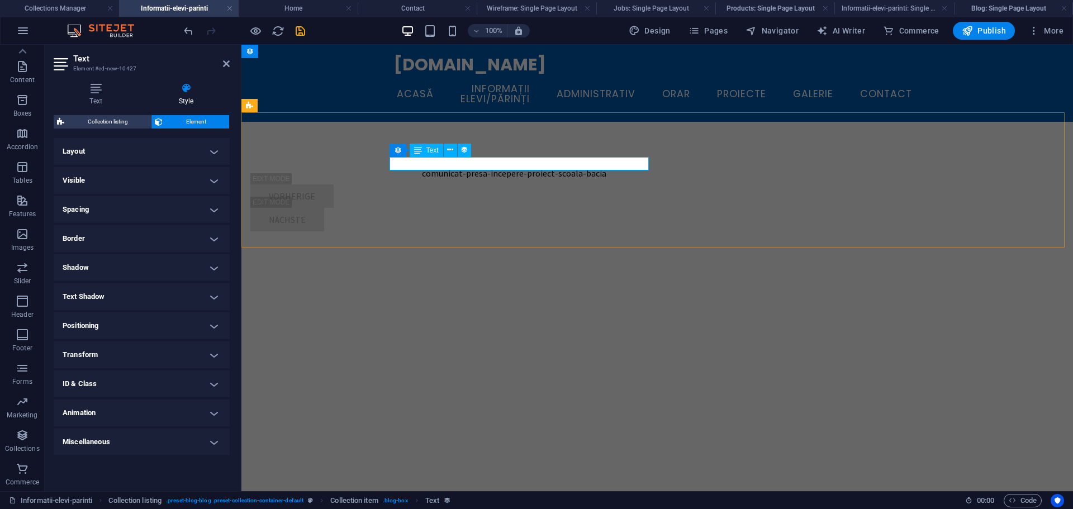
click at [419, 150] on icon at bounding box center [418, 150] width 8 height 13
click at [452, 152] on icon at bounding box center [450, 150] width 6 height 12
click at [613, 167] on div "comunicat-presa-incepere-proiect-scoala-bacia" at bounding box center [514, 173] width 528 height 13
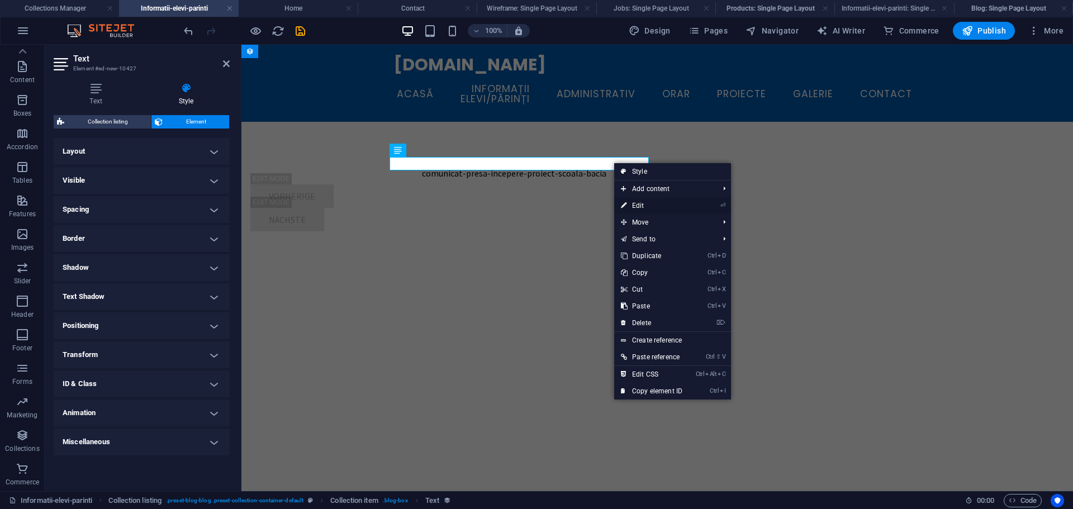
click at [666, 199] on link "⏎ Edit" at bounding box center [651, 205] width 75 height 17
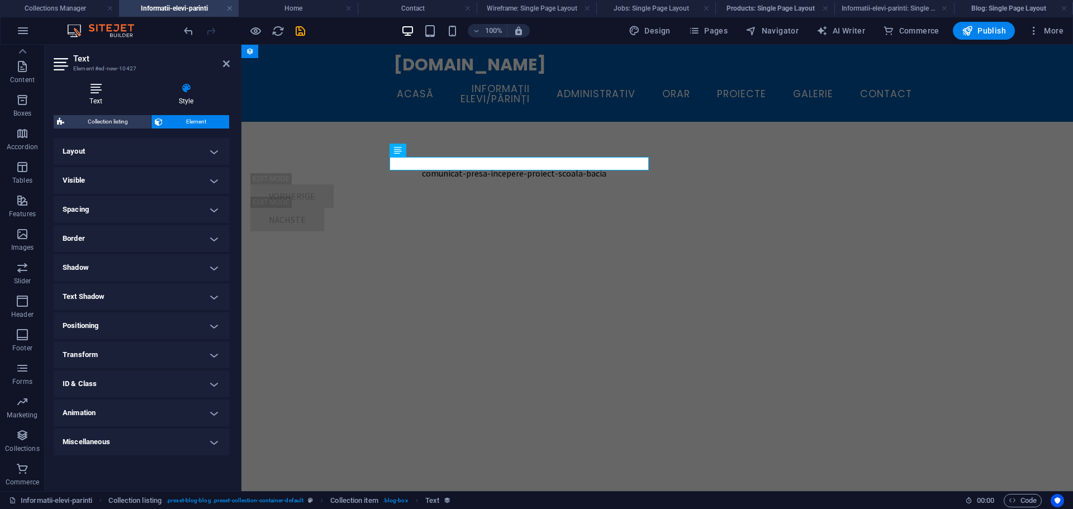
click at [103, 94] on h4 "Text" at bounding box center [98, 94] width 89 height 23
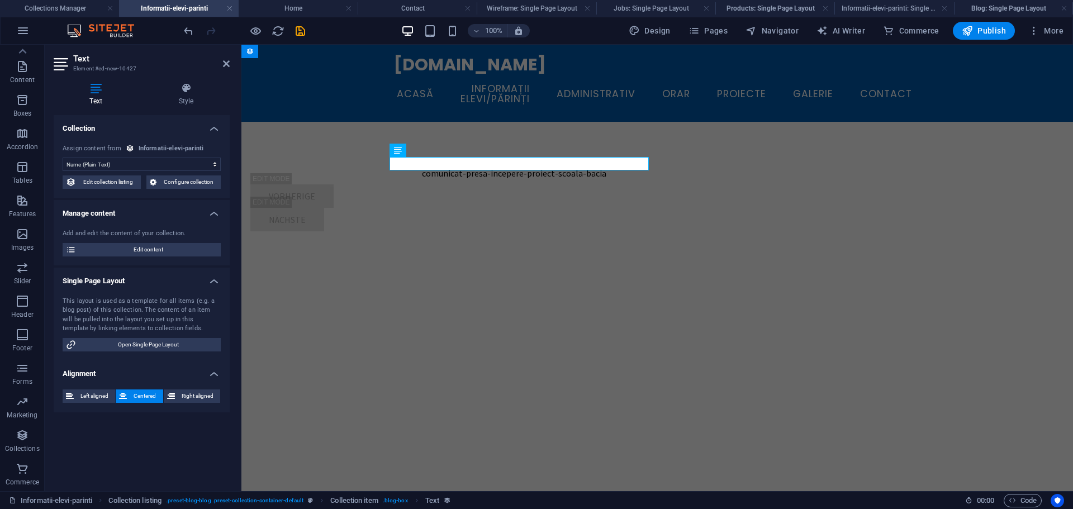
click at [179, 163] on select "No assignment, content remains static Created at (Date) Updated at (Date) Name …" at bounding box center [142, 164] width 158 height 13
click at [353, 168] on div "comunicat-presa-incepere-proiect-scoala-bacia Vorherige Nächste" at bounding box center [658, 199] width 832 height 154
select select "68de241224979dde5b01754f"
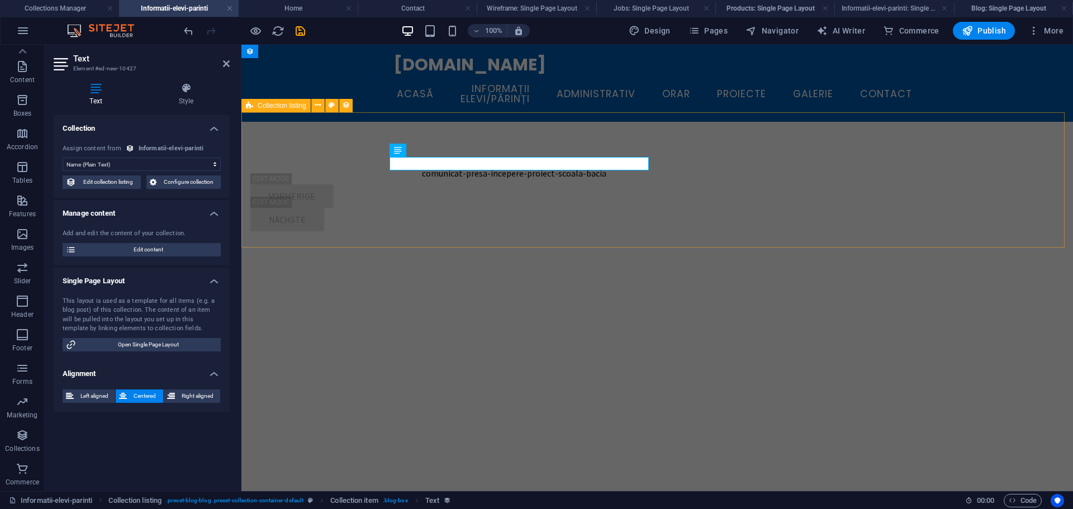
select select "createdAt_DESC"
select select "rem"
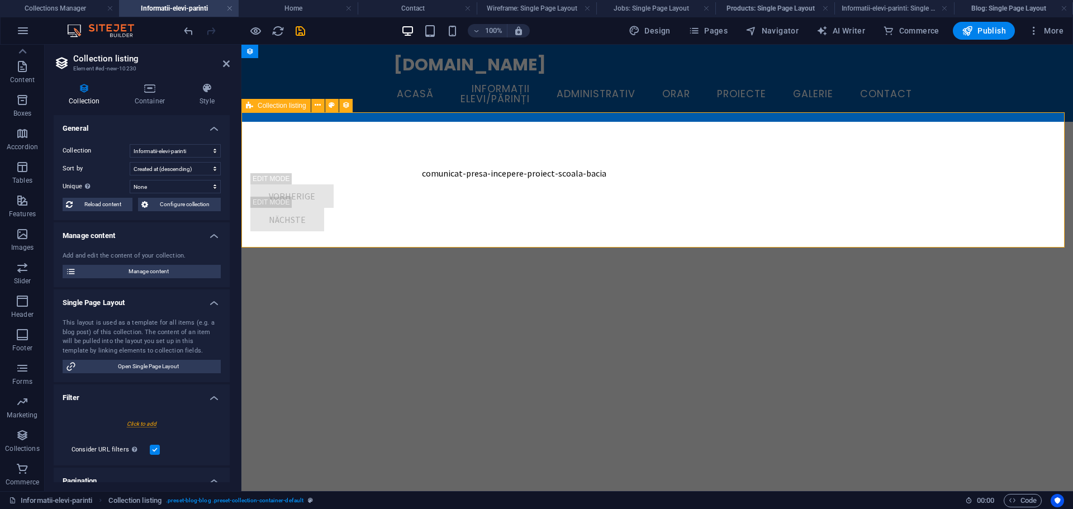
click at [353, 168] on div "comunicat-presa-incepere-proiect-scoala-bacia Vorherige Nächste" at bounding box center [658, 199] width 832 height 154
click at [141, 98] on h4 "Container" at bounding box center [152, 94] width 65 height 23
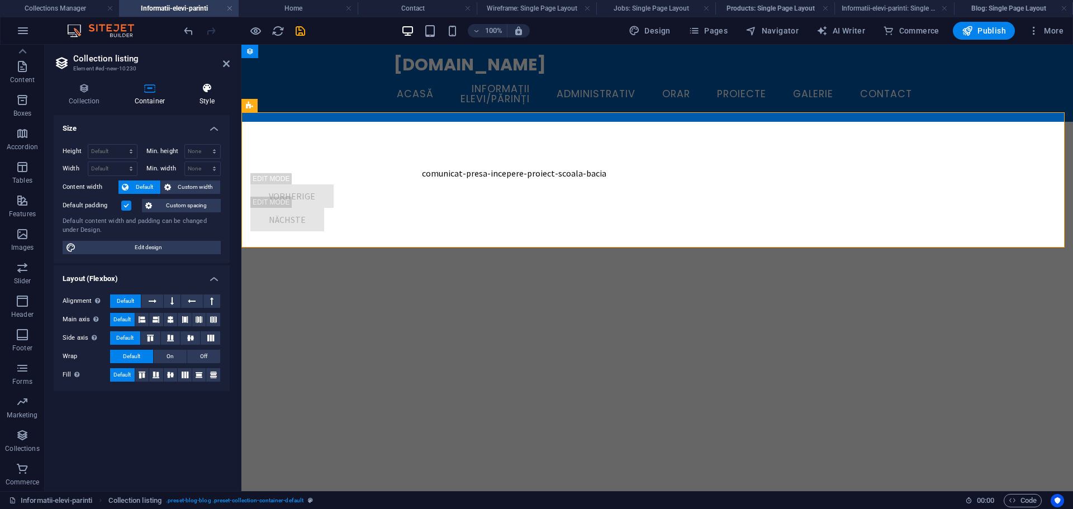
click at [201, 102] on h4 "Style" at bounding box center [206, 94] width 45 height 23
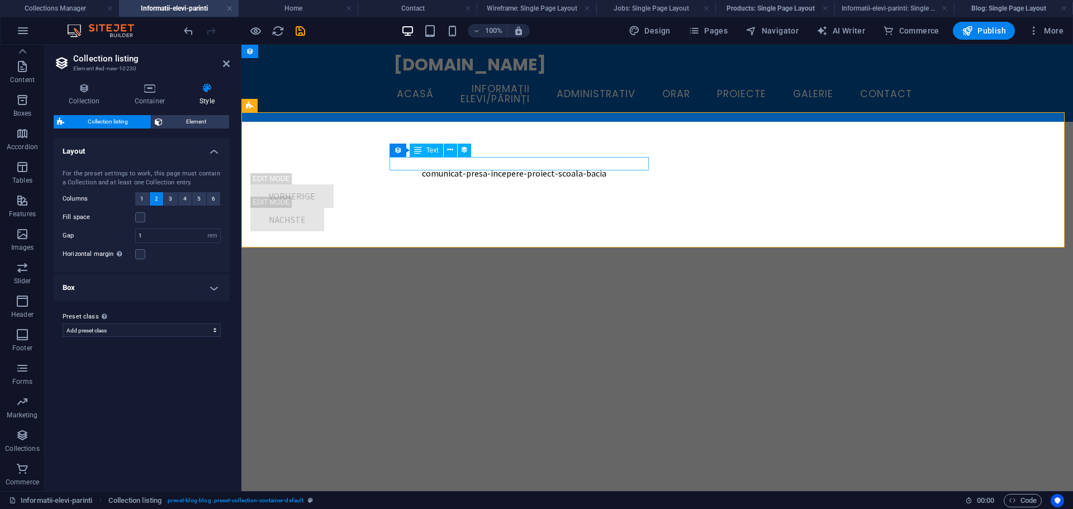
click at [448, 168] on div "comunicat-presa-incepere-proiect-scoala-bacia" at bounding box center [514, 173] width 528 height 13
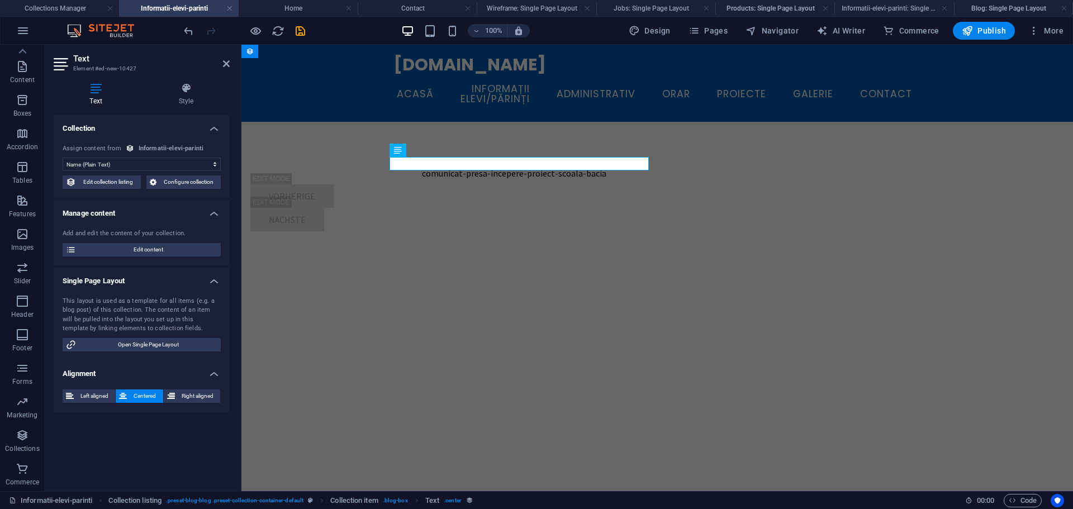
click at [150, 145] on div "Informatii-elevi-parinti" at bounding box center [171, 149] width 65 height 10
click at [130, 149] on icon at bounding box center [130, 148] width 8 height 8
click at [179, 167] on select "No assignment, content remains static Created at (Date) Updated at (Date) Name …" at bounding box center [142, 164] width 158 height 13
select select "remainStatic"
click at [63, 158] on select "No assignment, content remains static Created at (Date) Updated at (Date) Name …" at bounding box center [142, 164] width 158 height 13
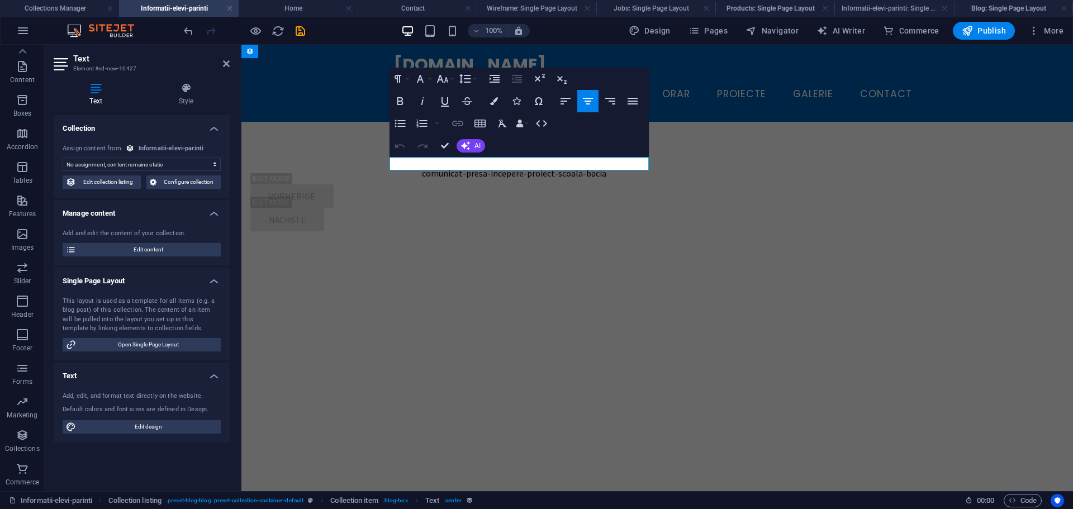
click at [462, 121] on icon "button" at bounding box center [457, 123] width 13 height 13
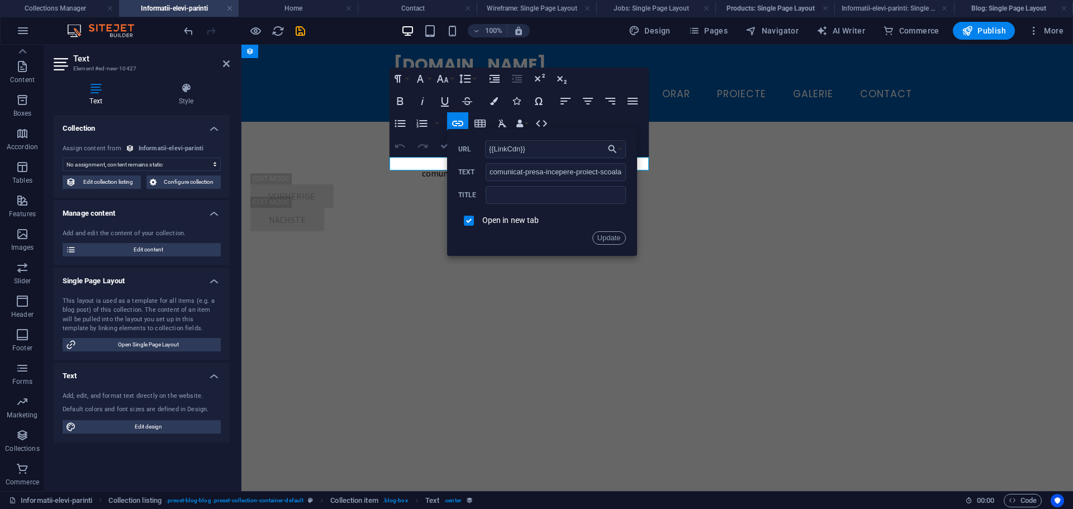
drag, startPoint x: 539, startPoint y: 152, endPoint x: 444, endPoint y: 147, distance: 94.6
click at [444, 147] on div "Paragraph Format Normal Heading 1 Heading 2 Heading 3 Heading 4 Heading 5 Headi…" at bounding box center [519, 112] width 259 height 89
click at [608, 242] on button "Update" at bounding box center [610, 237] width 34 height 13
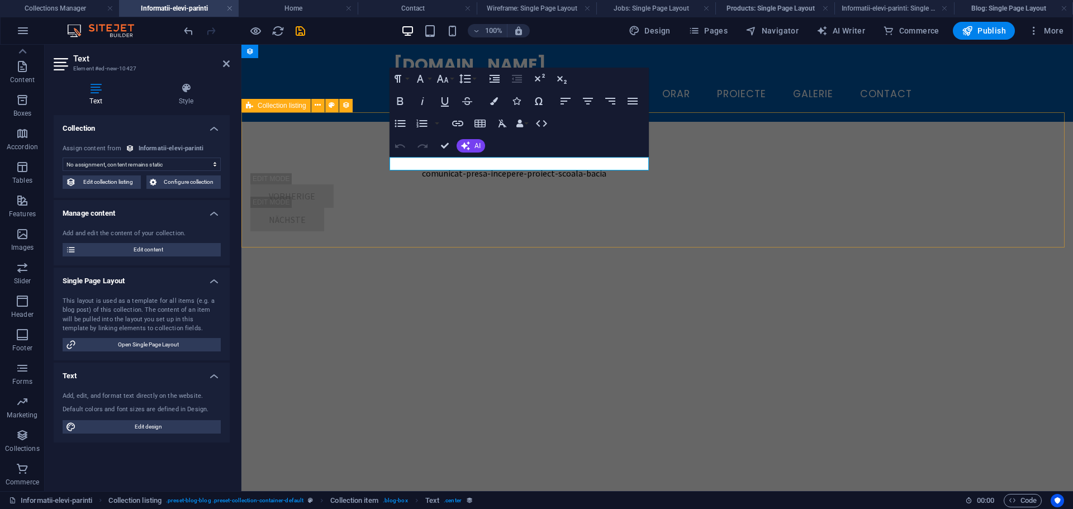
click at [586, 216] on div "comunicat-presa-incepere-proiect-scoala-bacia Vorherige Nächste" at bounding box center [658, 199] width 832 height 154
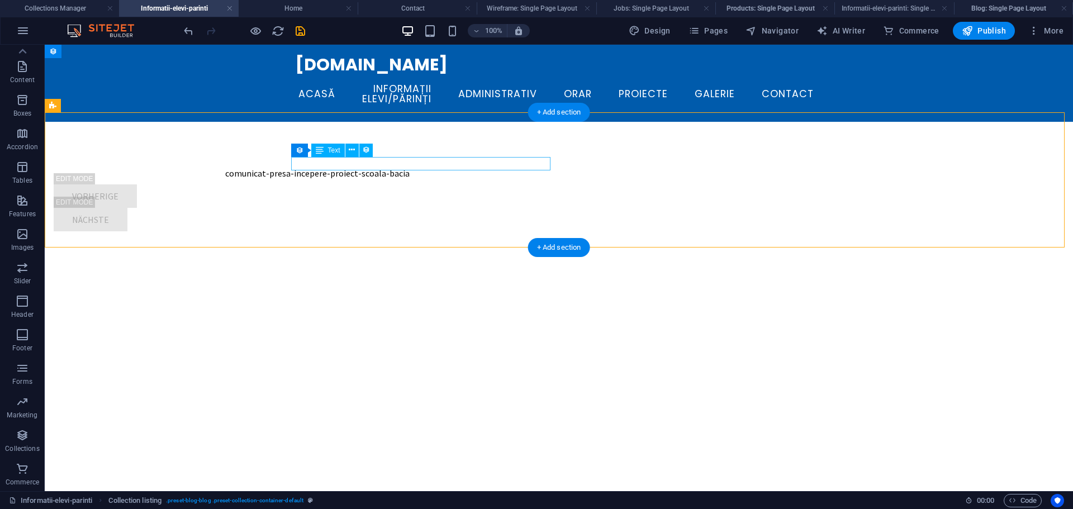
click at [434, 167] on div "comunicat-presa-incepere-proiect-scoala-bacia" at bounding box center [318, 173] width 528 height 13
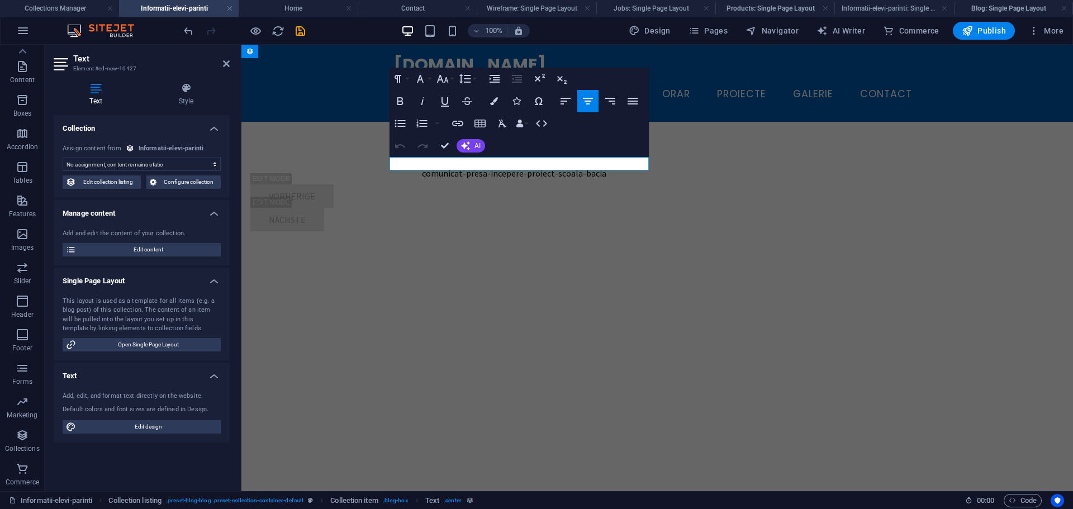
click at [160, 165] on select "No assignment, content remains static Created at (Date) Updated at (Date) Name …" at bounding box center [142, 164] width 158 height 13
select select "name"
click at [63, 158] on select "No assignment, content remains static Created at (Date) Updated at (Date) Name …" at bounding box center [142, 164] width 158 height 13
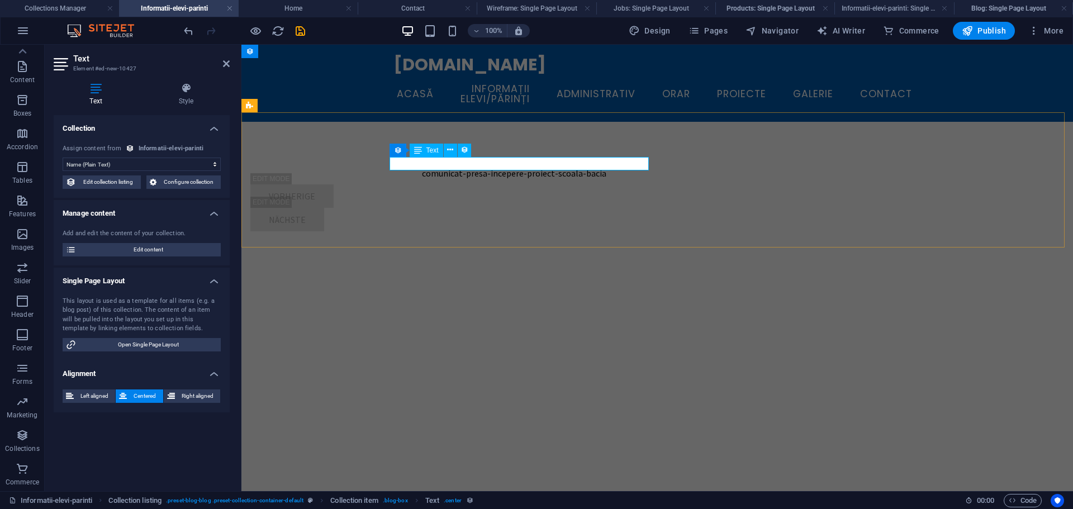
click at [515, 167] on div "comunicat-presa-incepere-proiect-scoala-bacia" at bounding box center [514, 173] width 528 height 13
click at [517, 167] on div "comunicat-presa-incepere-proiect-scoala-bacia" at bounding box center [514, 173] width 528 height 13
click at [516, 167] on div "comunicat-presa-incepere-proiect-scoala-bacia" at bounding box center [514, 173] width 528 height 13
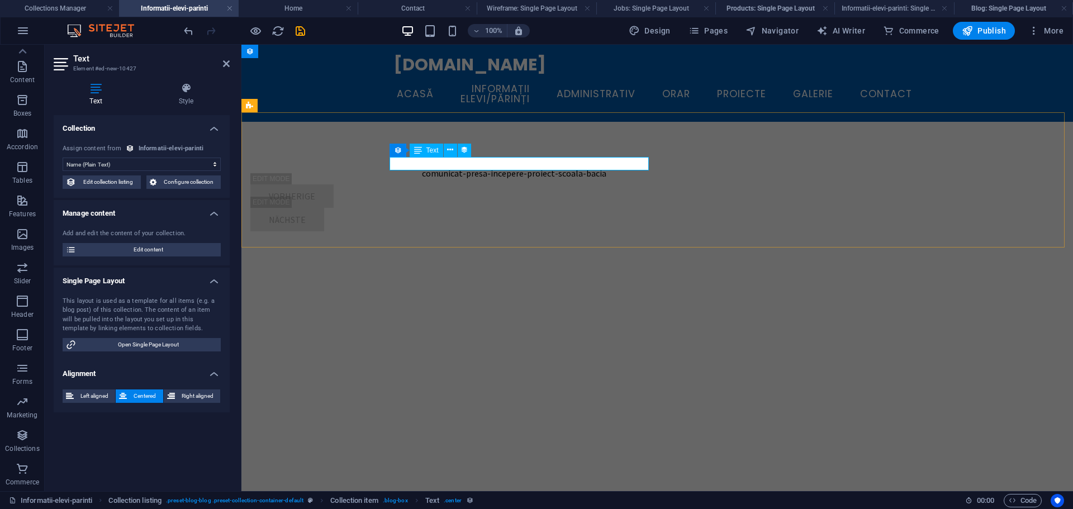
click at [516, 167] on div "comunicat-presa-incepere-proiect-scoala-bacia" at bounding box center [514, 173] width 528 height 13
click at [449, 155] on icon at bounding box center [450, 150] width 6 height 12
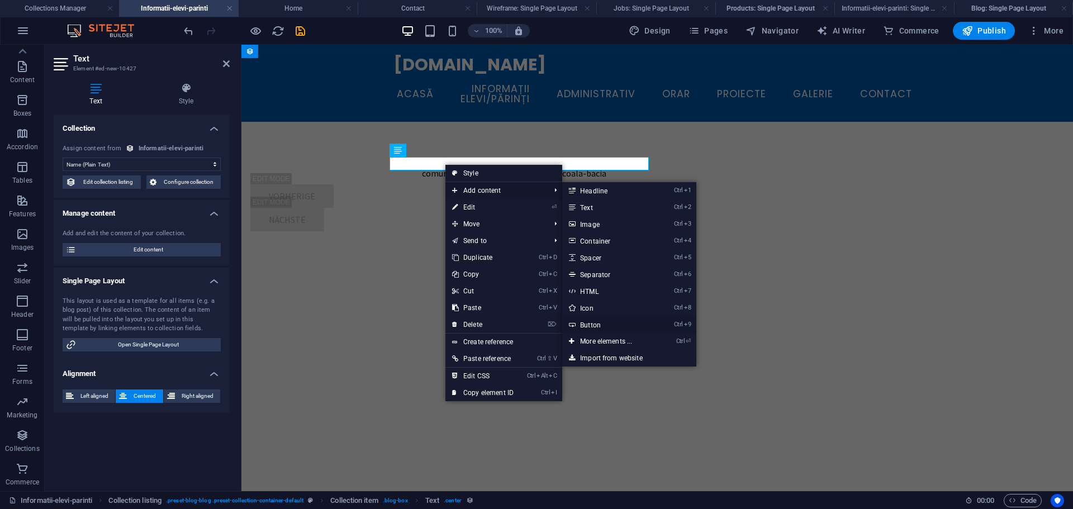
click at [595, 332] on link "Ctrl 9 Button" at bounding box center [608, 324] width 92 height 17
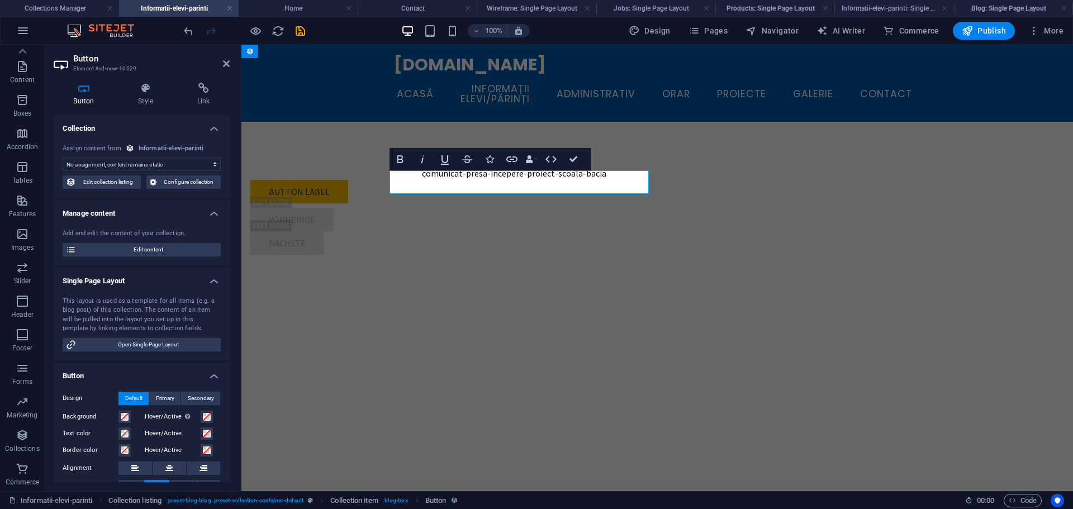
click at [143, 166] on select "No assignment, content remains static Created at (Date) Updated at (Date) Name …" at bounding box center [142, 164] width 158 height 13
select select "name"
click at [63, 158] on select "No assignment, content remains static Created at (Date) Updated at (Date) Name …" at bounding box center [142, 164] width 158 height 13
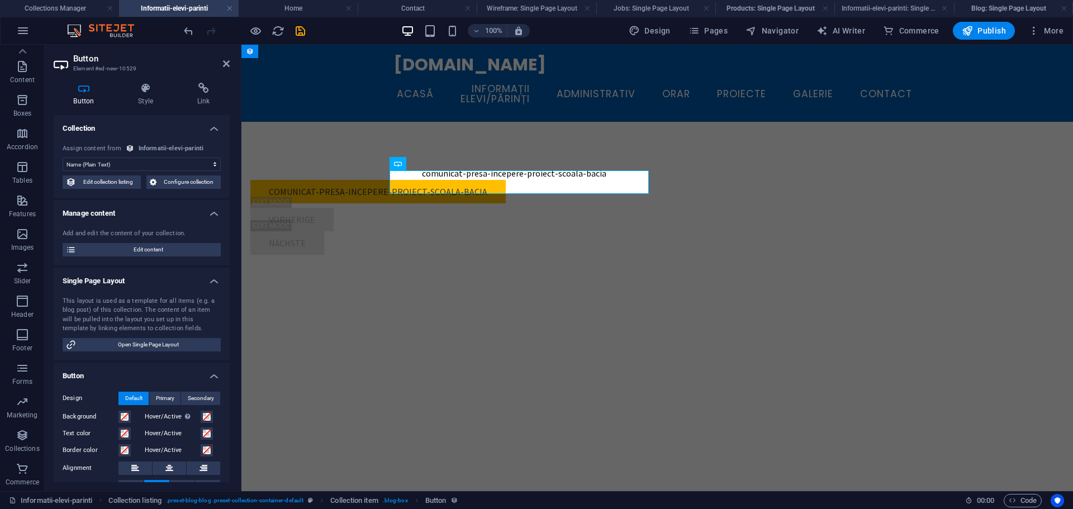
click at [177, 163] on select "No assignment, content remains static Created at (Date) Updated at (Date) Name …" at bounding box center [142, 164] width 158 height 13
drag, startPoint x: 481, startPoint y: 181, endPoint x: 474, endPoint y: 180, distance: 6.7
click at [200, 101] on h4 "Link" at bounding box center [203, 94] width 53 height 23
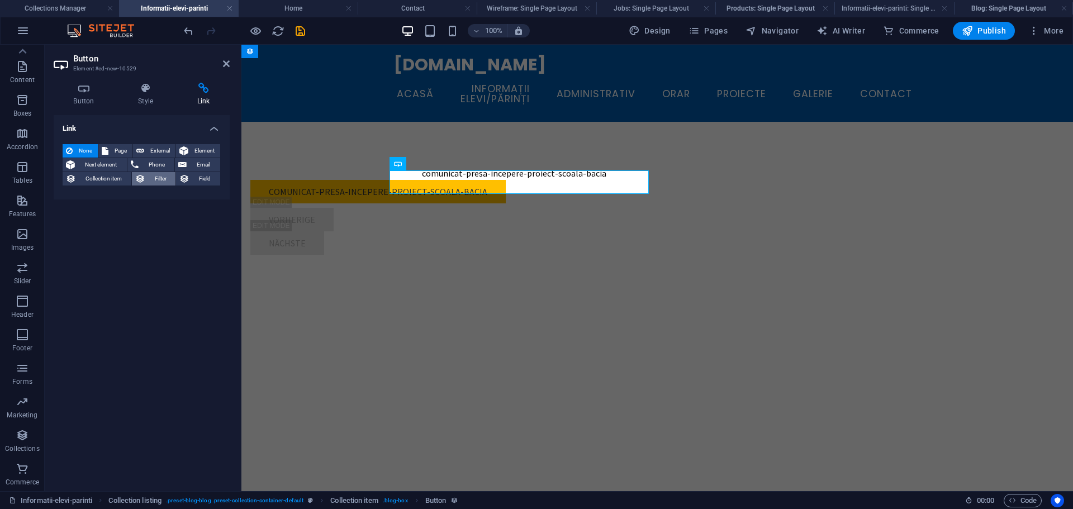
click at [168, 181] on span "Filter" at bounding box center [161, 178] width 24 height 13
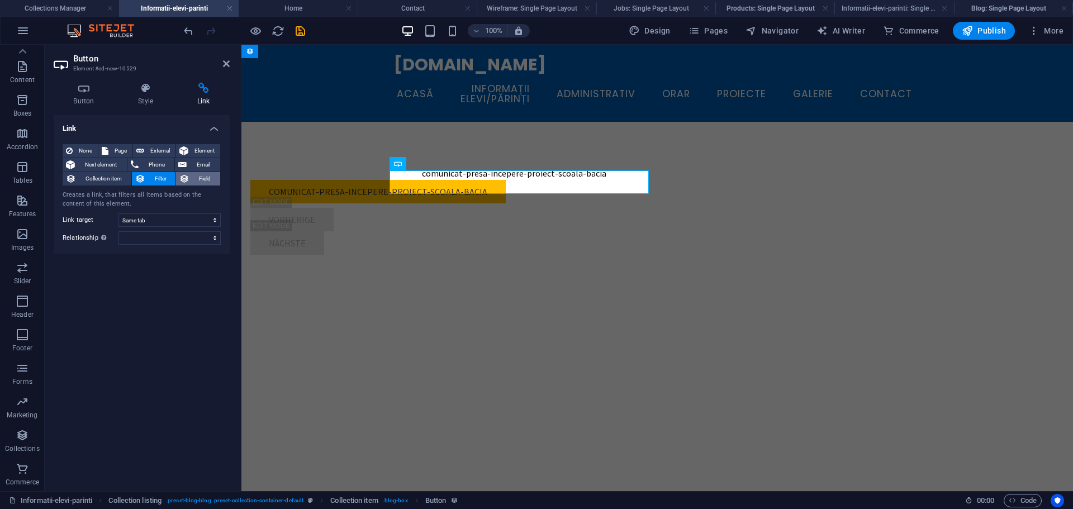
click at [203, 180] on span "Field" at bounding box center [205, 178] width 24 height 13
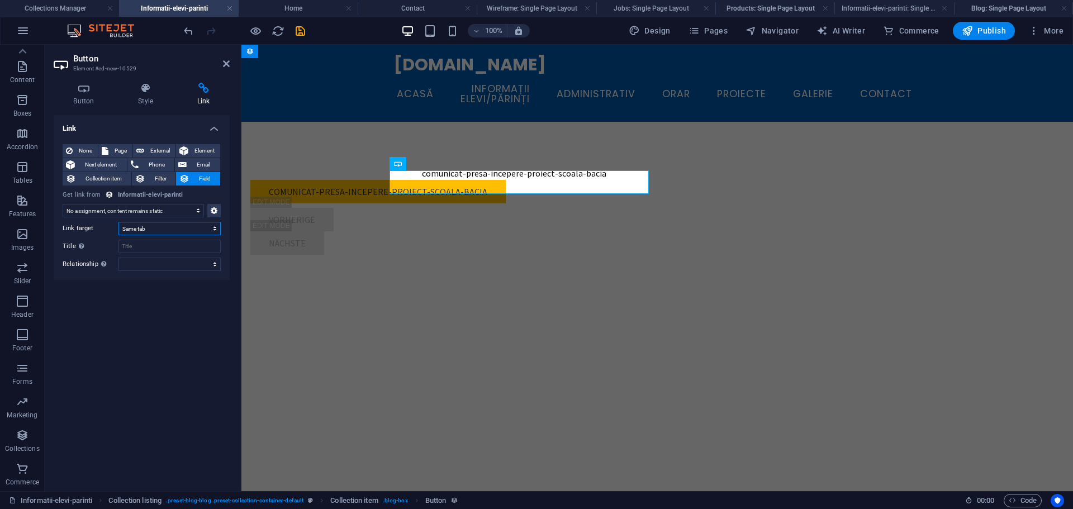
click at [182, 228] on select "New tab Same tab Overlay" at bounding box center [170, 228] width 102 height 13
click at [155, 213] on select "No assignment, content remains static Created at (Date) Updated at (Date) Name …" at bounding box center [133, 210] width 141 height 13
select select "linkcdn"
click at [63, 204] on select "No assignment, content remains static Created at (Date) Updated at (Date) Name …" at bounding box center [133, 210] width 141 height 13
click at [170, 225] on select "New tab Same tab Overlay" at bounding box center [170, 228] width 102 height 13
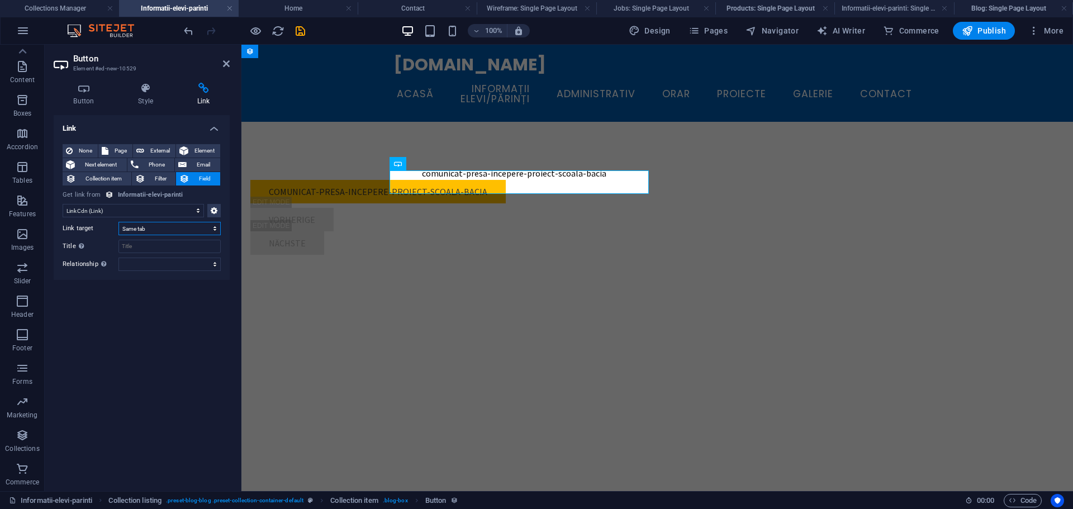
select select "overlay"
click at [119, 222] on select "New tab Same tab Overlay" at bounding box center [170, 228] width 102 height 13
click at [225, 64] on icon at bounding box center [226, 63] width 7 height 9
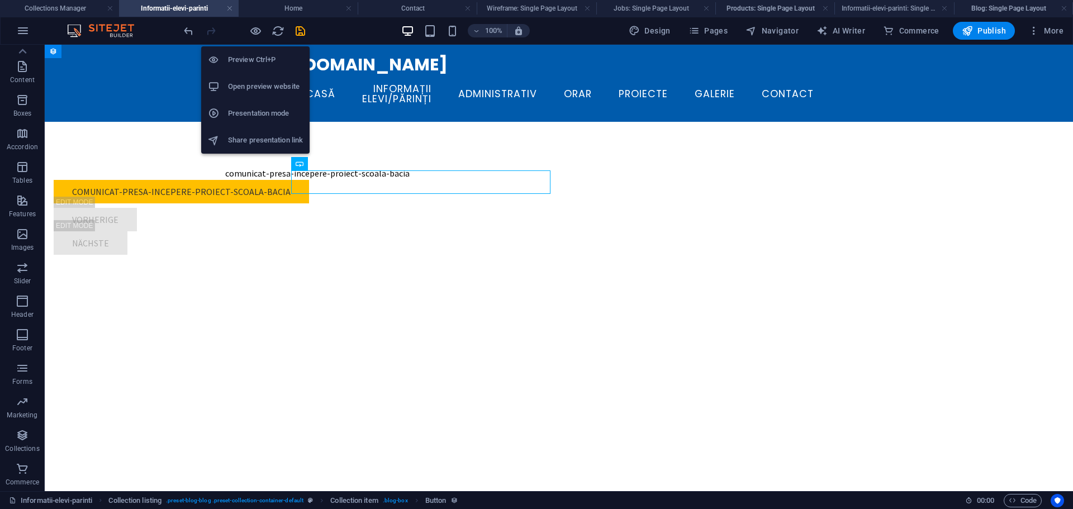
click at [242, 57] on h6 "Preview Ctrl+P" at bounding box center [265, 59] width 75 height 13
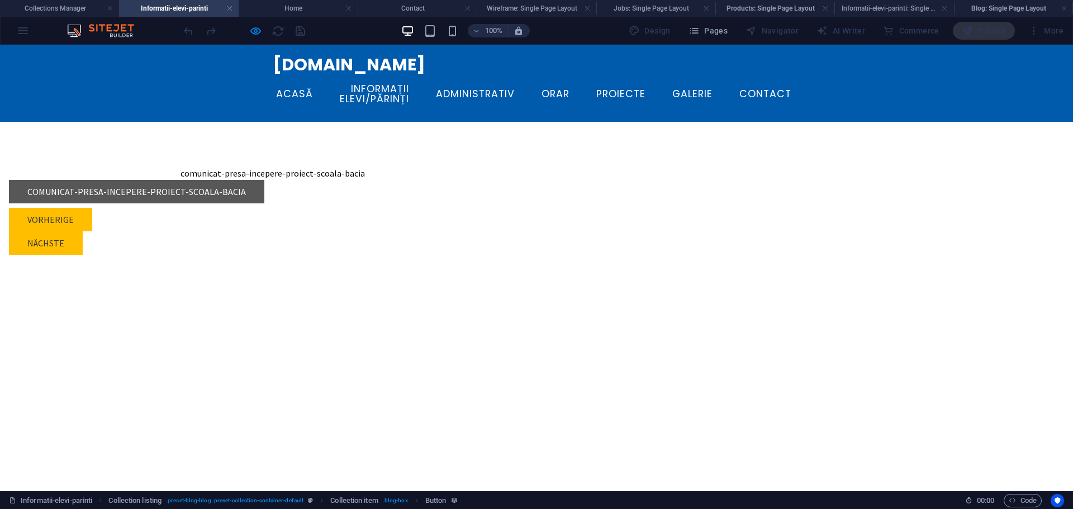
click at [264, 180] on link "comunicat-presa-incepere-proiect-scoala-bacia" at bounding box center [136, 191] width 255 height 23
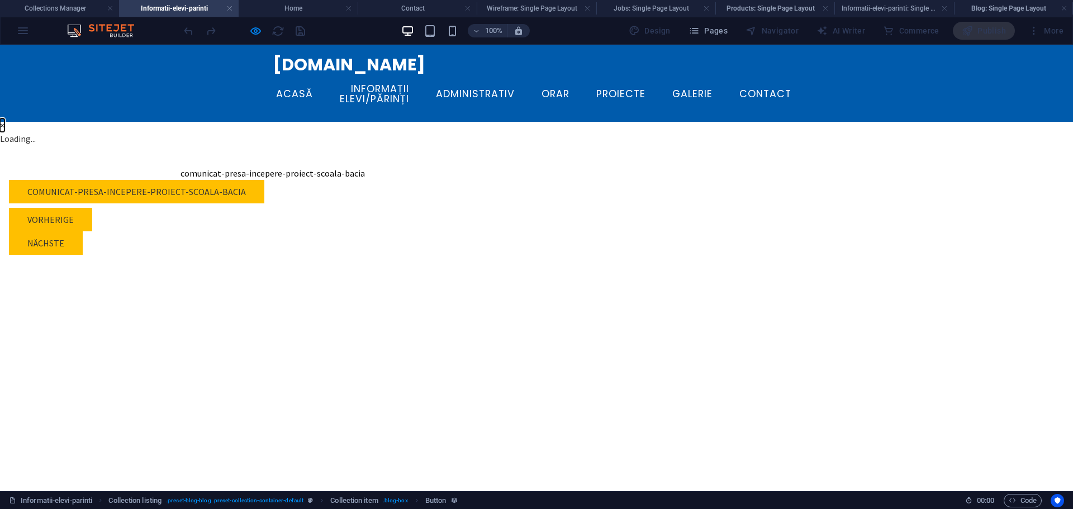
drag, startPoint x: 778, startPoint y: 116, endPoint x: 757, endPoint y: 135, distance: 28.5
click at [4, 119] on button "×" at bounding box center [2, 125] width 4 height 13
click at [365, 168] on link "comunicat-presa-incepere-proiect-scoala-bacia" at bounding box center [273, 173] width 184 height 11
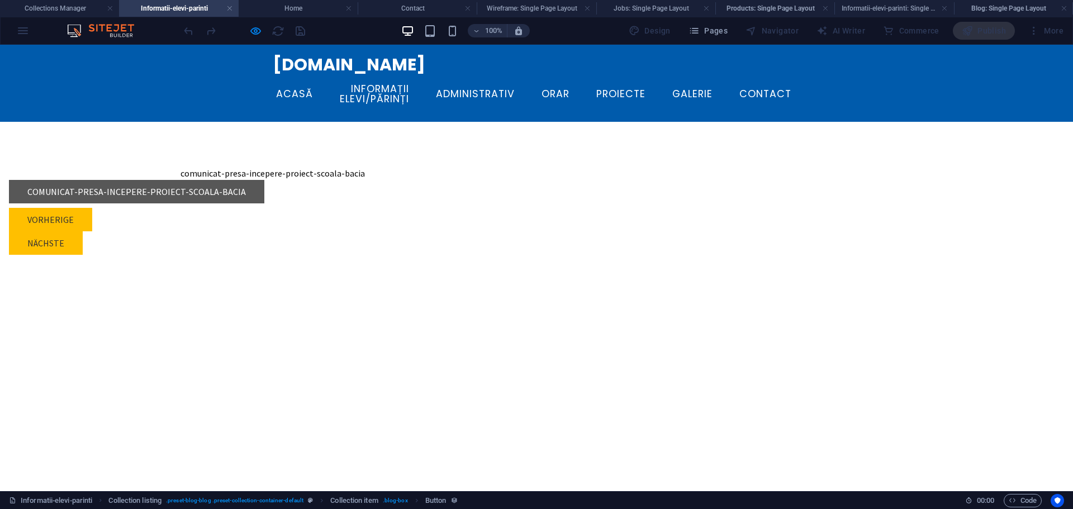
click at [264, 186] on link "comunicat-presa-incepere-proiect-scoala-bacia" at bounding box center [136, 191] width 255 height 23
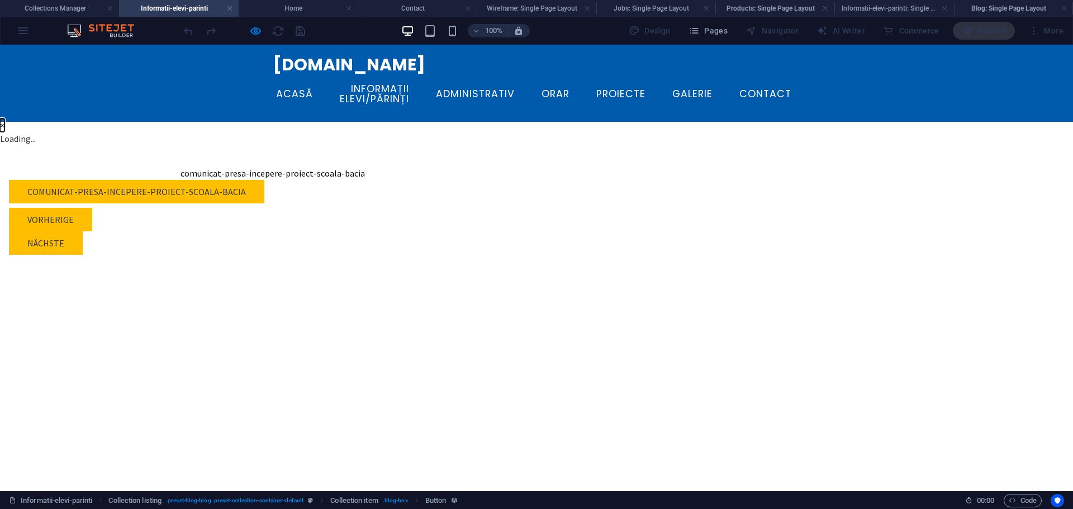
click at [4, 119] on button "×" at bounding box center [2, 125] width 4 height 13
drag, startPoint x: 457, startPoint y: 180, endPoint x: 342, endPoint y: 216, distance: 121.3
click at [342, 216] on div "comunicat-presa-incepere-proiect-scoala-bacia comunicat-presa-incepere-proiect-…" at bounding box center [536, 211] width 1073 height 178
drag, startPoint x: 363, startPoint y: 138, endPoint x: 253, endPoint y: 31, distance: 153.8
click at [253, 31] on icon "button" at bounding box center [255, 31] width 13 height 13
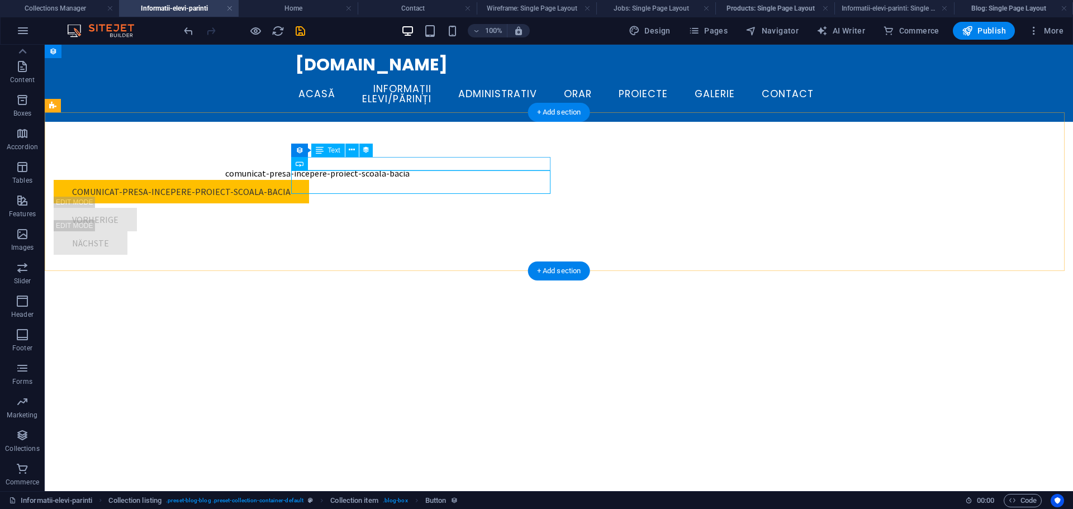
click at [361, 183] on div "comunicat-presa-incepere-proiect-scoala-bacia" at bounding box center [318, 191] width 528 height 23
select select "linkcdn"
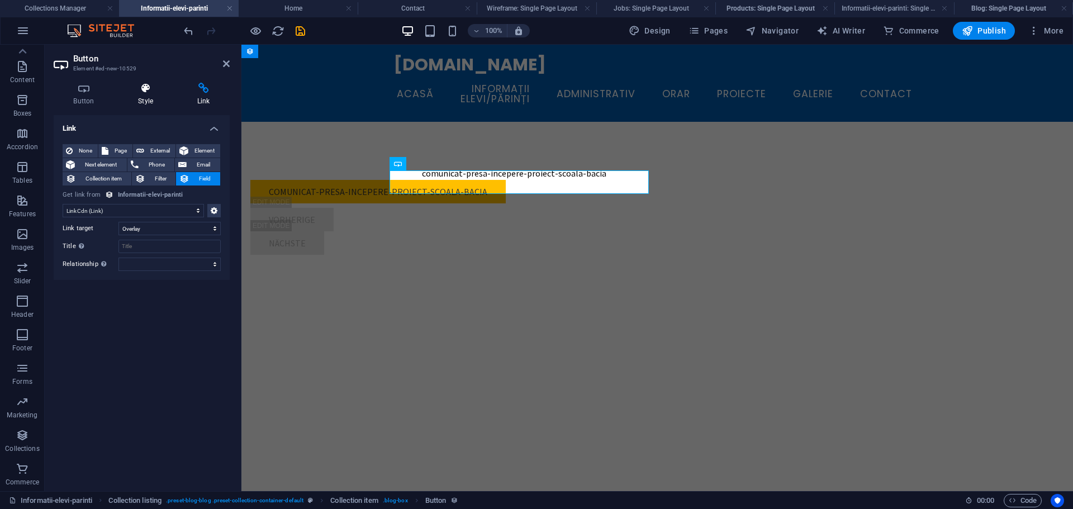
click at [142, 88] on icon at bounding box center [146, 88] width 55 height 11
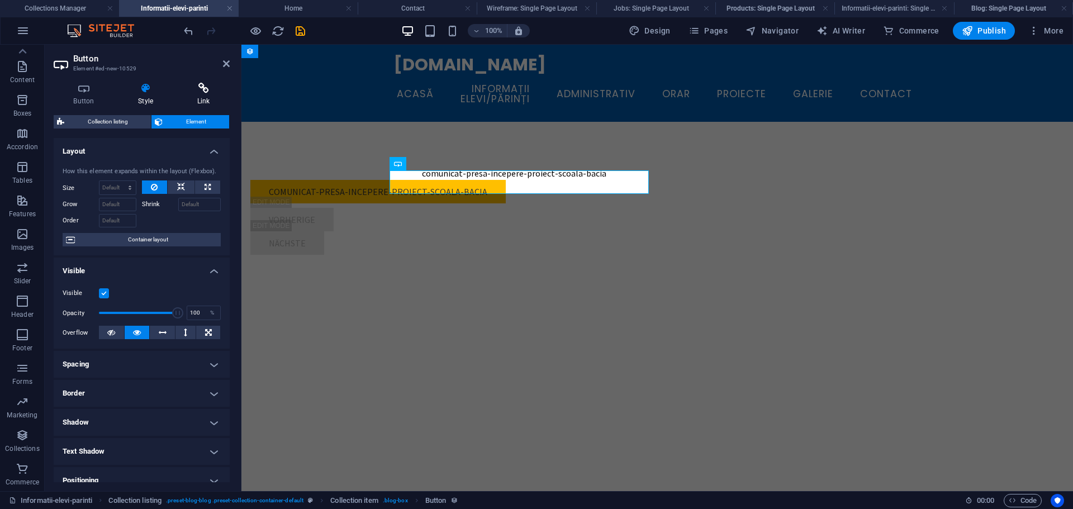
click at [189, 83] on icon at bounding box center [203, 88] width 53 height 11
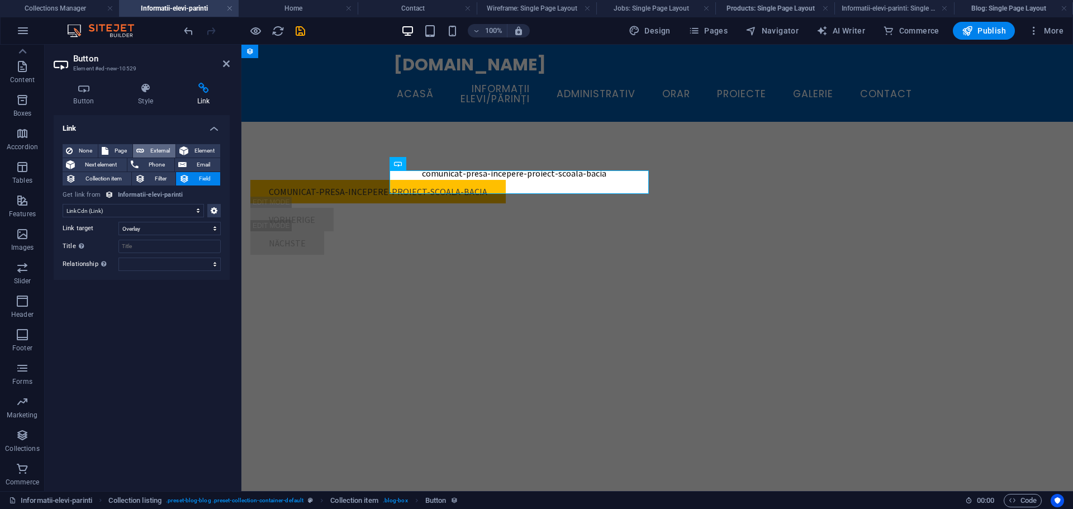
click at [164, 149] on span "External" at bounding box center [160, 150] width 25 height 13
select select "blank"
click at [196, 181] on span "Field" at bounding box center [205, 178] width 24 height 13
select select
click at [96, 178] on span "Collection item" at bounding box center [103, 178] width 49 height 13
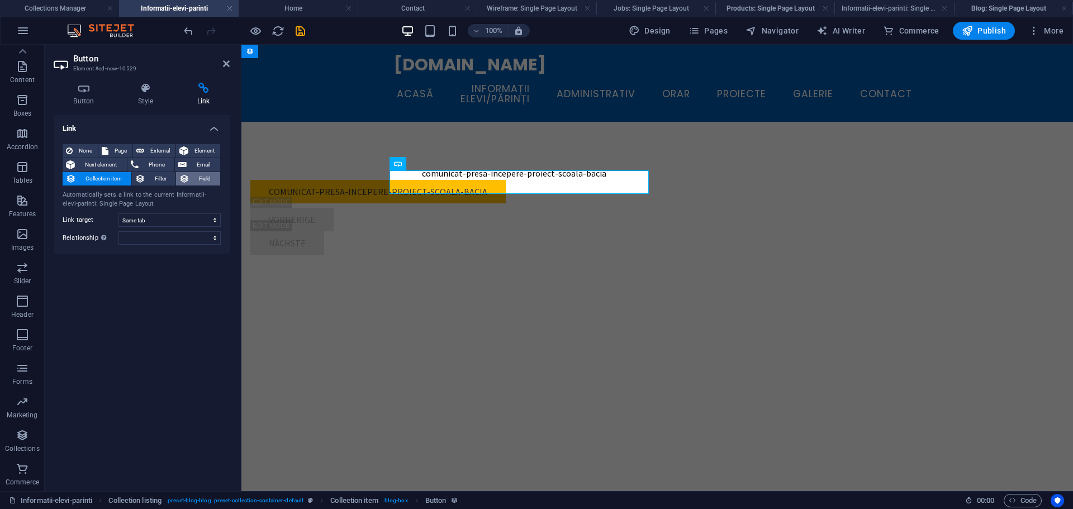
click at [207, 180] on span "Field" at bounding box center [205, 178] width 24 height 13
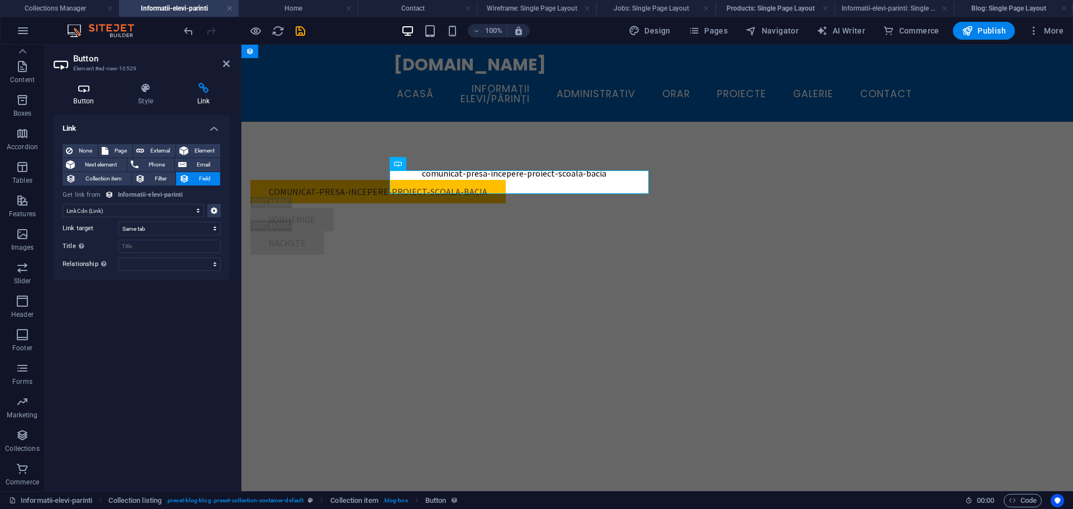
click at [103, 93] on icon at bounding box center [84, 88] width 60 height 11
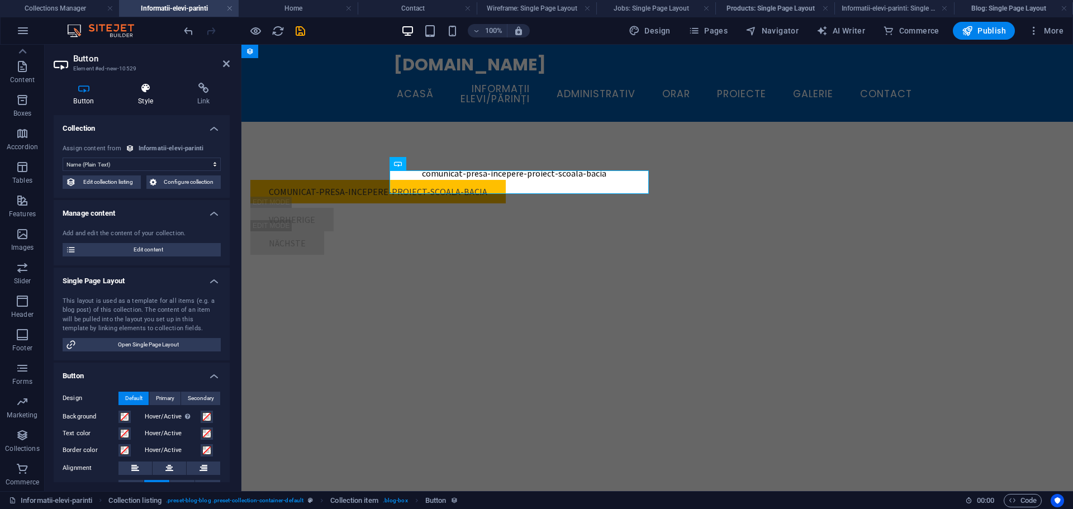
click at [149, 94] on h4 "Style" at bounding box center [148, 94] width 59 height 23
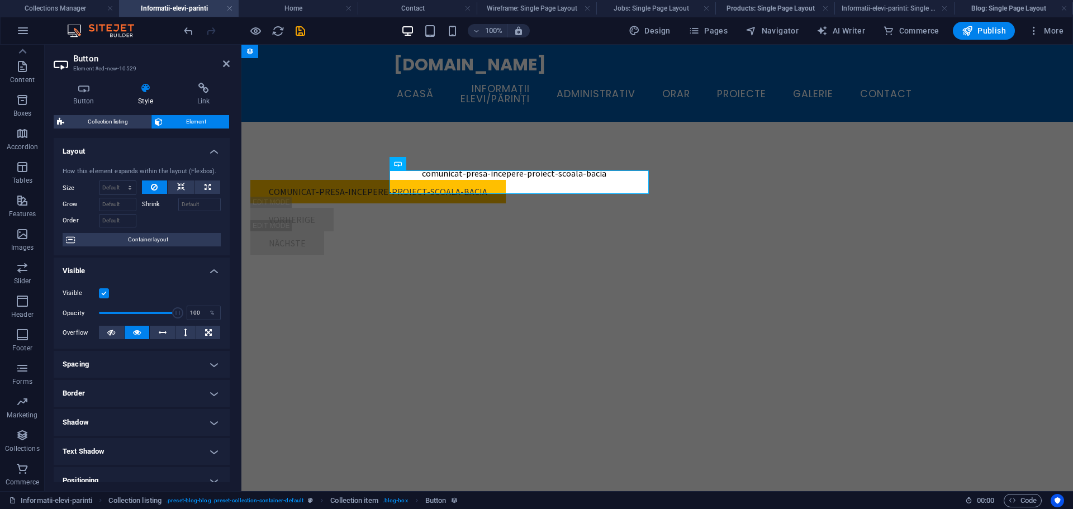
scroll to position [112, 0]
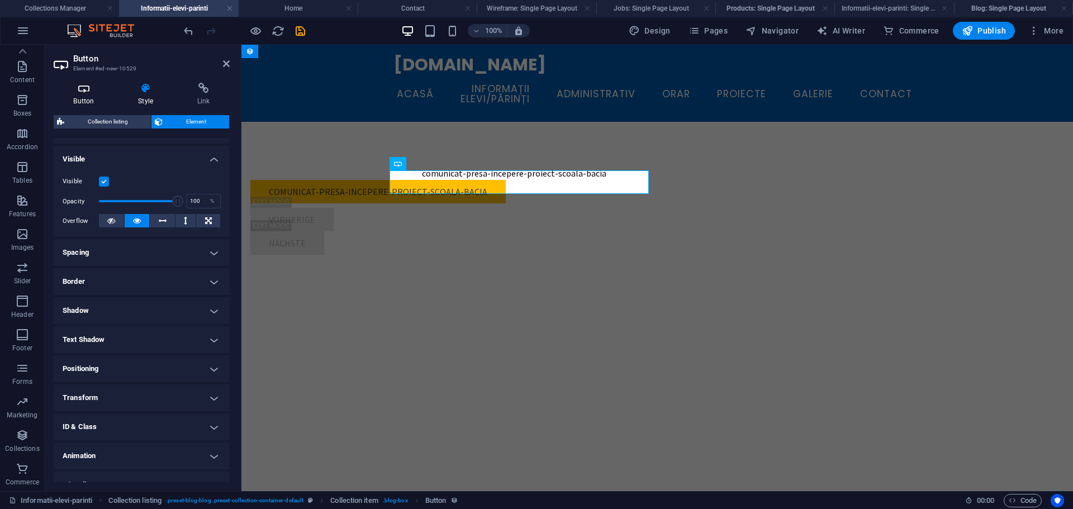
click at [88, 97] on h4 "Button" at bounding box center [86, 94] width 65 height 23
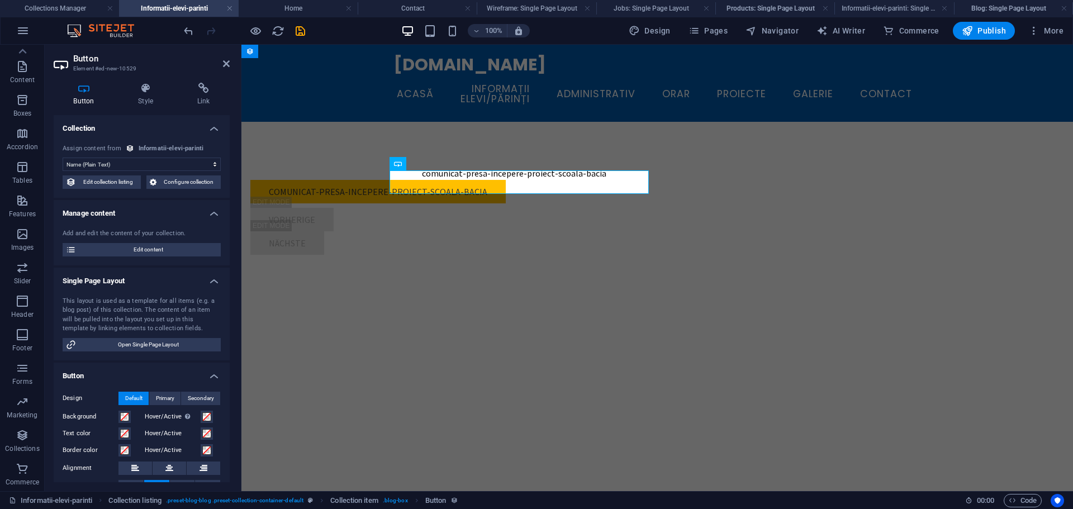
click at [122, 165] on select "No assignment, content remains static Created at (Date) Updated at (Date) Name …" at bounding box center [142, 164] width 158 height 13
select select "remainStatic"
click at [63, 158] on select "No assignment, content remains static Created at (Date) Updated at (Date) Name …" at bounding box center [142, 164] width 158 height 13
click at [202, 97] on h4 "Link" at bounding box center [203, 94] width 53 height 23
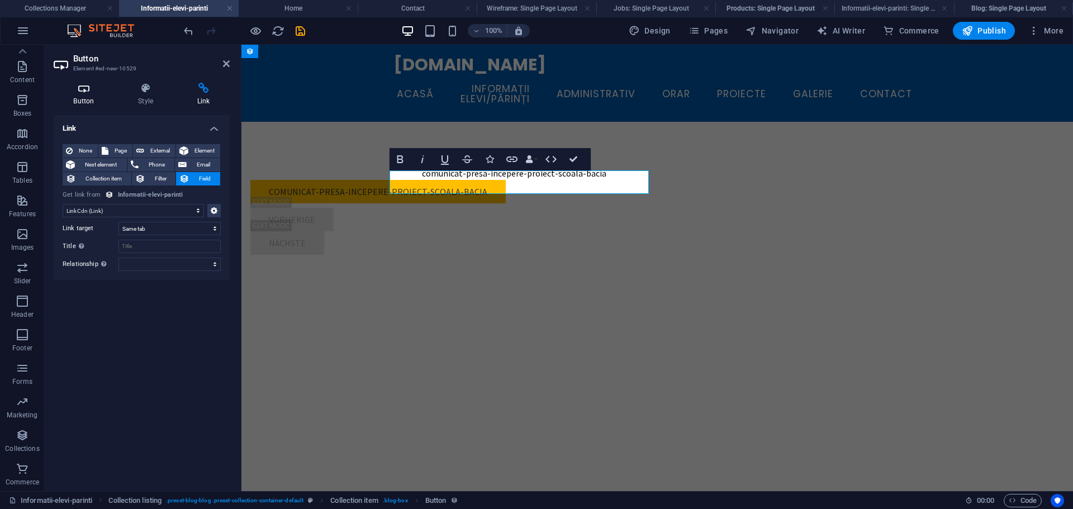
click at [93, 102] on h4 "Button" at bounding box center [86, 94] width 65 height 23
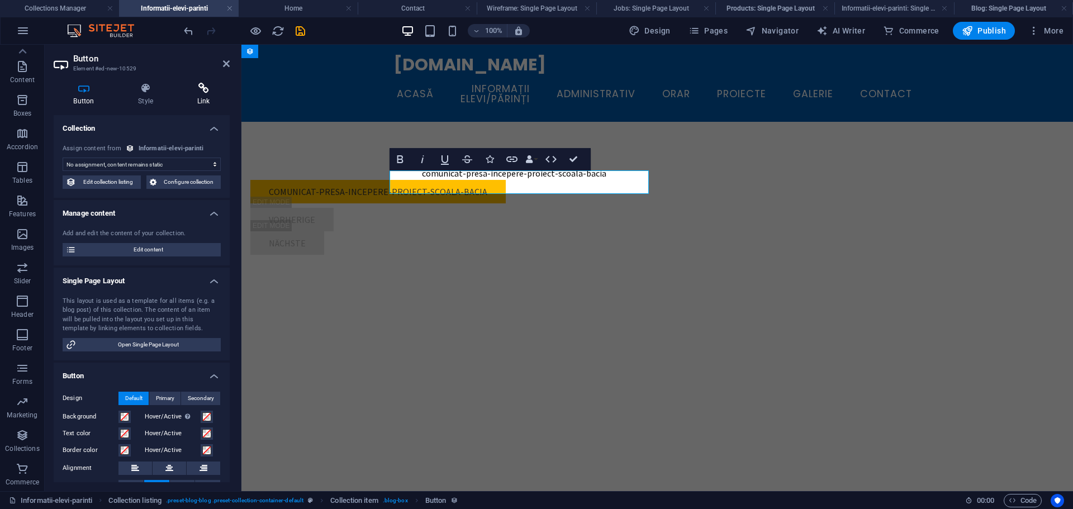
click at [188, 101] on h4 "Link" at bounding box center [203, 94] width 53 height 23
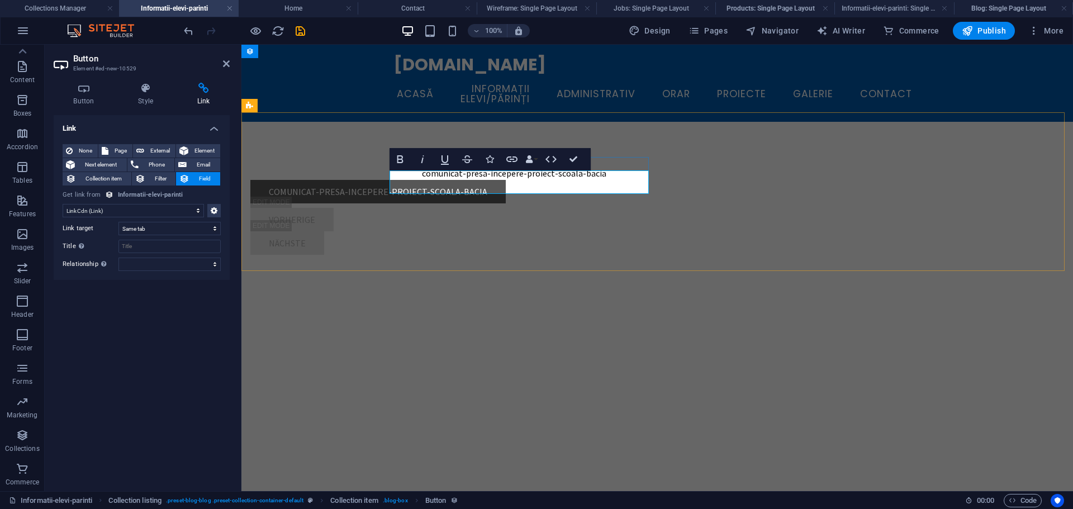
click at [495, 181] on link "comunicat-presa-incepere-proiect-scoala-bacia" at bounding box center [377, 191] width 255 height 23
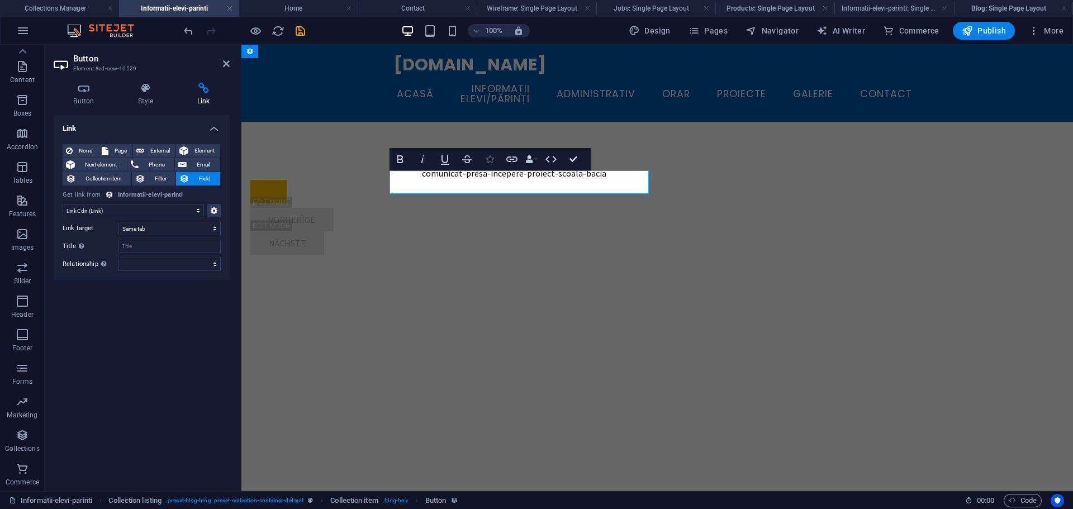
click at [486, 160] on icon "button" at bounding box center [490, 159] width 8 height 8
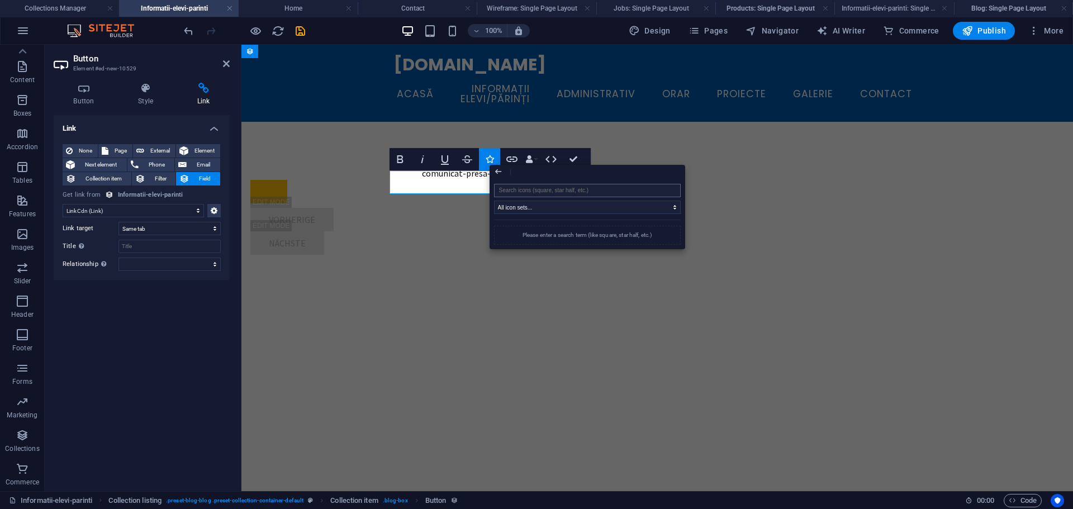
click at [532, 192] on input "search" at bounding box center [587, 190] width 187 height 13
click at [538, 209] on select "All icon sets... IcoFont Ionicons FontAwesome Brands FontAwesome Duotone FontAw…" at bounding box center [587, 207] width 187 height 13
drag, startPoint x: 539, startPoint y: 208, endPoint x: 529, endPoint y: 192, distance: 18.3
click at [539, 208] on select "All icon sets... IcoFont Ionicons FontAwesome Brands FontAwesome Duotone FontAw…" at bounding box center [587, 207] width 187 height 13
click at [529, 192] on input "search" at bounding box center [587, 190] width 187 height 13
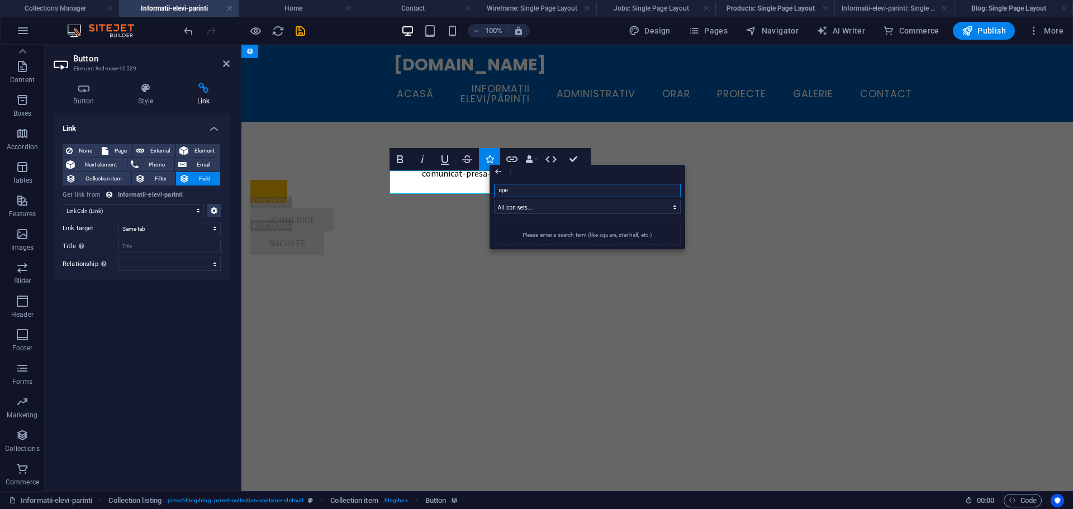
type input "open"
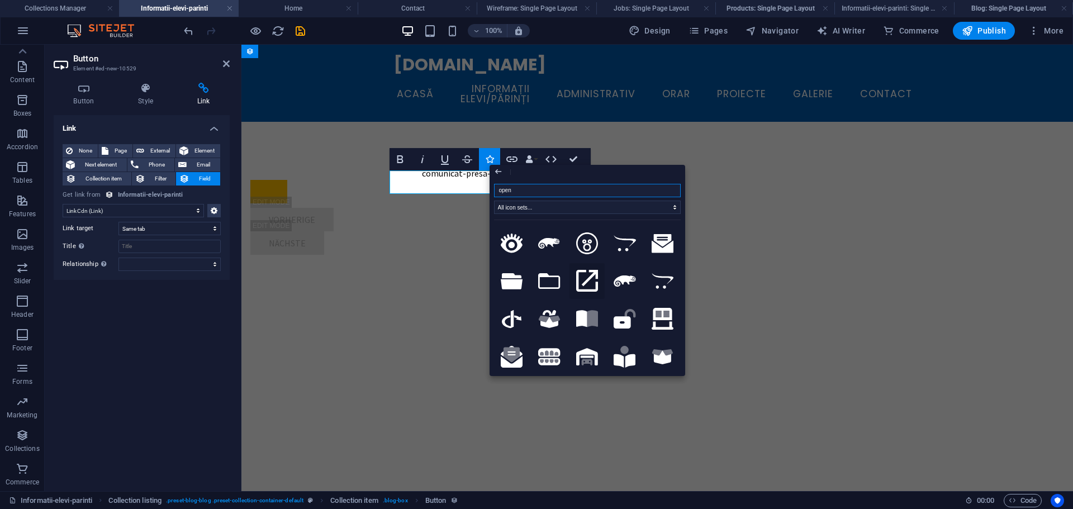
click at [588, 278] on icon at bounding box center [587, 281] width 22 height 22
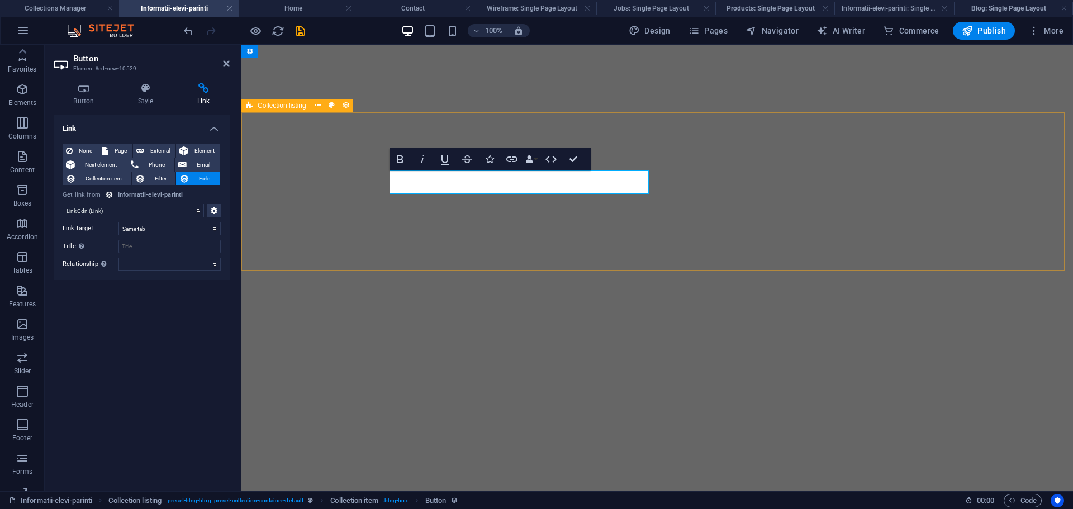
select select "linkcdn"
select select
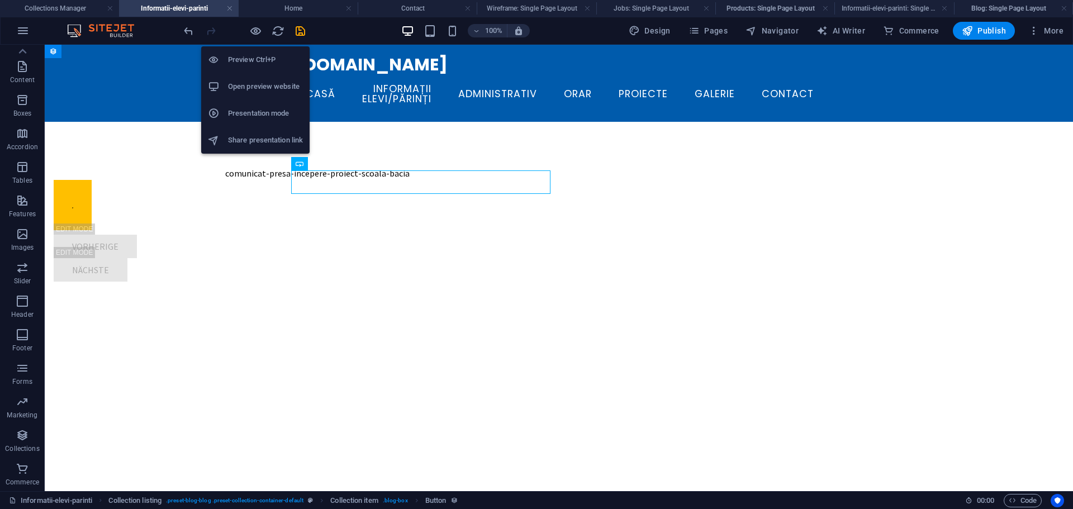
click at [267, 59] on h6 "Preview Ctrl+P" at bounding box center [265, 59] width 75 height 13
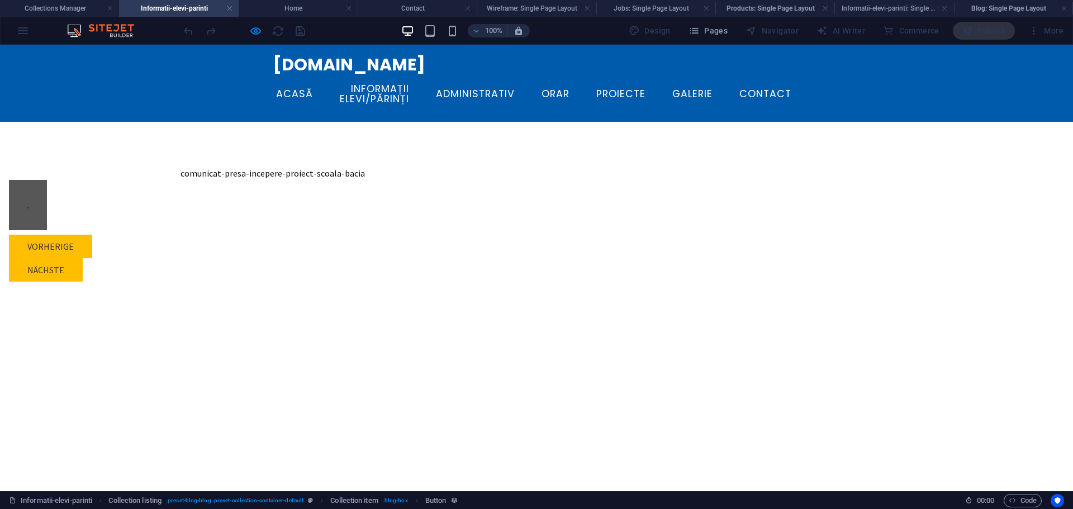
click at [47, 180] on link at bounding box center [28, 205] width 38 height 50
click at [365, 168] on link "comunicat-presa-incepere-proiect-scoala-bacia" at bounding box center [273, 173] width 184 height 11
click at [258, 23] on div at bounding box center [244, 31] width 125 height 18
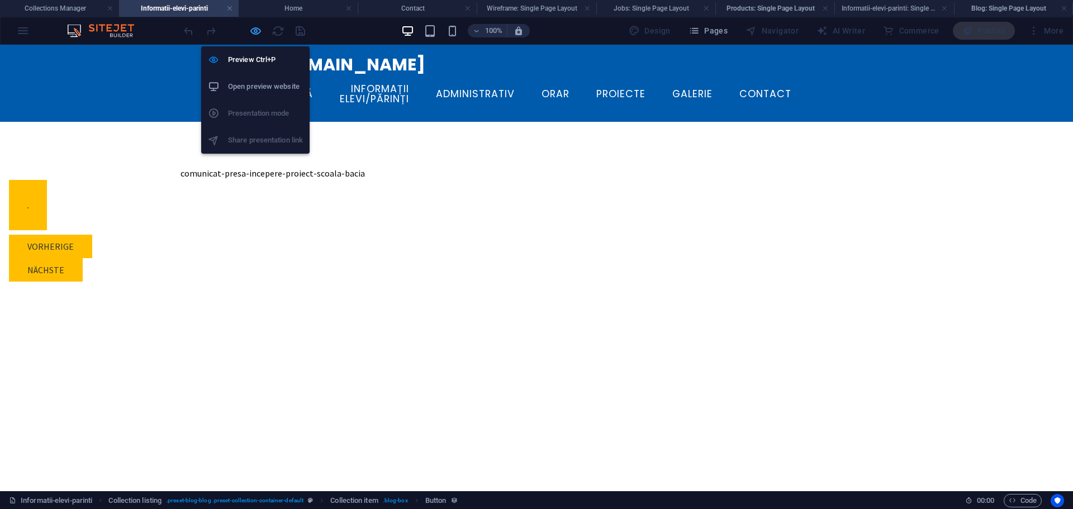
click at [257, 28] on icon "button" at bounding box center [255, 31] width 13 height 13
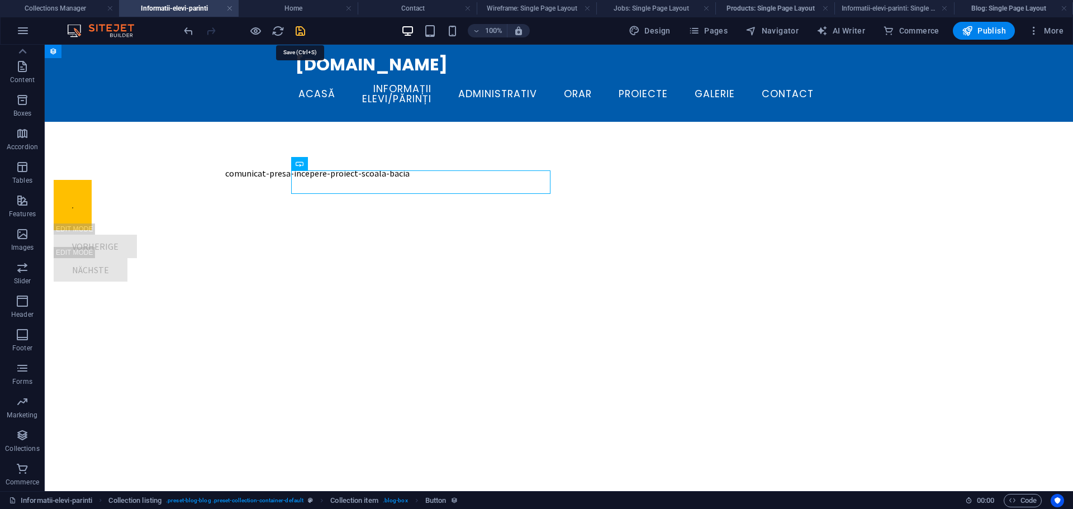
drag, startPoint x: 299, startPoint y: 29, endPoint x: 458, endPoint y: 49, distance: 161.1
click at [299, 29] on icon "save" at bounding box center [300, 31] width 13 height 13
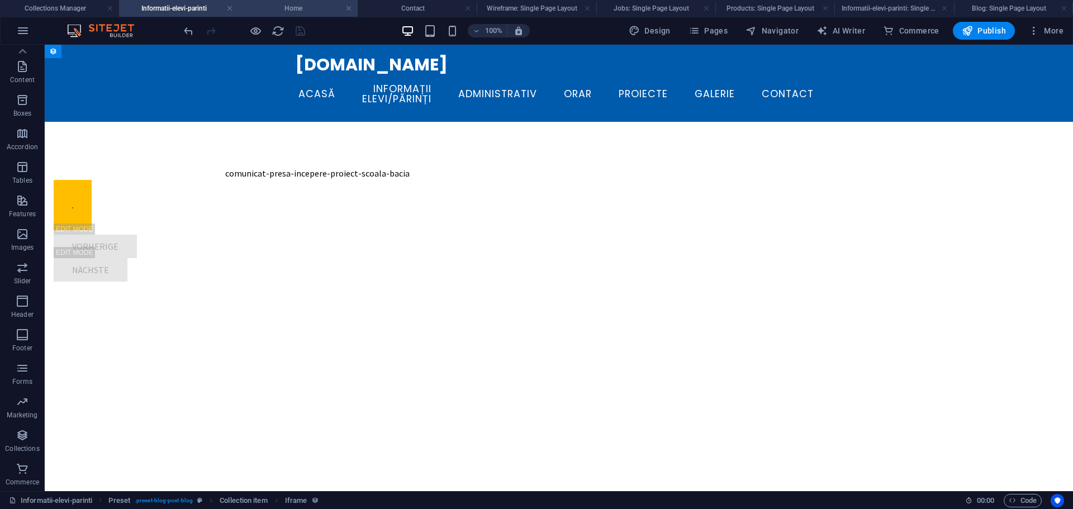
click at [310, 3] on h4 "Home" at bounding box center [298, 8] width 119 height 12
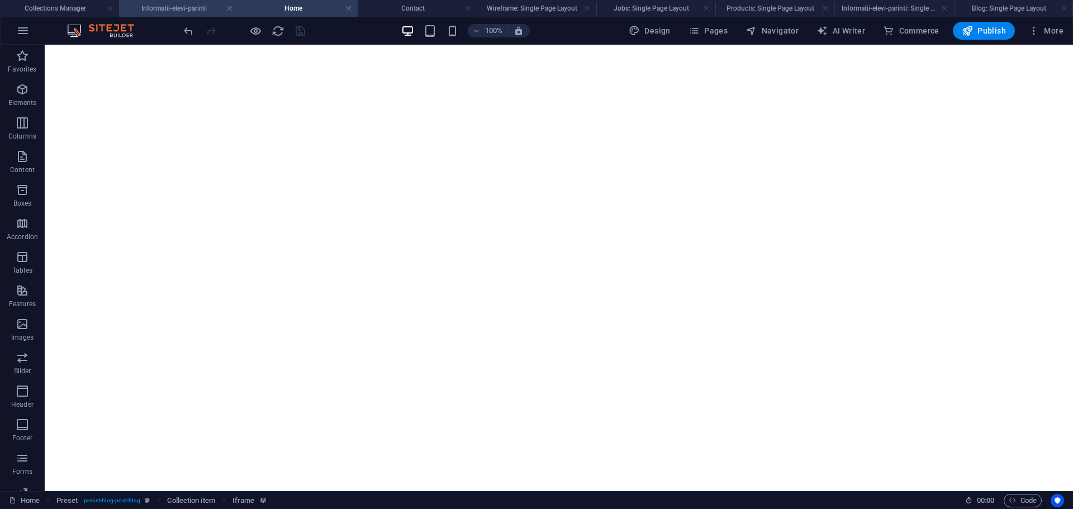
click at [189, 5] on h4 "Informatii-elevi-parinti" at bounding box center [178, 8] width 119 height 12
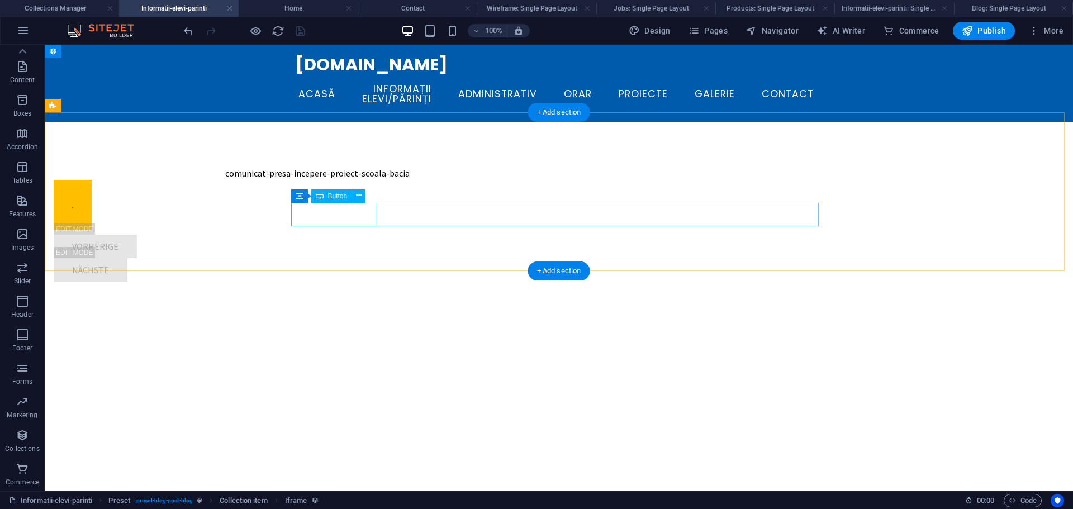
click at [350, 235] on div "Vorherige" at bounding box center [318, 246] width 528 height 23
click at [330, 235] on div "Nächste" at bounding box center [318, 246] width 528 height 23
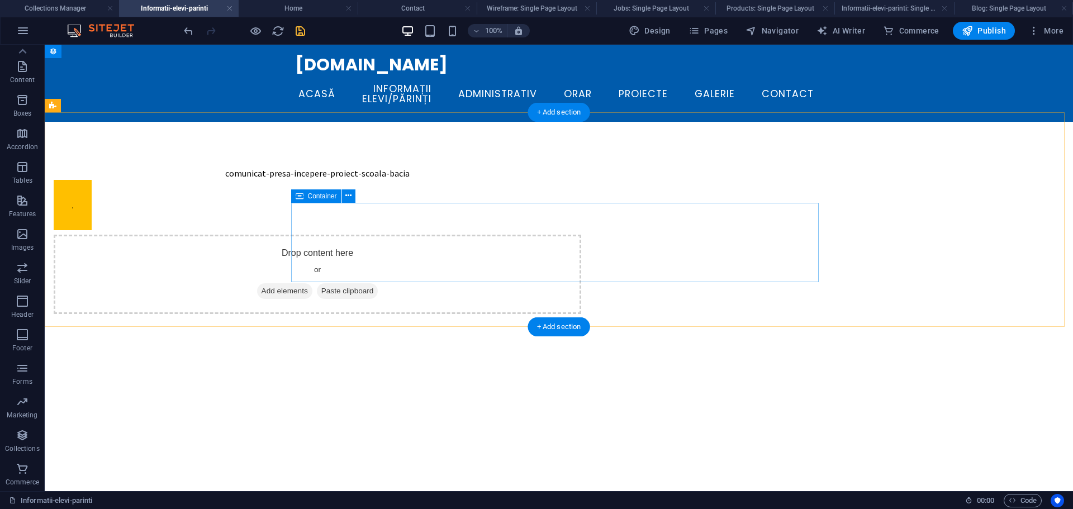
click at [390, 235] on div "Drop content here or Add elements Paste clipboard" at bounding box center [318, 274] width 528 height 79
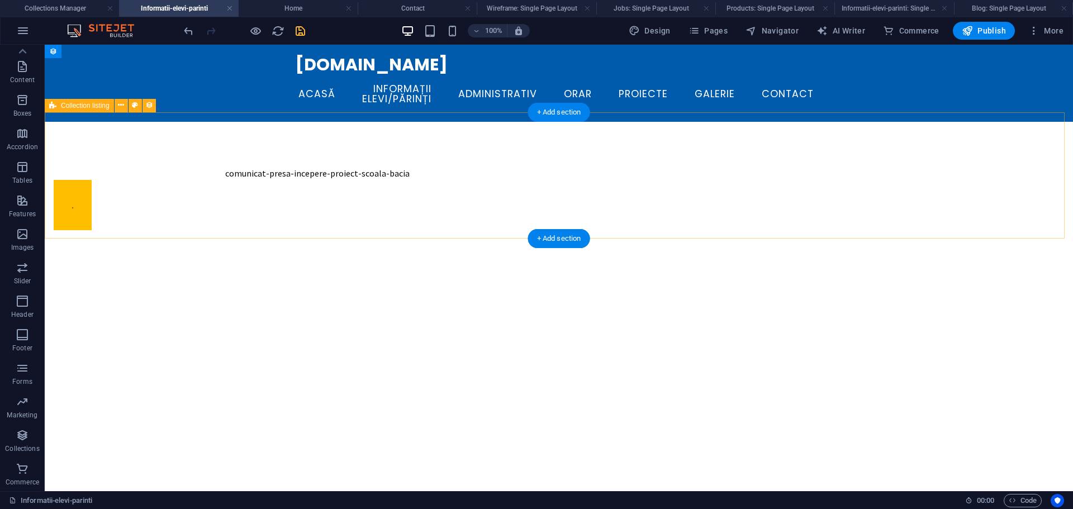
click at [366, 190] on div at bounding box center [318, 205] width 528 height 50
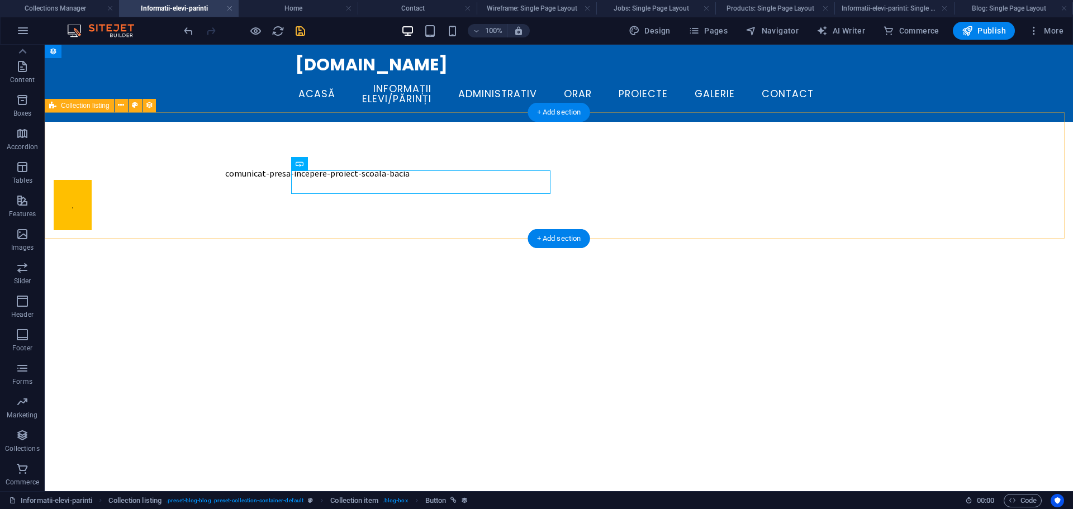
click at [615, 167] on div "comunicat-presa-incepere-proiect-scoala-bacia" at bounding box center [559, 198] width 1029 height 153
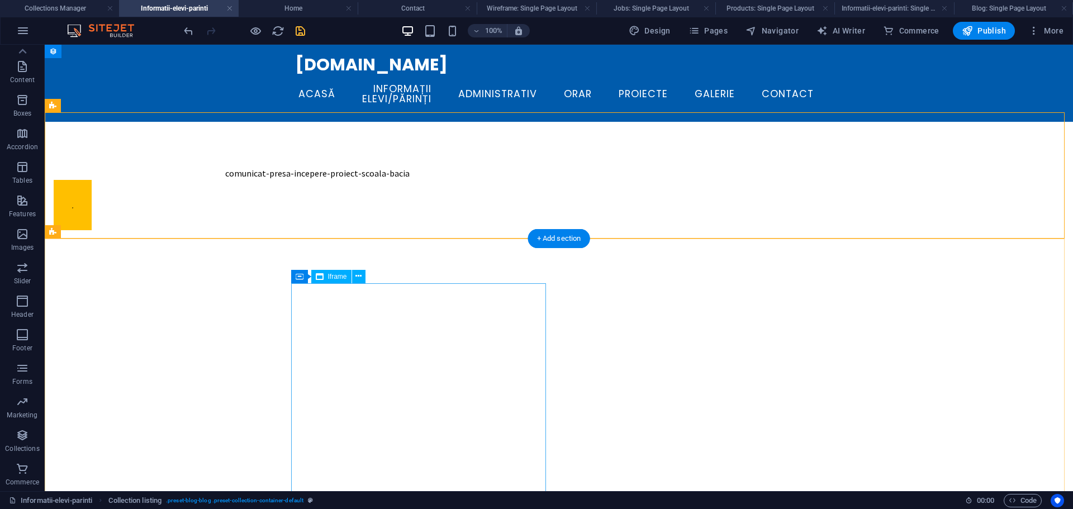
click at [309, 320] on div "</div>" at bounding box center [181, 510] width 255 height 380
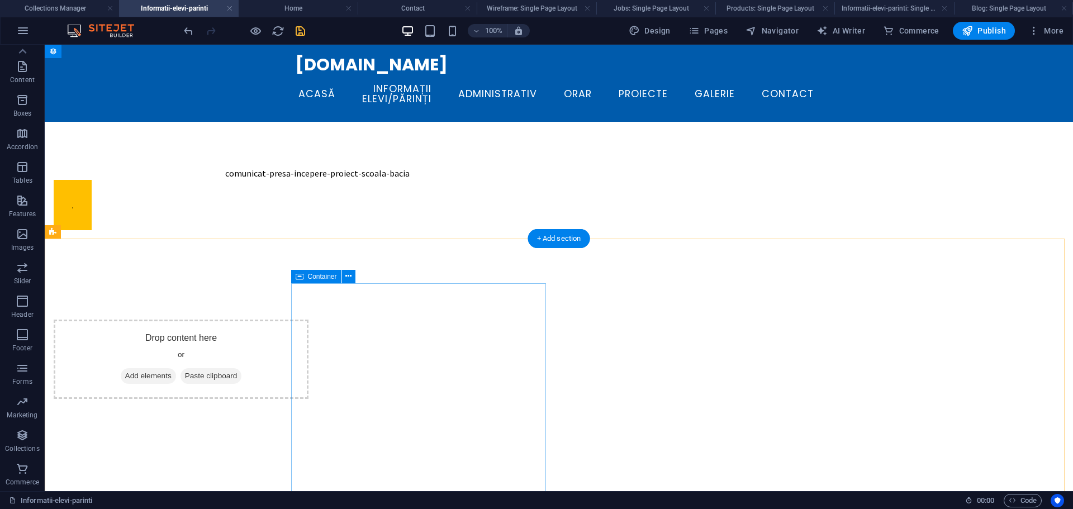
click at [309, 320] on div "Drop content here or Add elements Paste clipboard" at bounding box center [181, 359] width 255 height 79
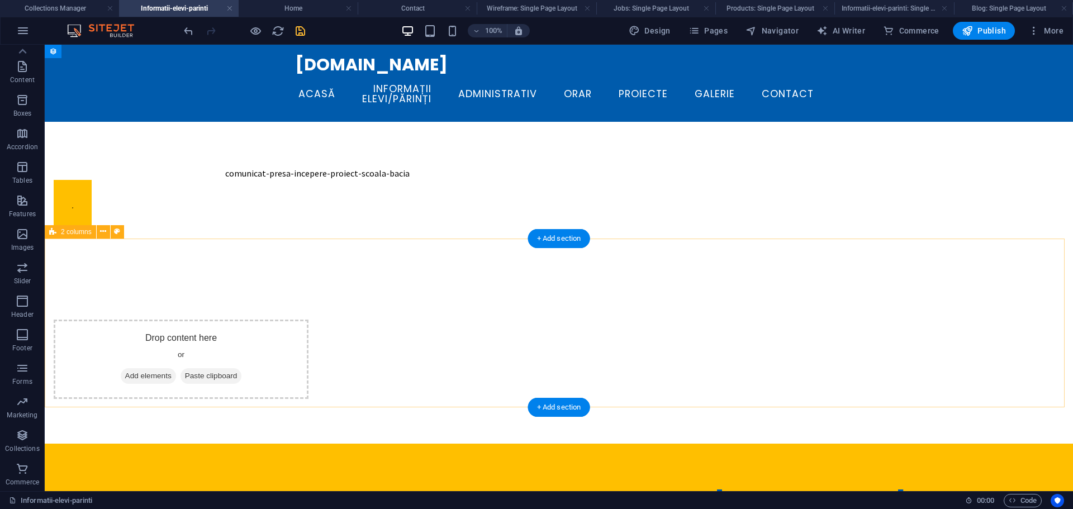
click at [591, 304] on div "Drop content here or Add elements Paste clipboard" at bounding box center [559, 359] width 1029 height 169
click at [309, 320] on div "Drop content here or Add elements Paste clipboard" at bounding box center [181, 359] width 255 height 79
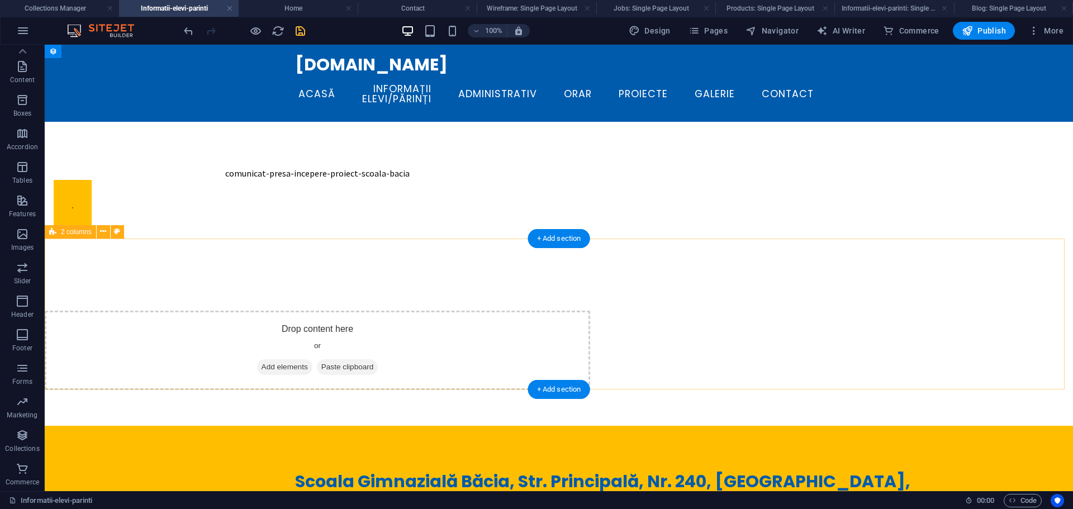
click at [590, 311] on div "Drop content here or Add elements Paste clipboard" at bounding box center [318, 350] width 546 height 79
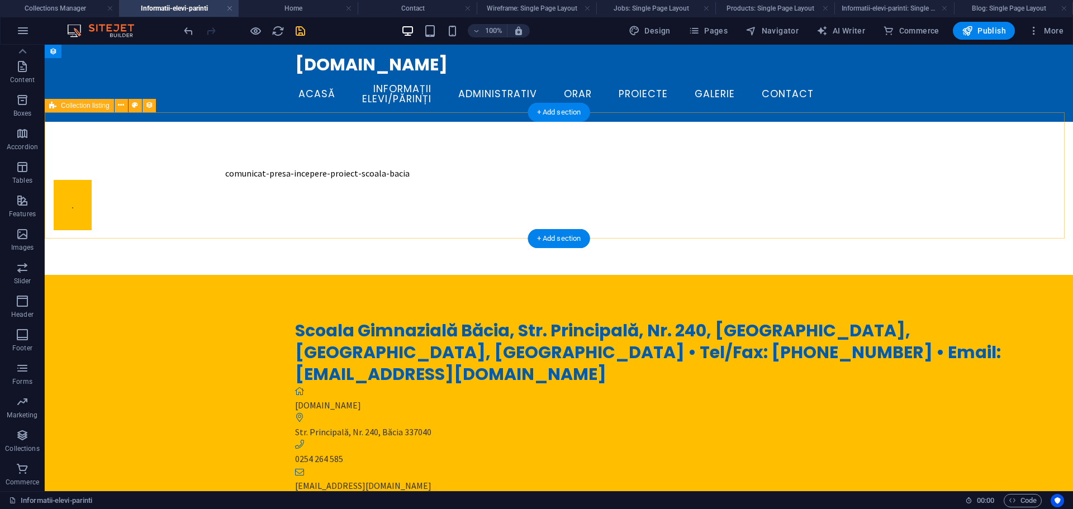
click at [238, 153] on div "comunicat-presa-incepere-proiect-scoala-bacia" at bounding box center [559, 198] width 1029 height 153
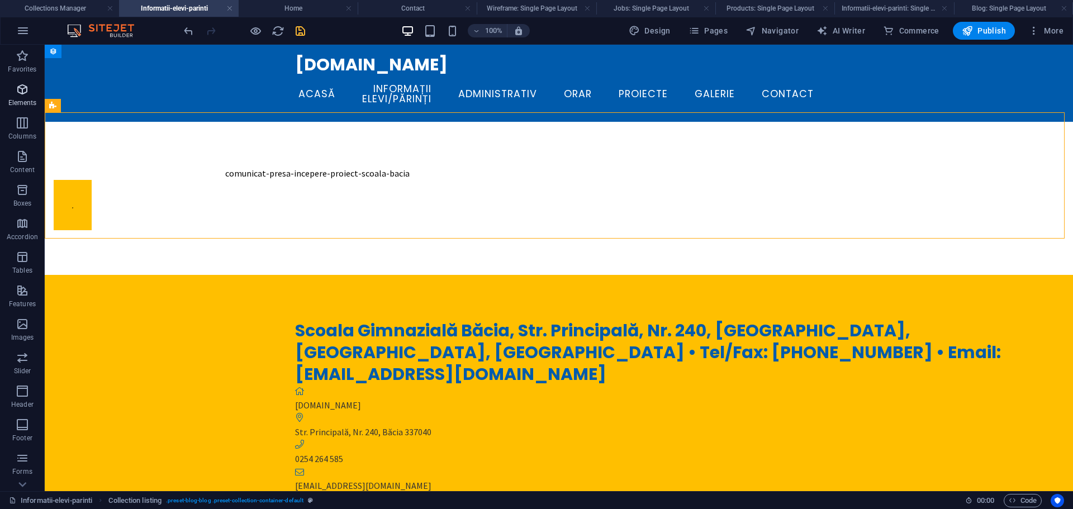
click at [24, 98] on p "Elements" at bounding box center [22, 102] width 29 height 9
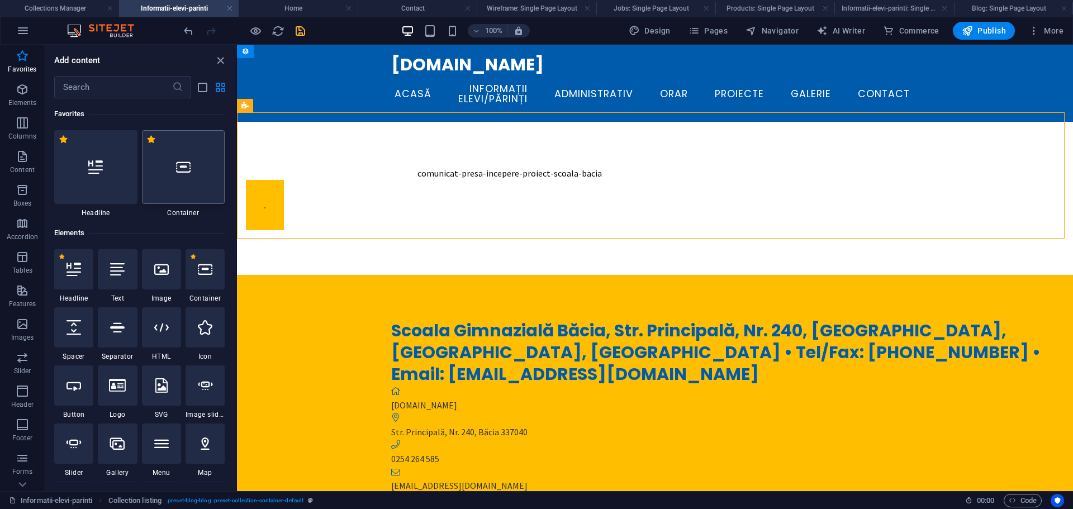
click at [176, 167] on icon at bounding box center [183, 167] width 15 height 15
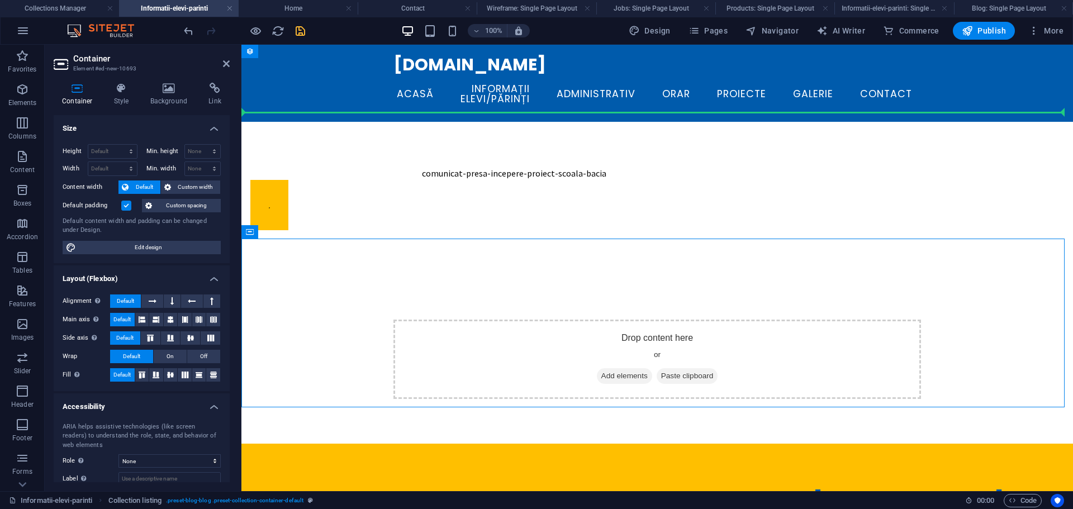
drag, startPoint x: 347, startPoint y: 271, endPoint x: 348, endPoint y: 175, distance: 96.2
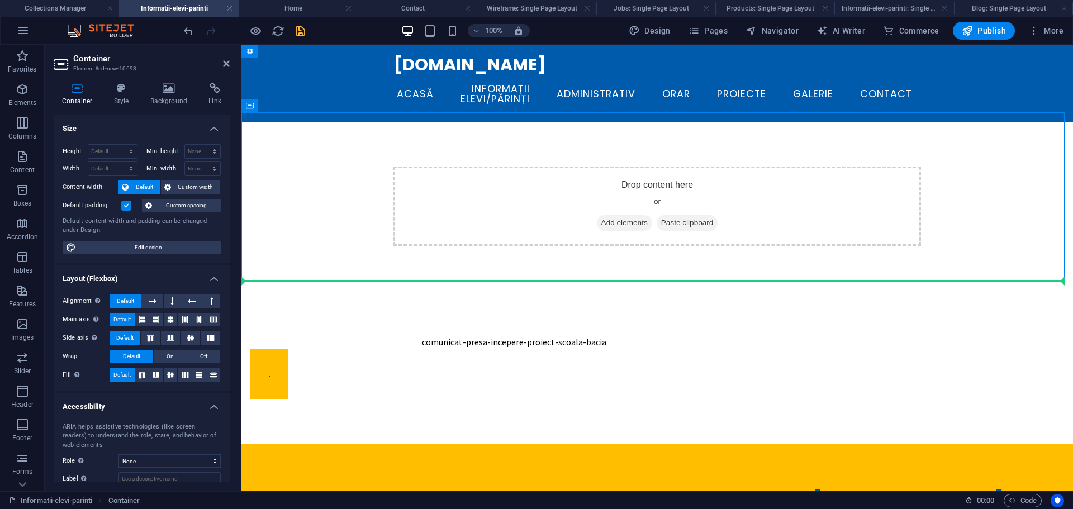
drag, startPoint x: 542, startPoint y: 211, endPoint x: 740, endPoint y: 337, distance: 234.0
drag, startPoint x: 335, startPoint y: 183, endPoint x: 773, endPoint y: 342, distance: 466.2
drag, startPoint x: 333, startPoint y: 192, endPoint x: 335, endPoint y: 317, distance: 125.2
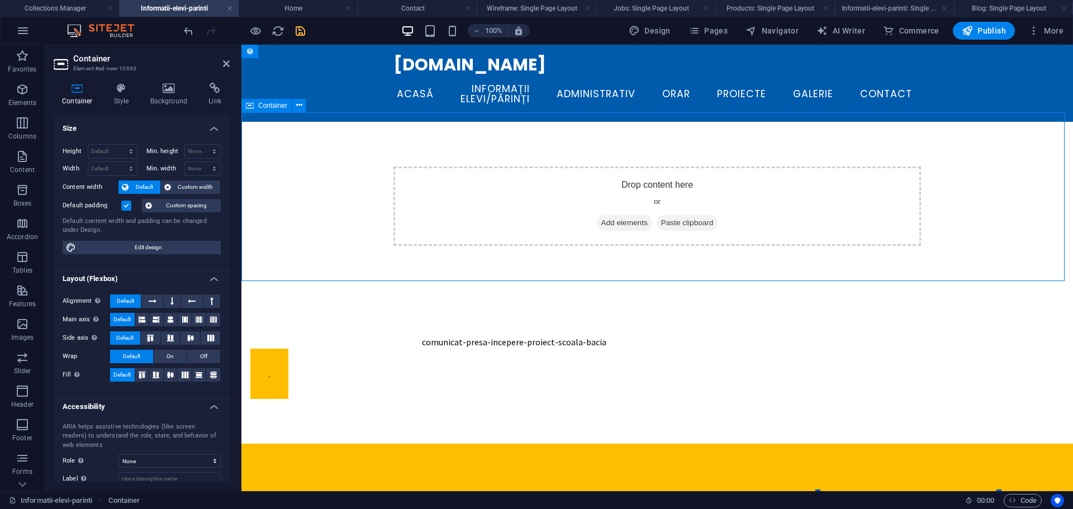
drag, startPoint x: 341, startPoint y: 182, endPoint x: 337, endPoint y: 340, distance: 157.7
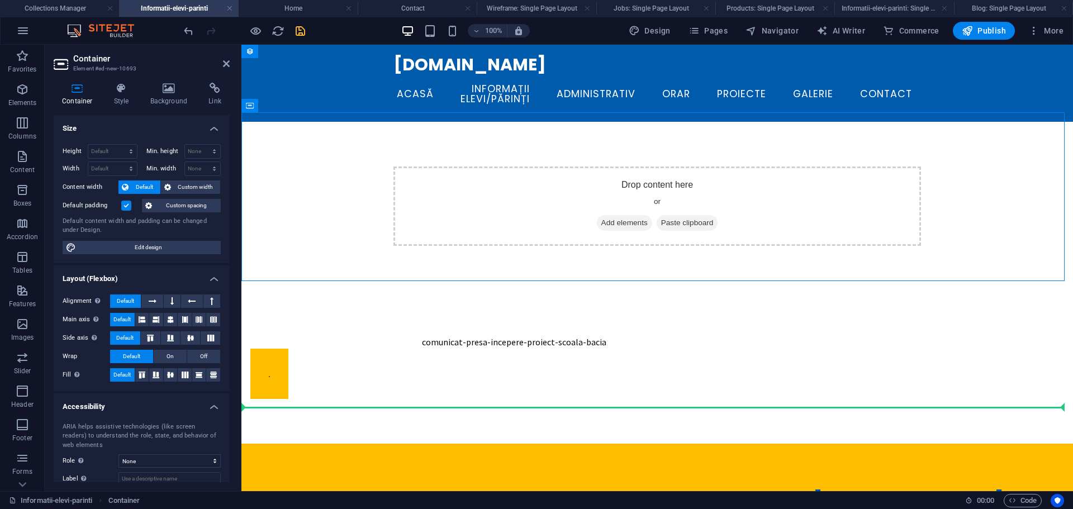
drag, startPoint x: 429, startPoint y: 261, endPoint x: 376, endPoint y: 359, distance: 111.6
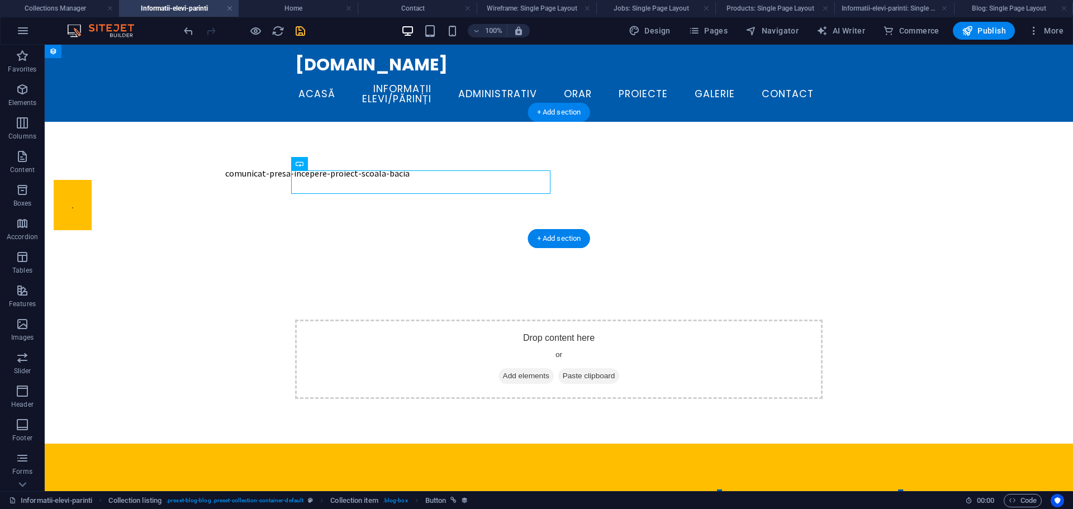
drag, startPoint x: 217, startPoint y: 177, endPoint x: 328, endPoint y: 183, distance: 110.9
click at [328, 183] on div at bounding box center [318, 205] width 528 height 50
click at [361, 167] on div "comunicat-presa-incepere-proiect-scoala-bacia" at bounding box center [318, 173] width 528 height 13
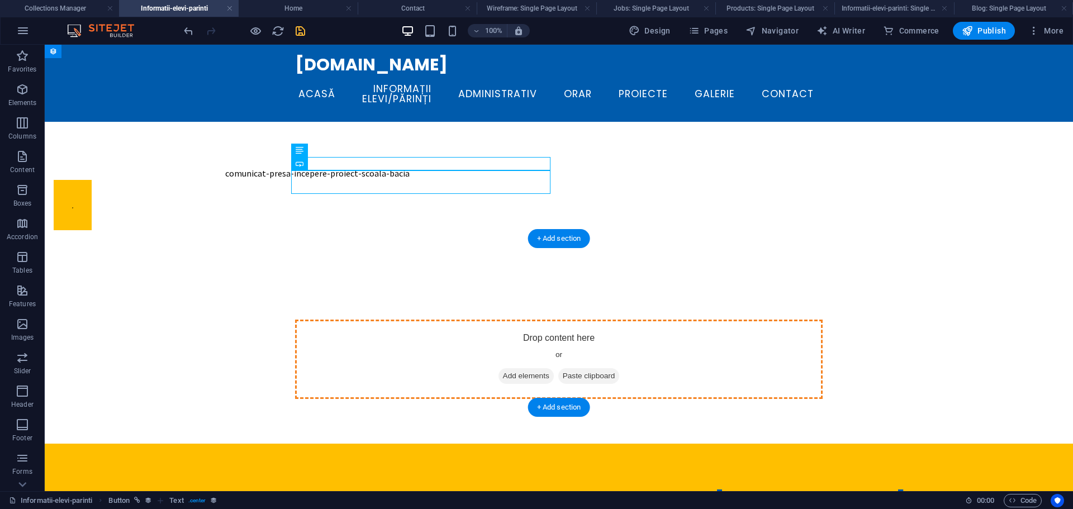
drag, startPoint x: 435, startPoint y: 181, endPoint x: 442, endPoint y: 335, distance: 154.5
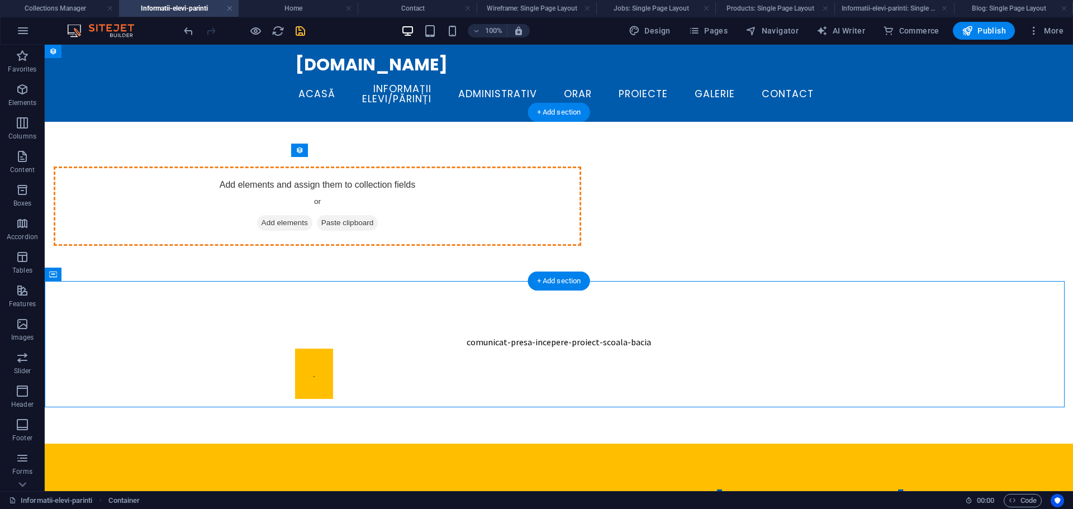
drag, startPoint x: 419, startPoint y: 315, endPoint x: 390, endPoint y: 194, distance: 124.7
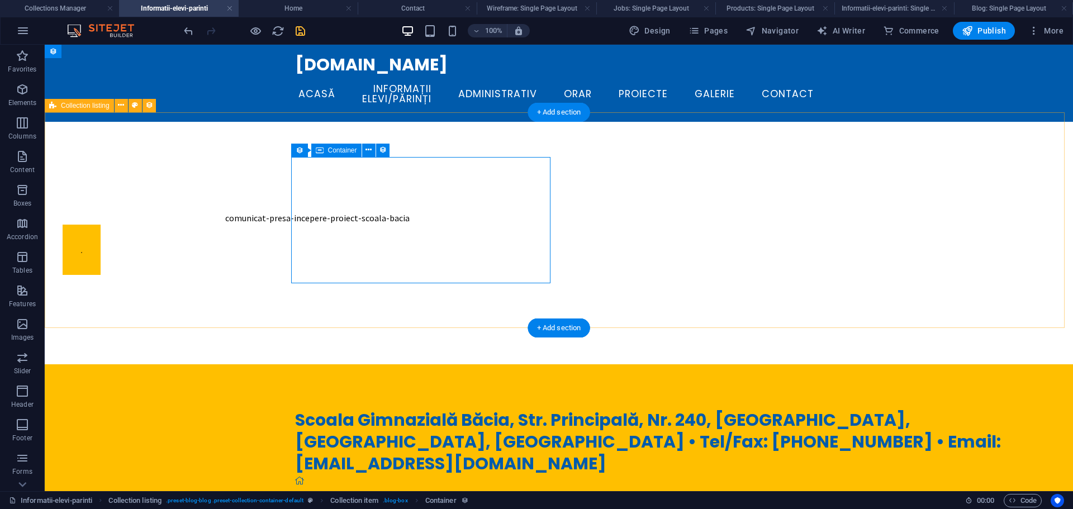
click at [458, 186] on div "comunicat-presa-incepere-proiect-scoala-bacia" at bounding box center [318, 243] width 528 height 153
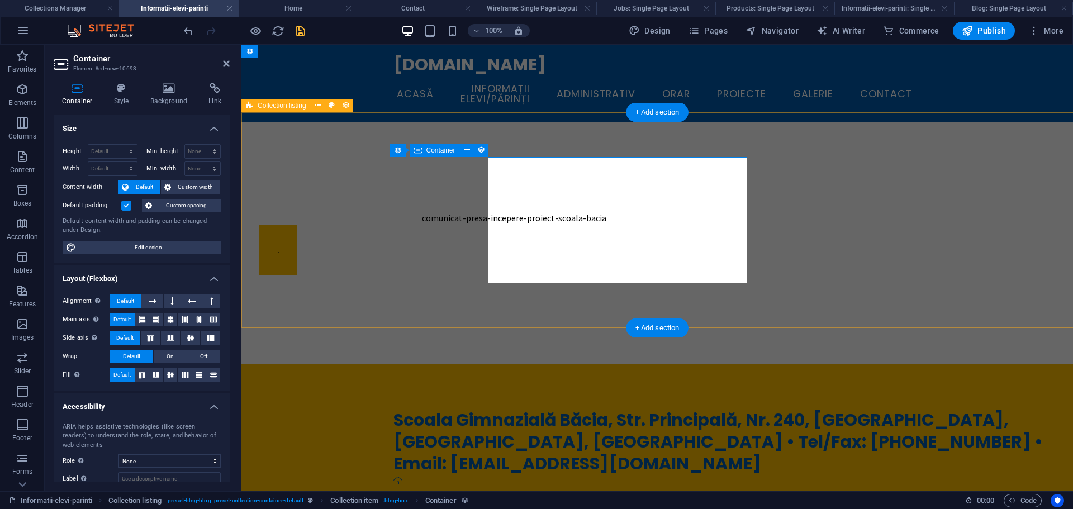
click at [390, 167] on div "comunicat-presa-incepere-proiect-scoala-bacia" at bounding box center [514, 243] width 528 height 153
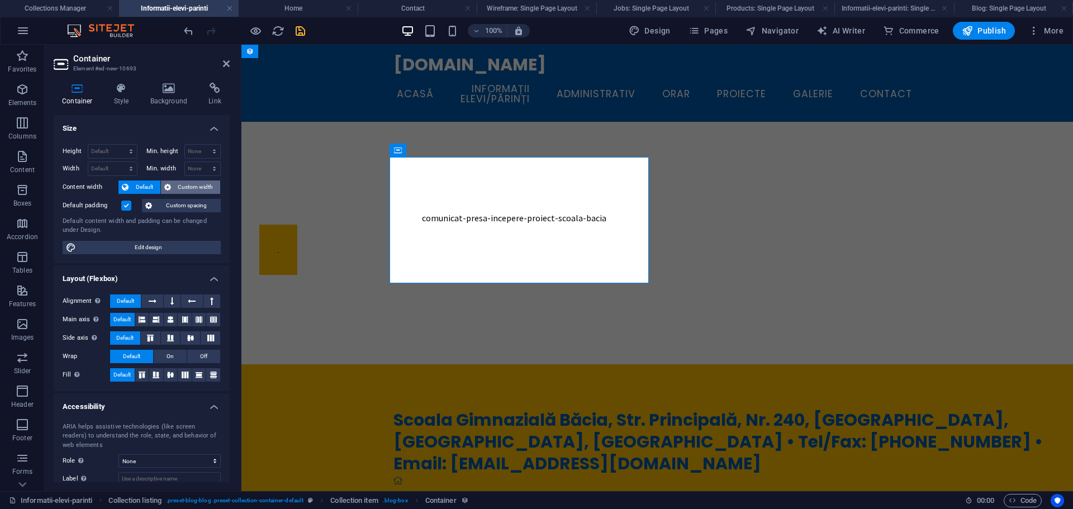
click at [187, 190] on span "Custom width" at bounding box center [195, 187] width 43 height 13
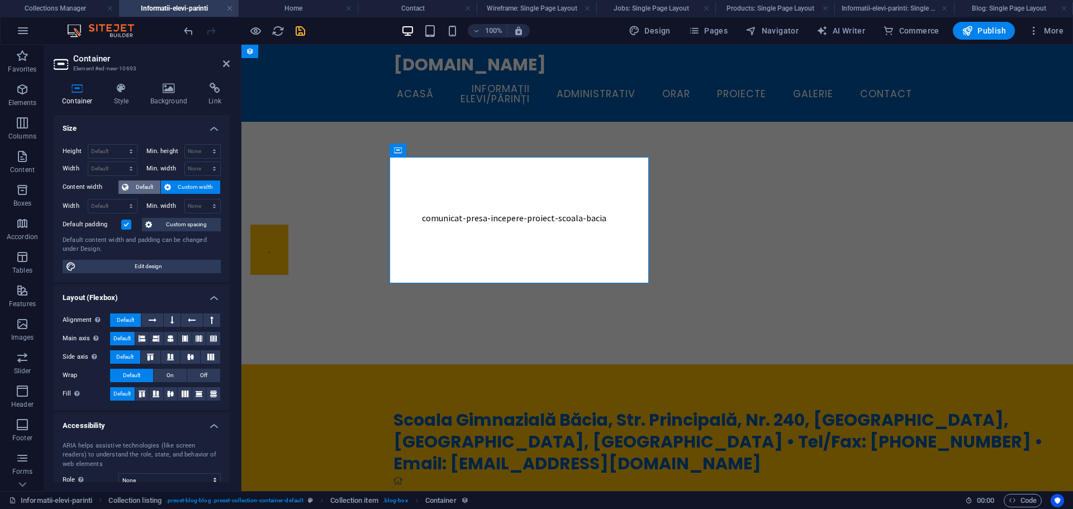
click at [126, 188] on icon at bounding box center [125, 187] width 7 height 13
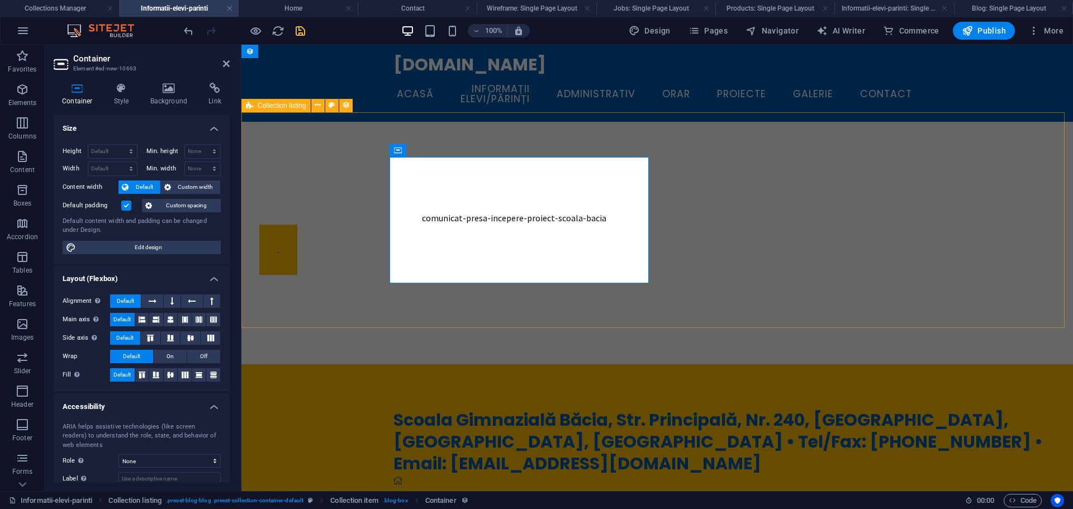
click at [284, 165] on div "comunicat-presa-incepere-proiect-scoala-bacia" at bounding box center [658, 243] width 832 height 243
select select "rem"
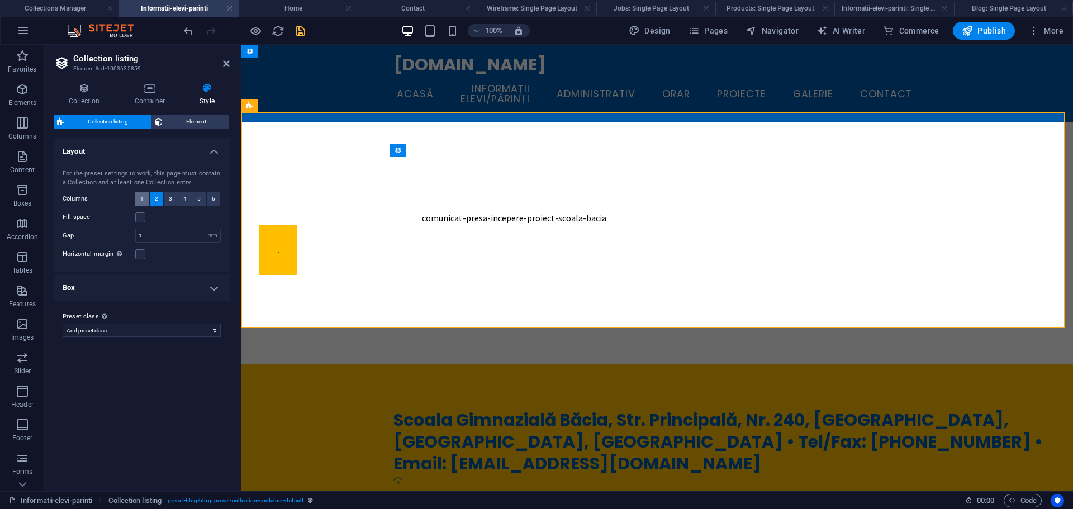
click at [140, 198] on button "1" at bounding box center [142, 198] width 14 height 13
select select
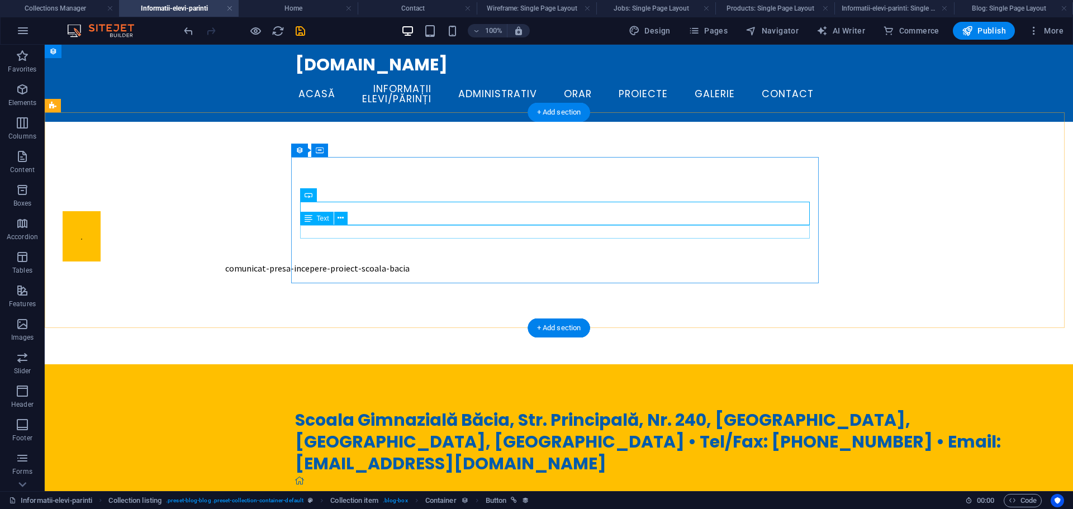
click at [356, 236] on div "comunicat-presa-incepere-proiect-scoala-bacia" at bounding box center [318, 243] width 528 height 153
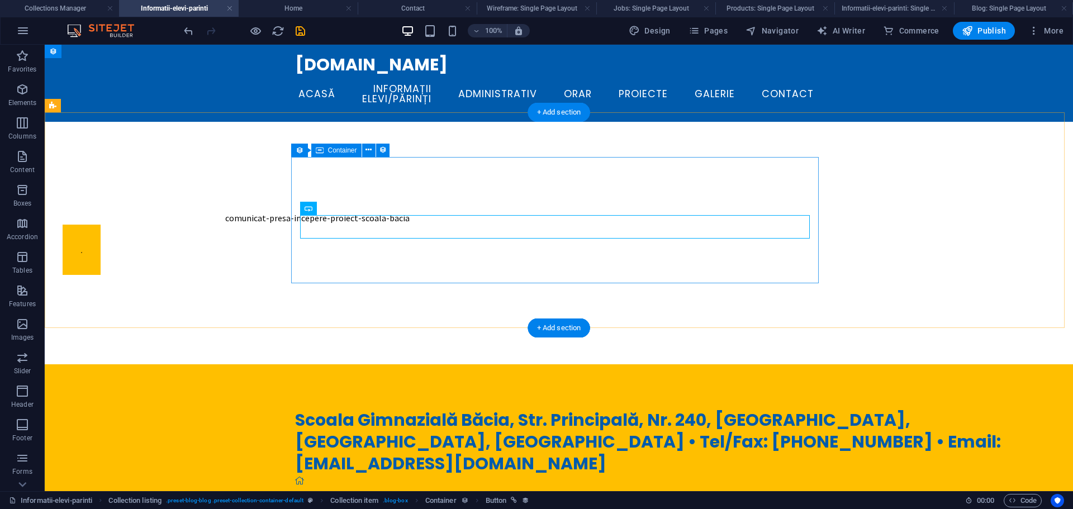
click at [423, 169] on div "comunicat-presa-incepere-proiect-scoala-bacia" at bounding box center [318, 243] width 528 height 153
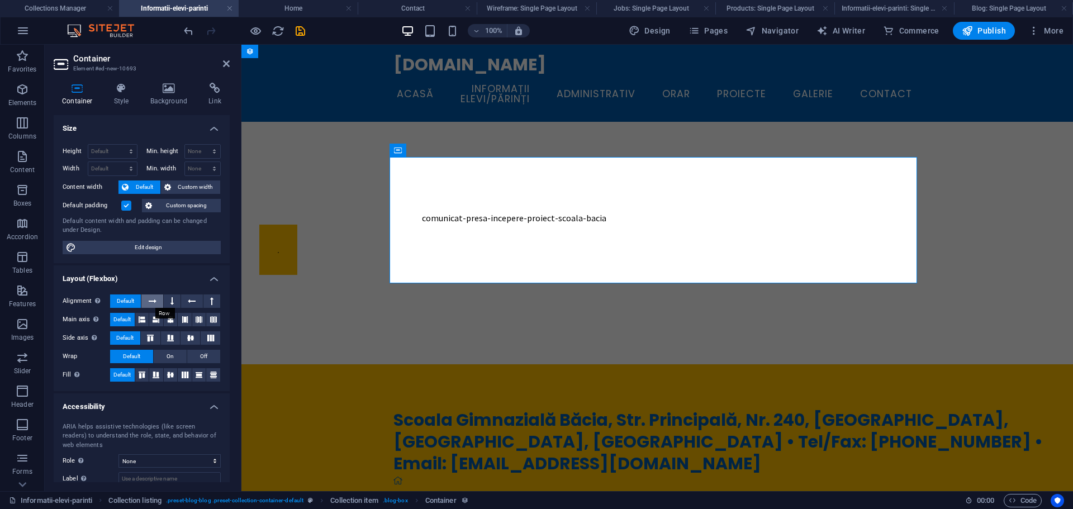
click at [149, 300] on icon at bounding box center [153, 301] width 8 height 13
click at [174, 297] on button at bounding box center [172, 301] width 17 height 13
click at [195, 297] on button at bounding box center [191, 301] width 21 height 13
click at [211, 297] on icon at bounding box center [211, 301] width 3 height 13
click at [150, 299] on icon at bounding box center [153, 301] width 8 height 13
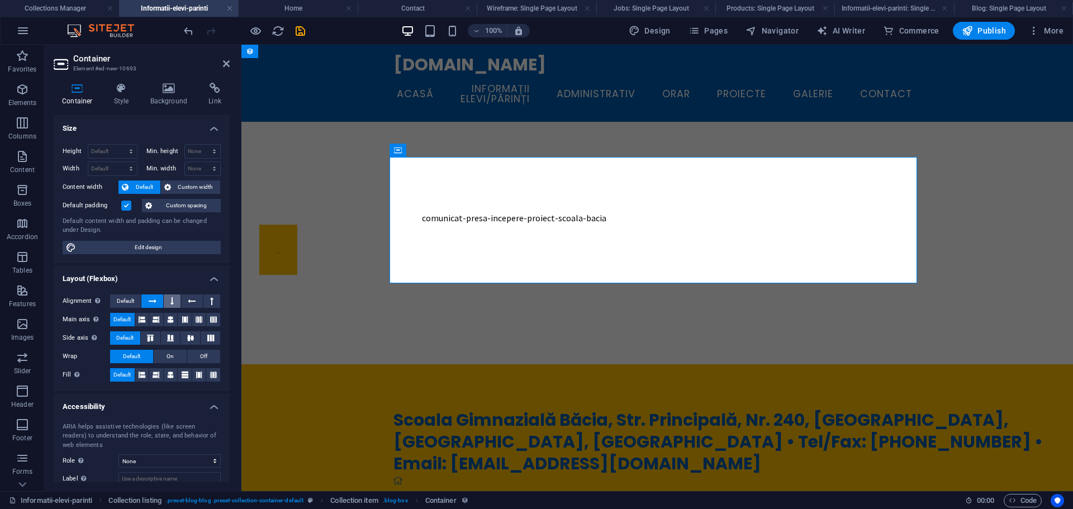
click at [174, 304] on button at bounding box center [172, 301] width 17 height 13
click at [188, 299] on icon at bounding box center [192, 301] width 8 height 13
click at [153, 297] on icon at bounding box center [153, 301] width 8 height 13
click at [134, 301] on span "Default" at bounding box center [125, 301] width 17 height 13
click at [143, 317] on icon at bounding box center [142, 319] width 7 height 13
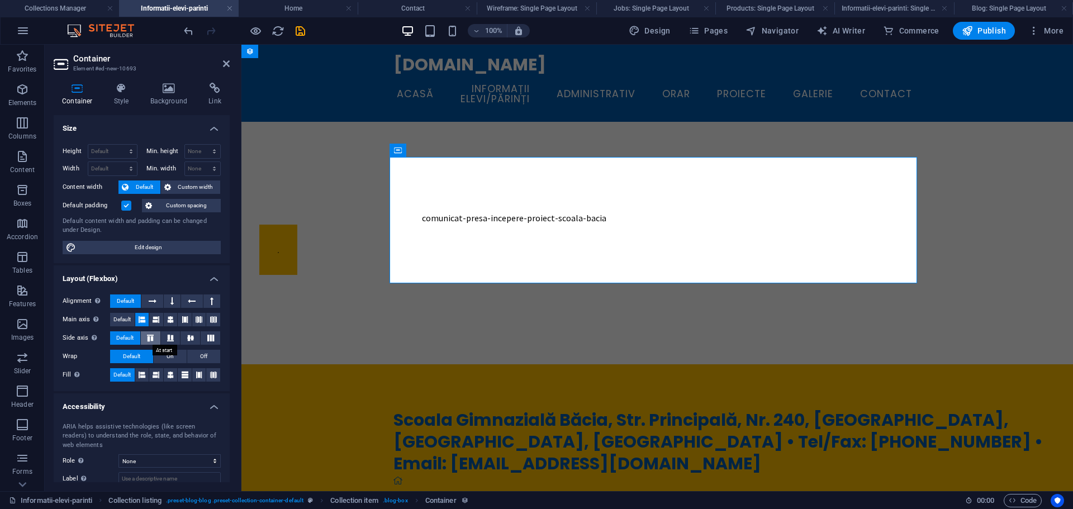
click at [146, 337] on icon at bounding box center [150, 338] width 13 height 7
click at [164, 359] on button "On" at bounding box center [170, 356] width 33 height 13
click at [144, 358] on button "Default" at bounding box center [131, 356] width 43 height 13
click at [140, 379] on icon at bounding box center [142, 374] width 7 height 13
click at [117, 375] on span "Default" at bounding box center [121, 374] width 17 height 13
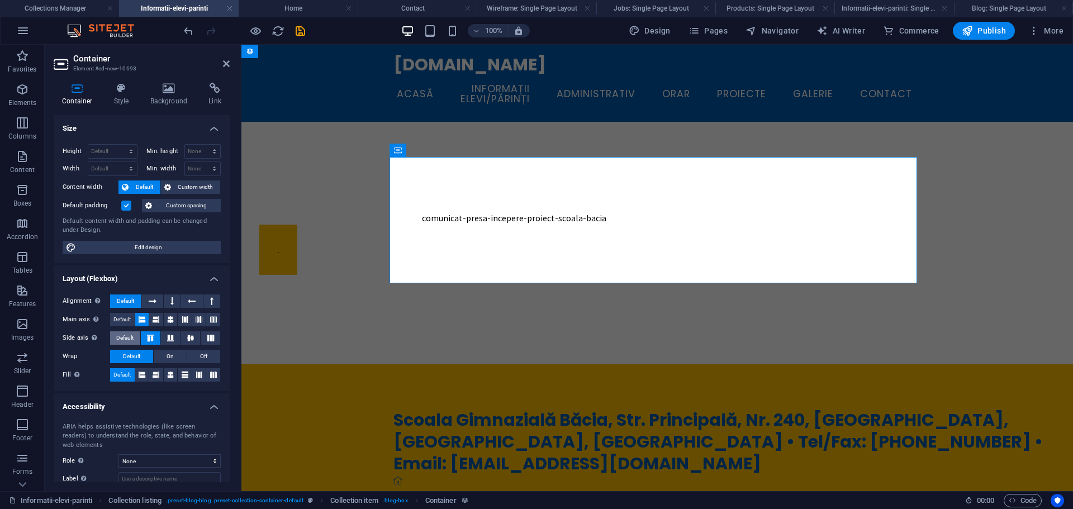
click at [121, 336] on span "Default" at bounding box center [124, 338] width 17 height 13
click at [119, 321] on span "Default" at bounding box center [121, 319] width 17 height 13
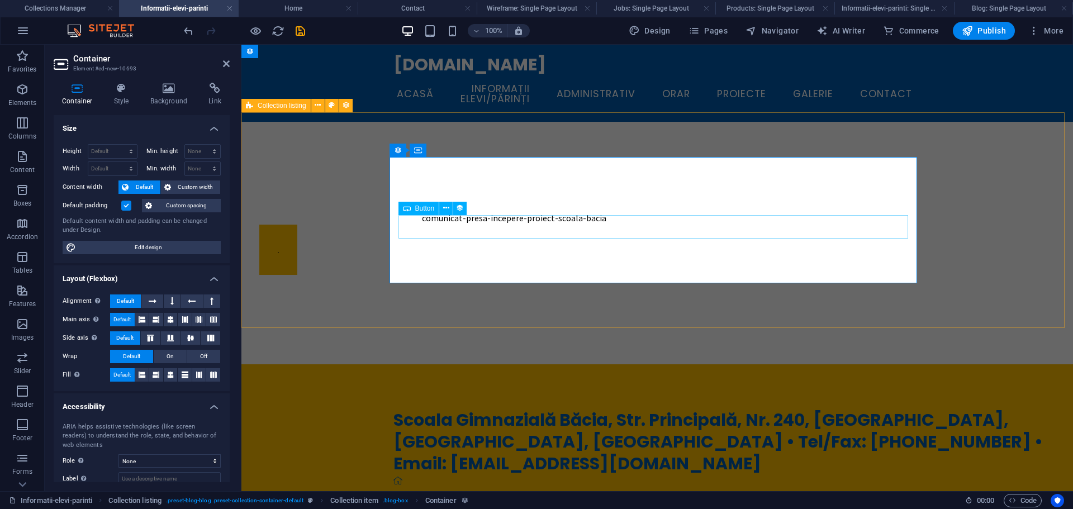
click at [465, 226] on div at bounding box center [514, 250] width 510 height 50
select select "linkcdn"
select select
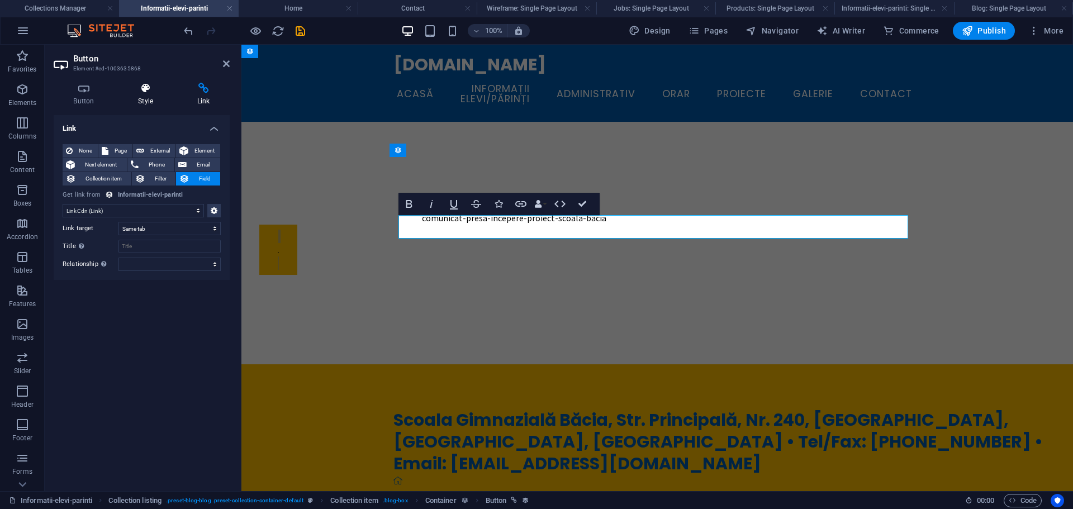
click at [145, 102] on h4 "Style" at bounding box center [148, 94] width 59 height 23
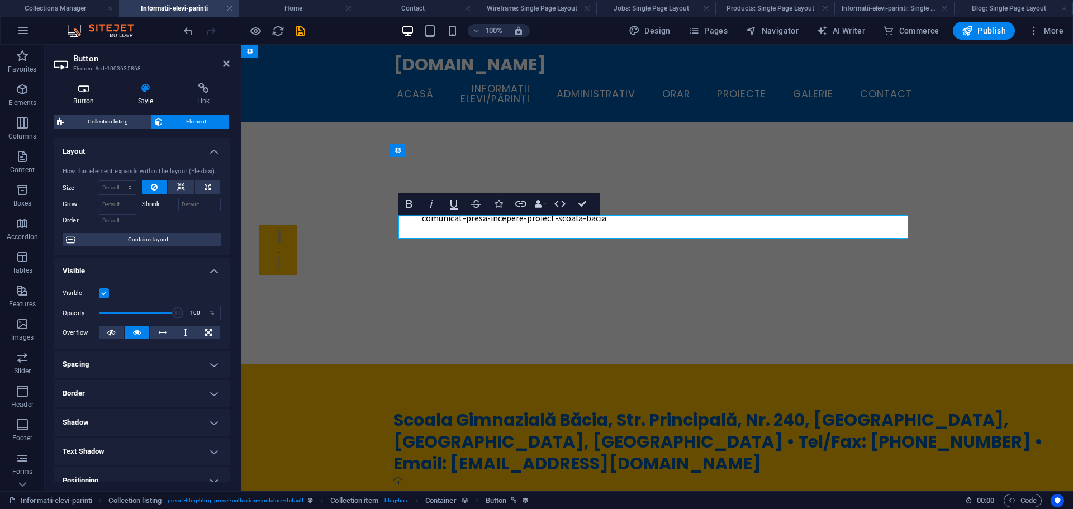
click at [82, 100] on h4 "Button" at bounding box center [86, 94] width 65 height 23
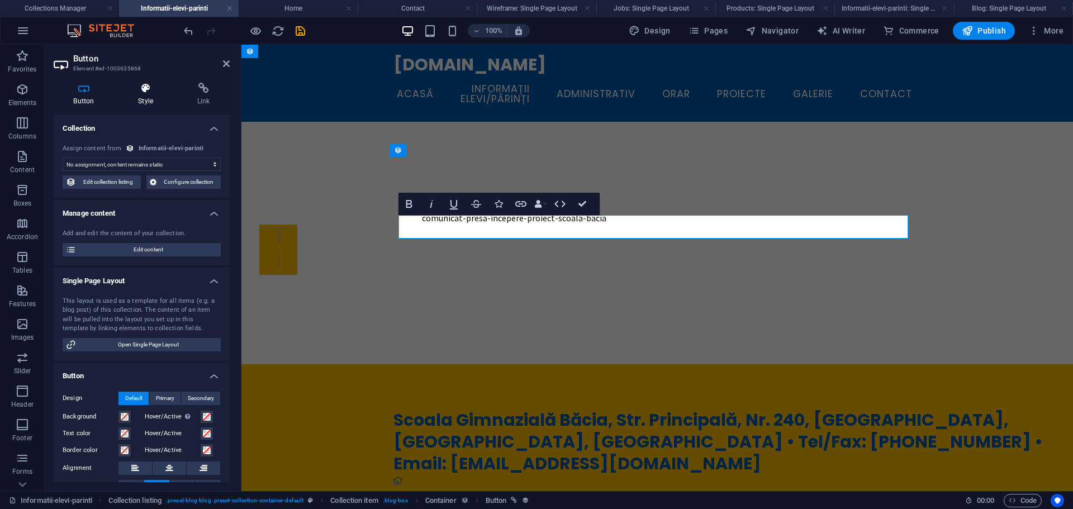
click at [139, 98] on h4 "Style" at bounding box center [148, 94] width 59 height 23
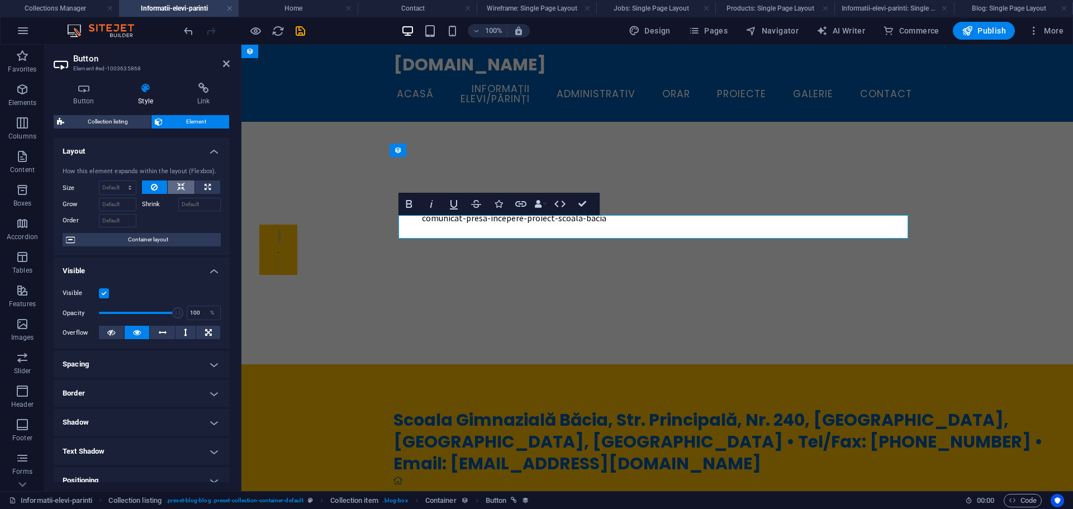
click at [179, 184] on icon at bounding box center [181, 187] width 8 height 13
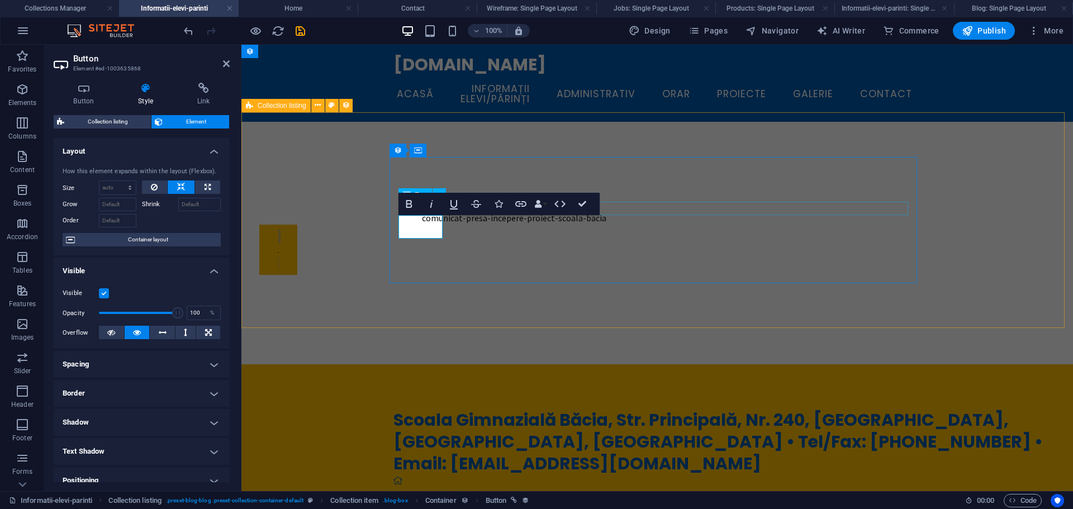
click at [762, 211] on div "comunicat-presa-incepere-proiect-scoala-bacia" at bounding box center [514, 217] width 510 height 13
select select "name"
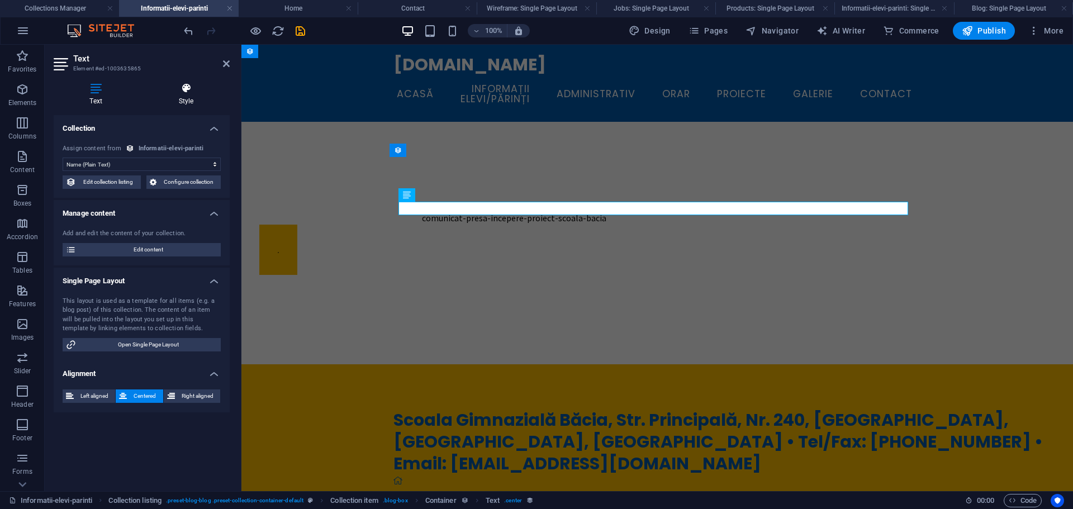
click at [191, 96] on h4 "Style" at bounding box center [186, 94] width 87 height 23
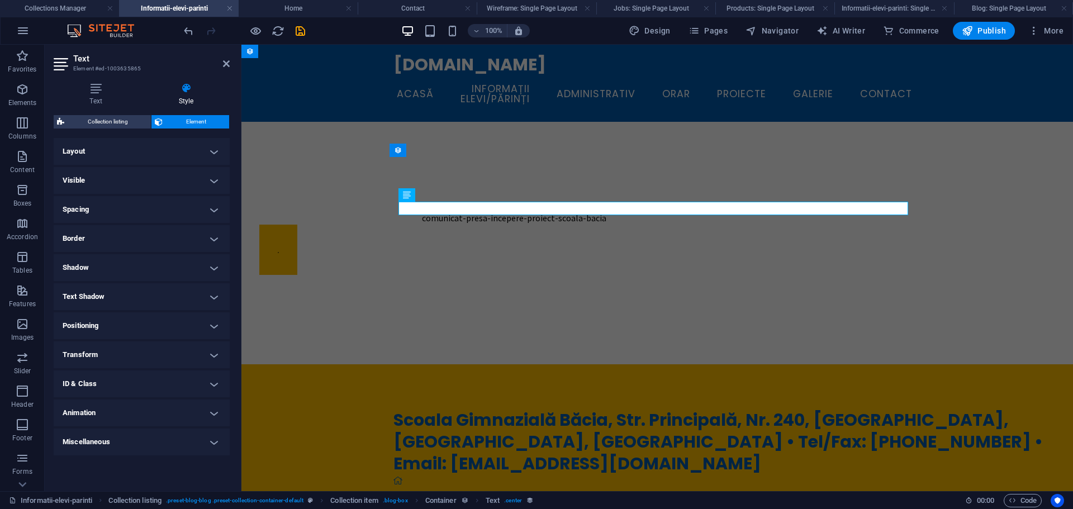
click at [180, 149] on h4 "Layout" at bounding box center [142, 151] width 176 height 27
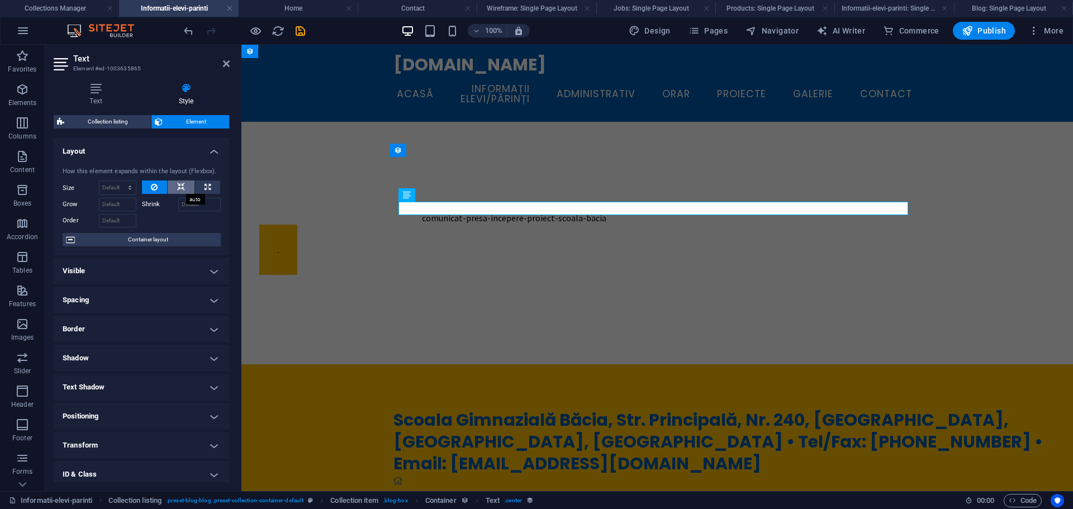
click at [178, 186] on icon at bounding box center [181, 187] width 8 height 13
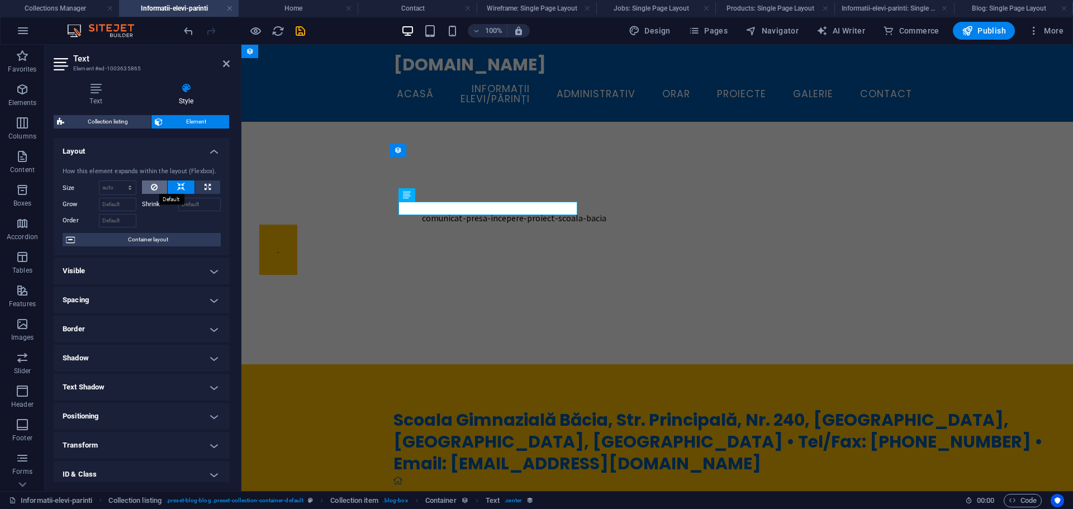
click at [151, 184] on icon at bounding box center [154, 187] width 7 height 13
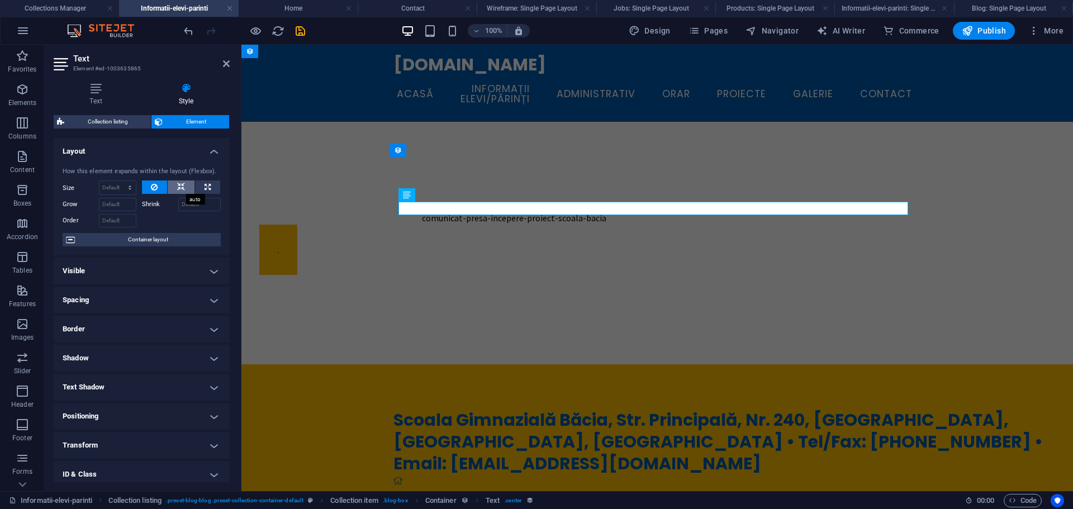
click at [177, 184] on icon at bounding box center [181, 187] width 8 height 13
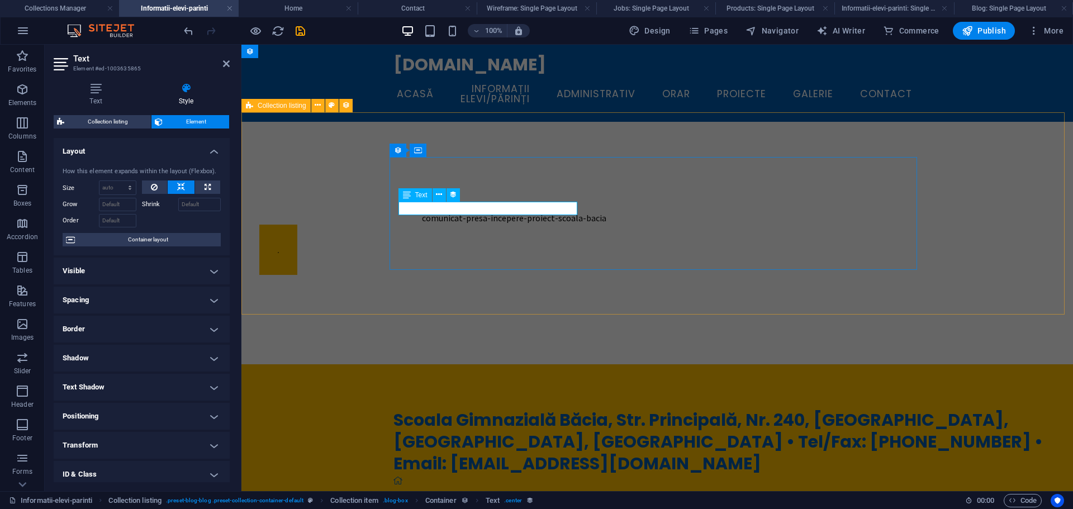
click at [480, 211] on div "comunicat-presa-incepere-proiect-scoala-bacia" at bounding box center [514, 217] width 510 height 13
click at [210, 152] on h4 "Layout" at bounding box center [142, 148] width 176 height 20
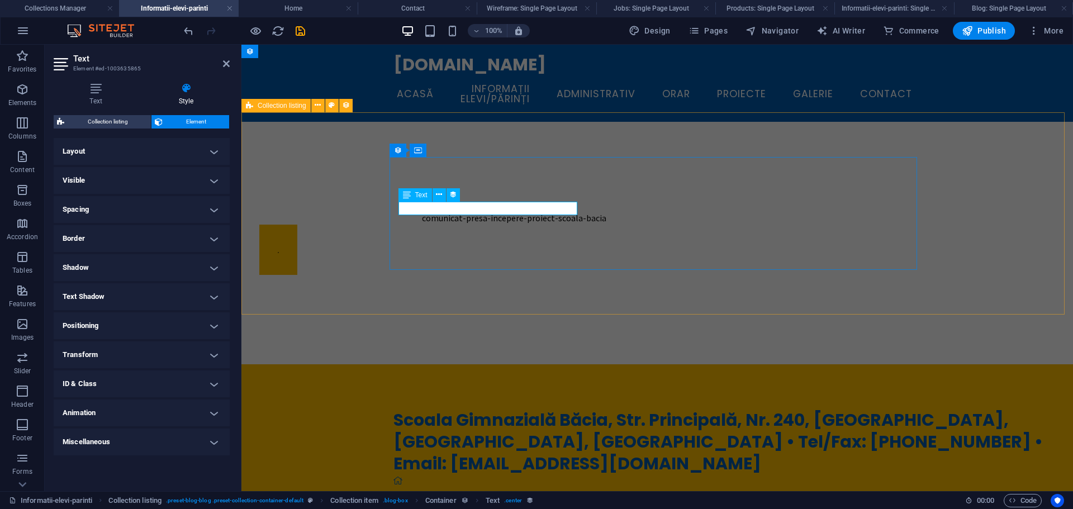
click at [461, 211] on div "comunicat-presa-incepere-proiect-scoala-bacia" at bounding box center [514, 217] width 510 height 13
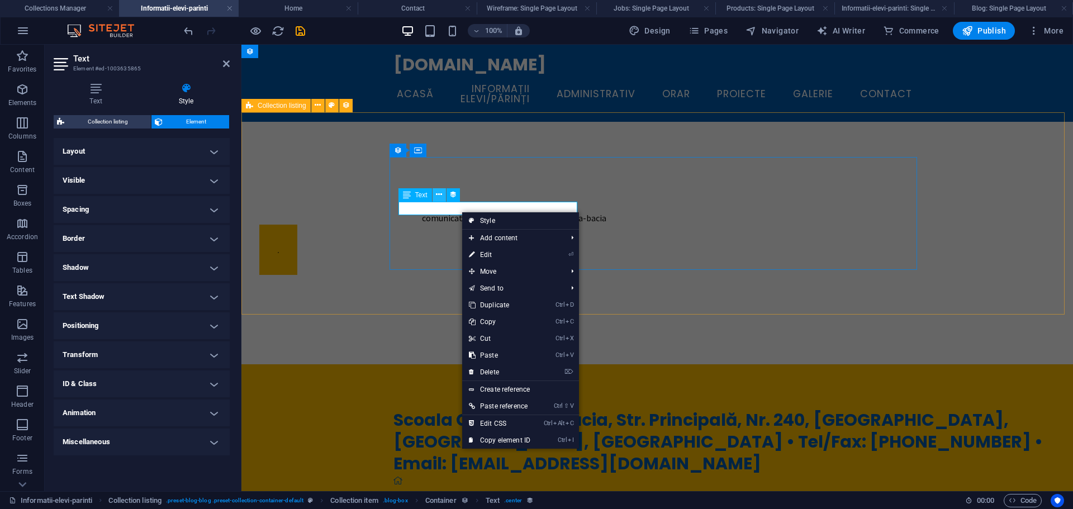
click at [439, 200] on icon at bounding box center [439, 195] width 6 height 12
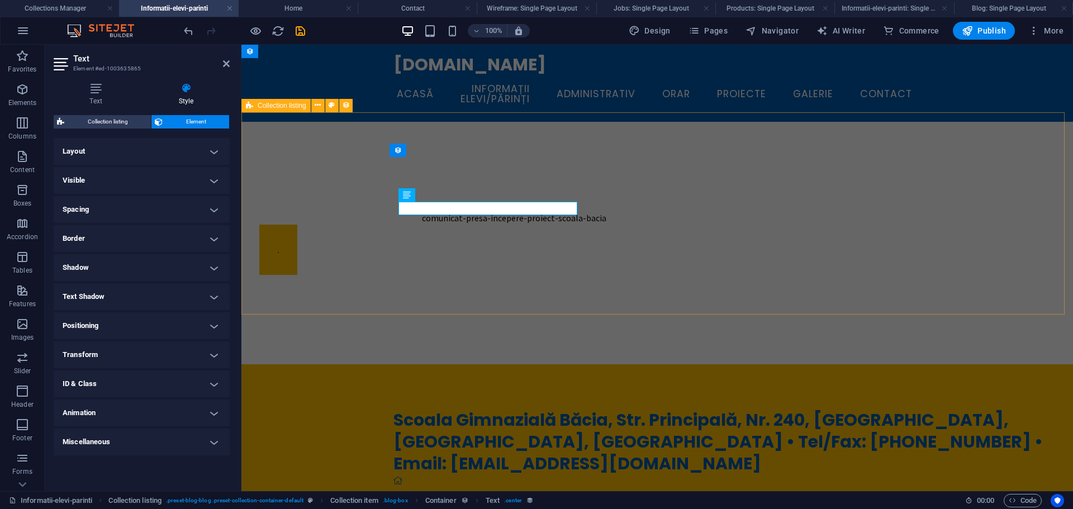
click at [318, 167] on div "comunicat-presa-incepere-proiect-scoala-bacia" at bounding box center [658, 243] width 832 height 243
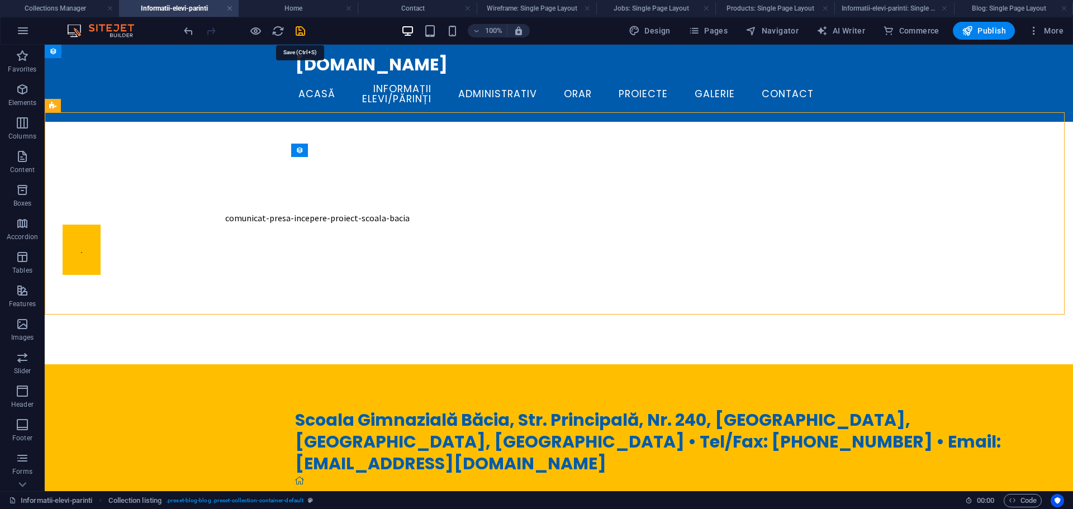
click at [299, 31] on icon "save" at bounding box center [300, 31] width 13 height 13
